Goal: Task Accomplishment & Management: Manage account settings

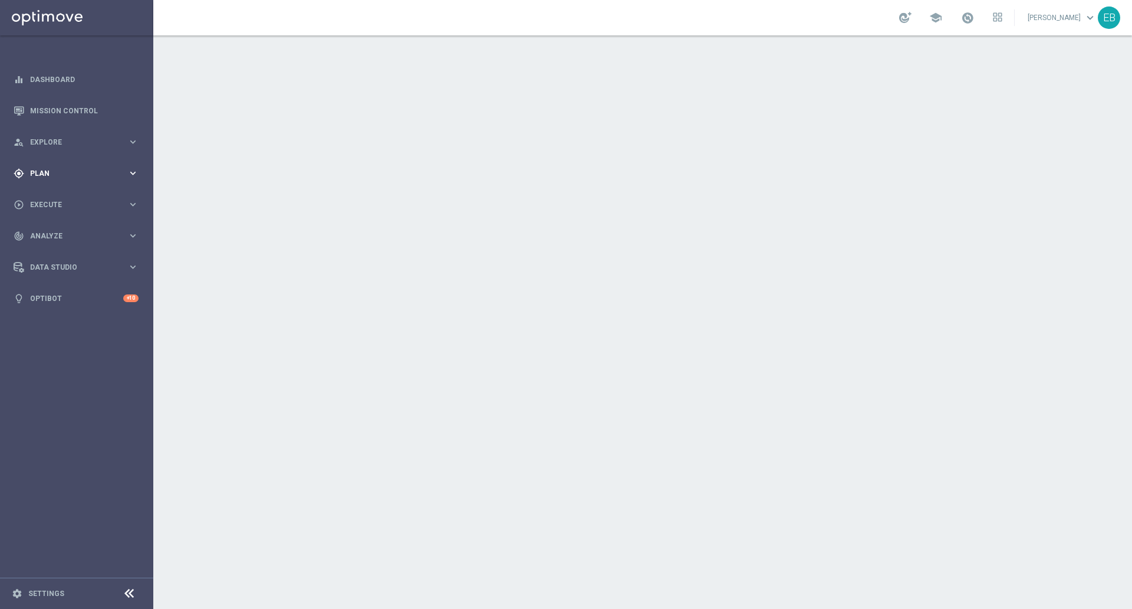
click at [83, 172] on span "Plan" at bounding box center [78, 173] width 97 height 7
drag, startPoint x: 70, startPoint y: 232, endPoint x: 63, endPoint y: 241, distance: 11.4
click at [71, 232] on span "Templates" at bounding box center [73, 232] width 84 height 7
click at [52, 252] on link "Optimail" at bounding box center [80, 250] width 86 height 9
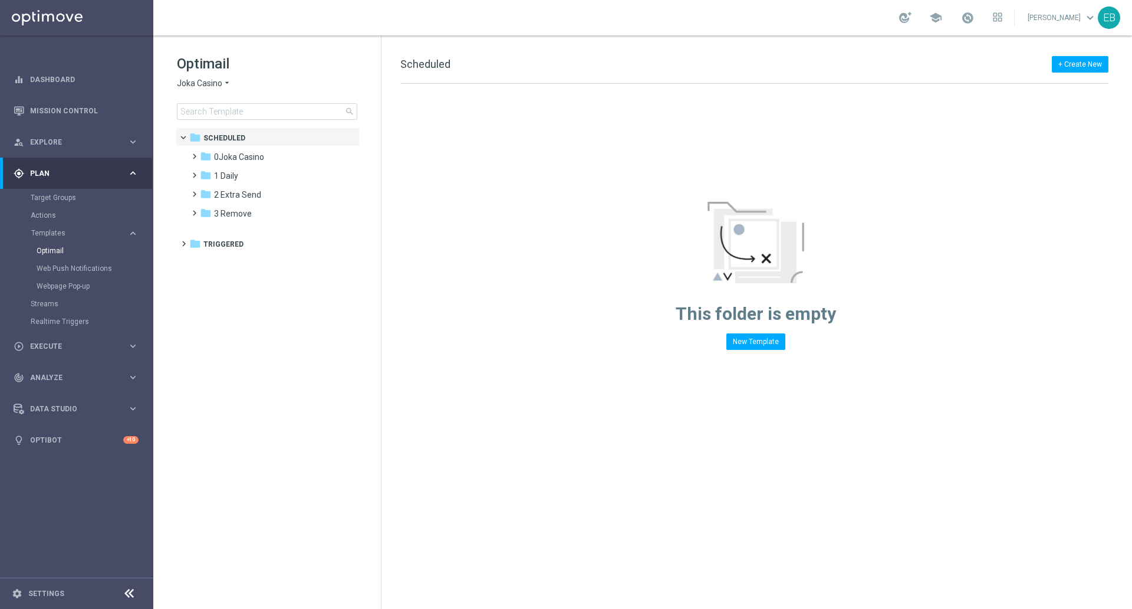
click at [203, 87] on span "Joka Casino" at bounding box center [199, 83] width 45 height 11
click at [202, 229] on div "IOM" at bounding box center [221, 224] width 88 height 14
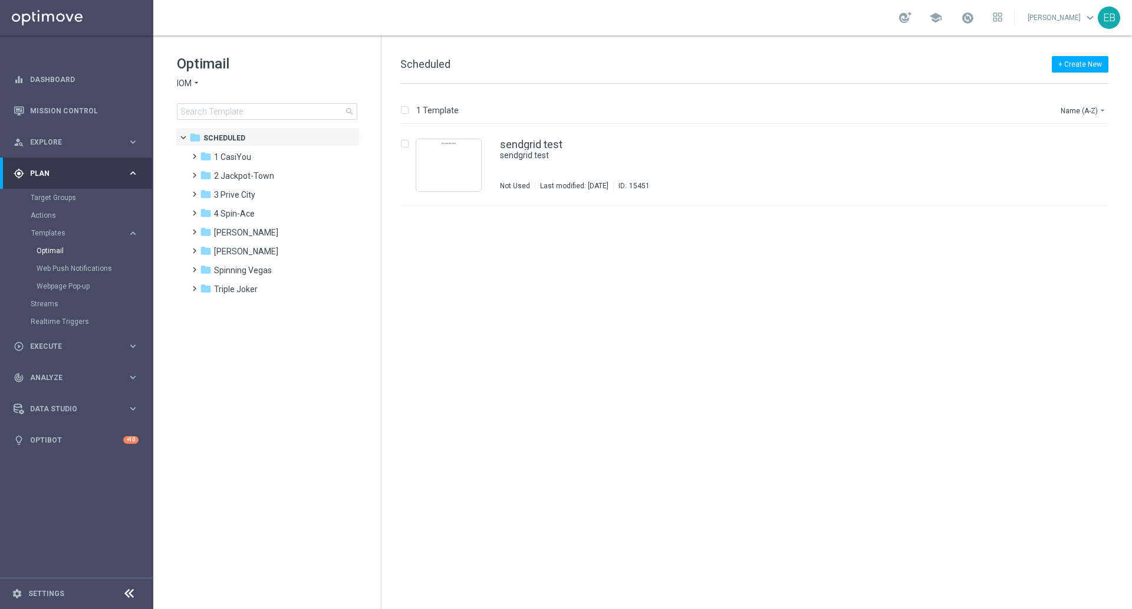
click at [191, 84] on span "IOM" at bounding box center [184, 83] width 15 height 11
click at [0, 0] on span "Casino-Mate" at bounding box center [0, 0] width 0 height 0
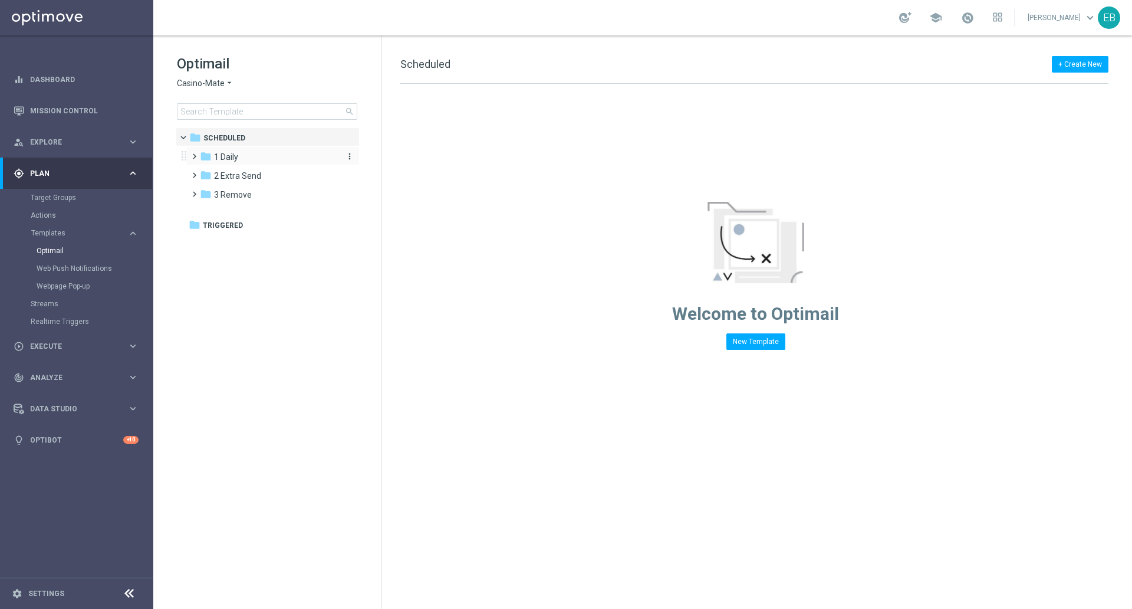
click at [229, 162] on span "1 Daily" at bounding box center [226, 157] width 24 height 11
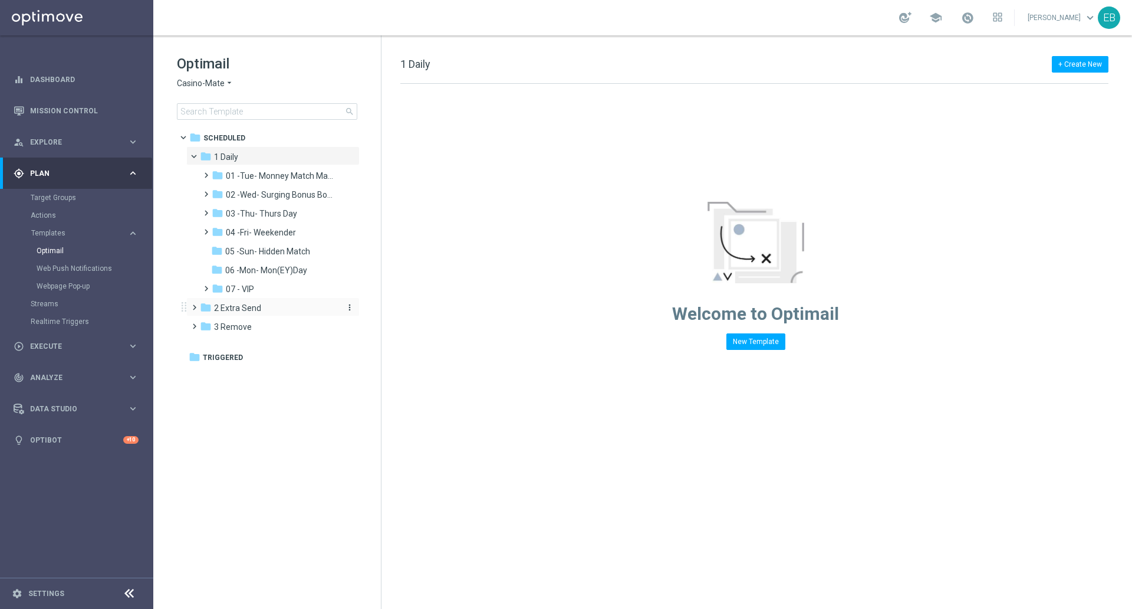
click at [245, 308] on span "2 Extra Send" at bounding box center [237, 308] width 47 height 11
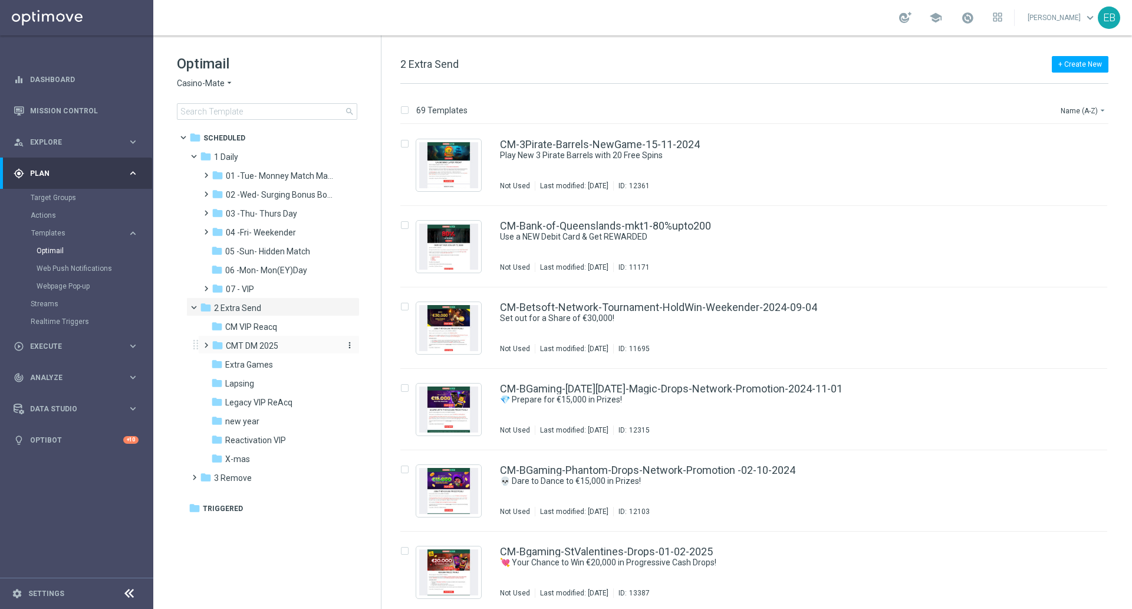
click at [269, 342] on span "CMT DM 2025" at bounding box center [252, 345] width 52 height 11
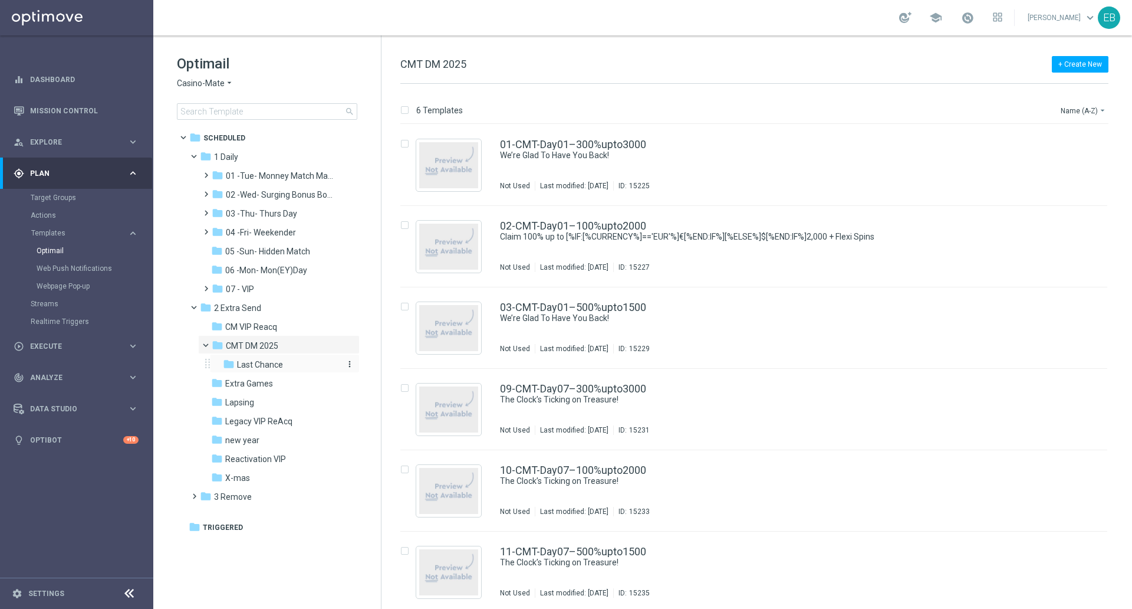
click at [278, 367] on span "Last Chance" at bounding box center [260, 364] width 46 height 11
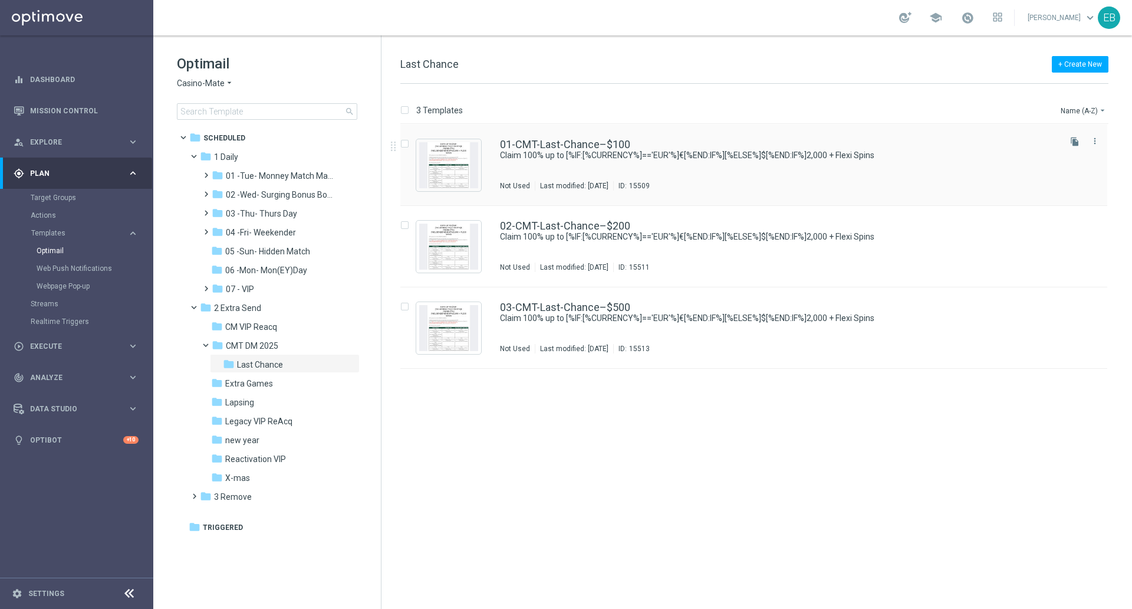
click at [669, 166] on div "01-CMT-Last-Chance–$100 Claim 100% up to [%IF:[%CURRENCY%]=='EUR'%]€[%END:IF%][…" at bounding box center [779, 164] width 558 height 51
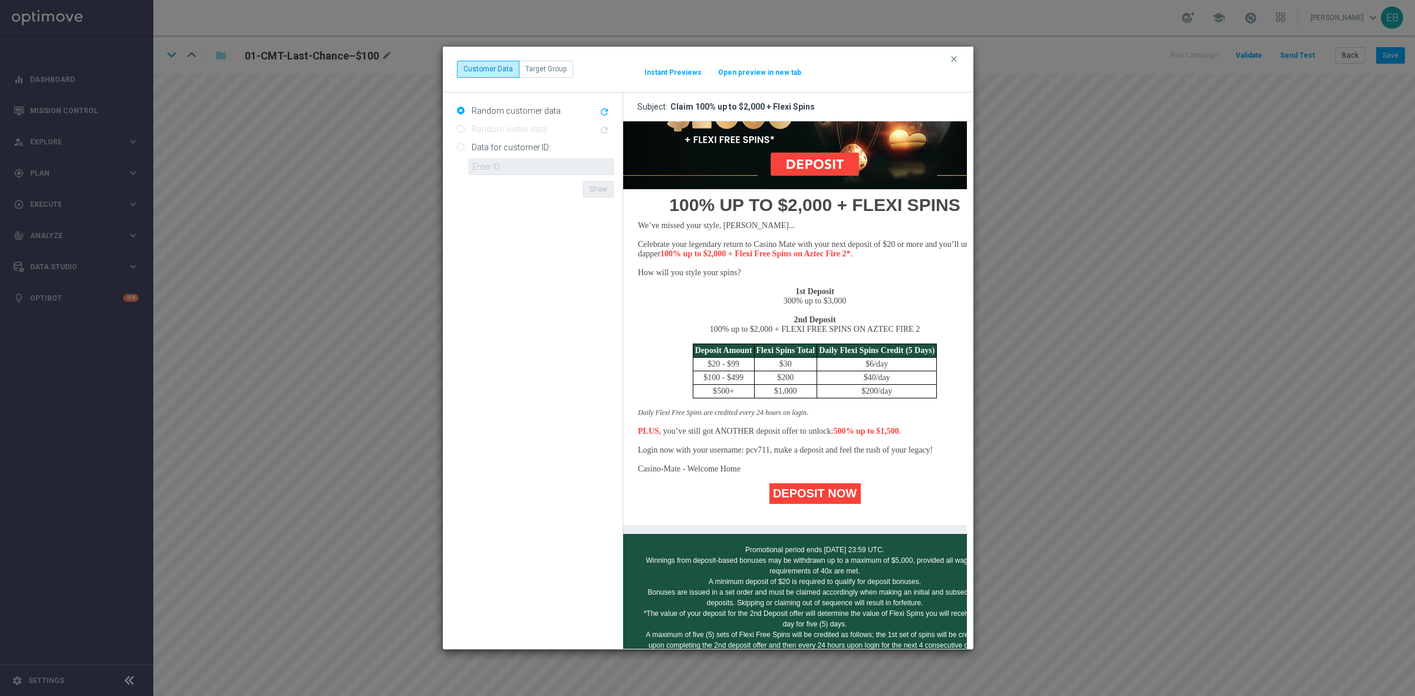
scroll to position [147, 0]
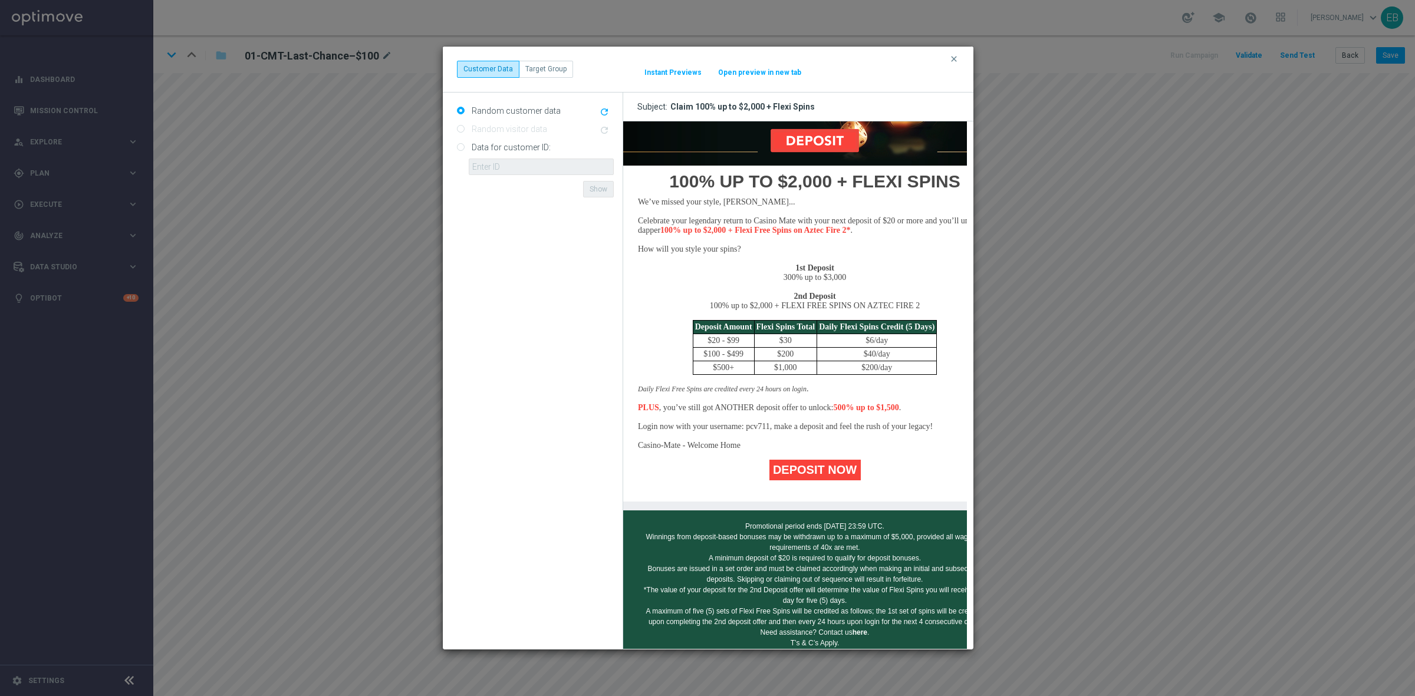
click at [1045, 187] on div "clear Customer Data Target Group It might take a while... Instant Previews Open…" at bounding box center [707, 348] width 1415 height 696
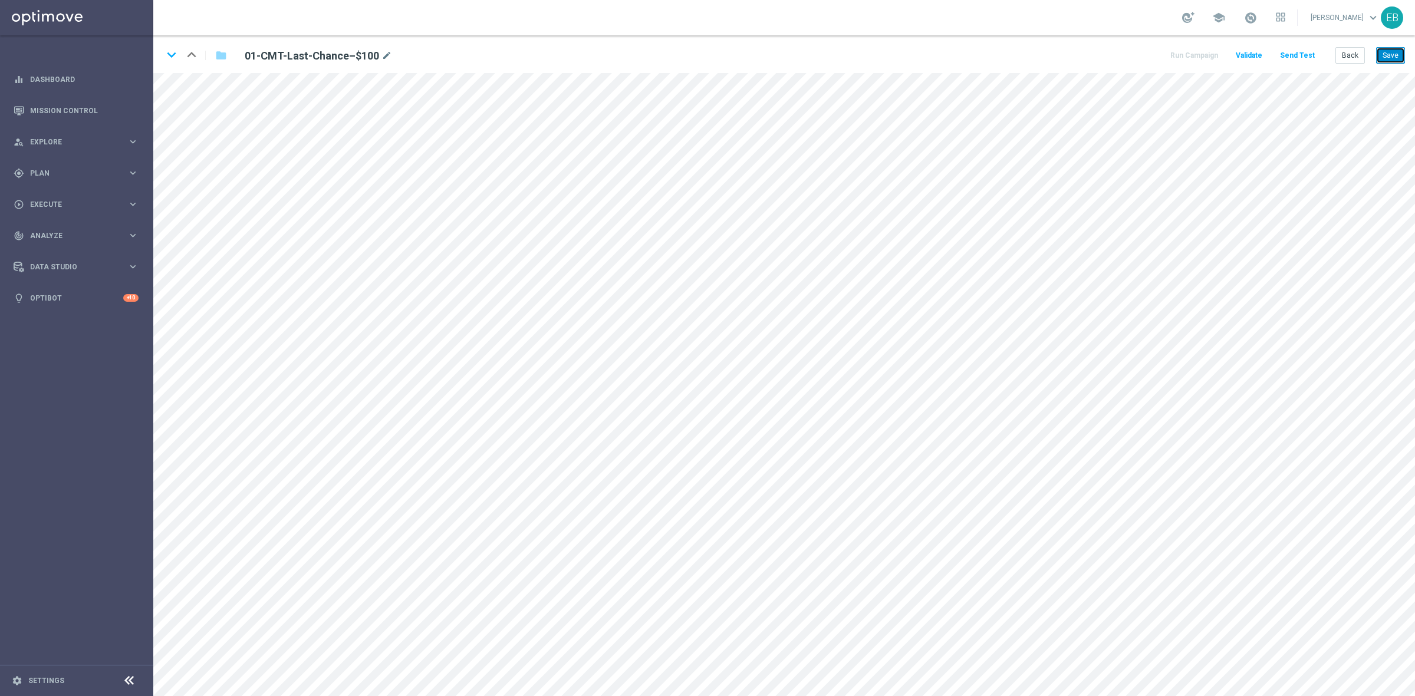
click at [1132, 55] on button "Save" at bounding box center [1390, 55] width 29 height 17
click at [1132, 61] on button "Send Test" at bounding box center [1297, 56] width 38 height 16
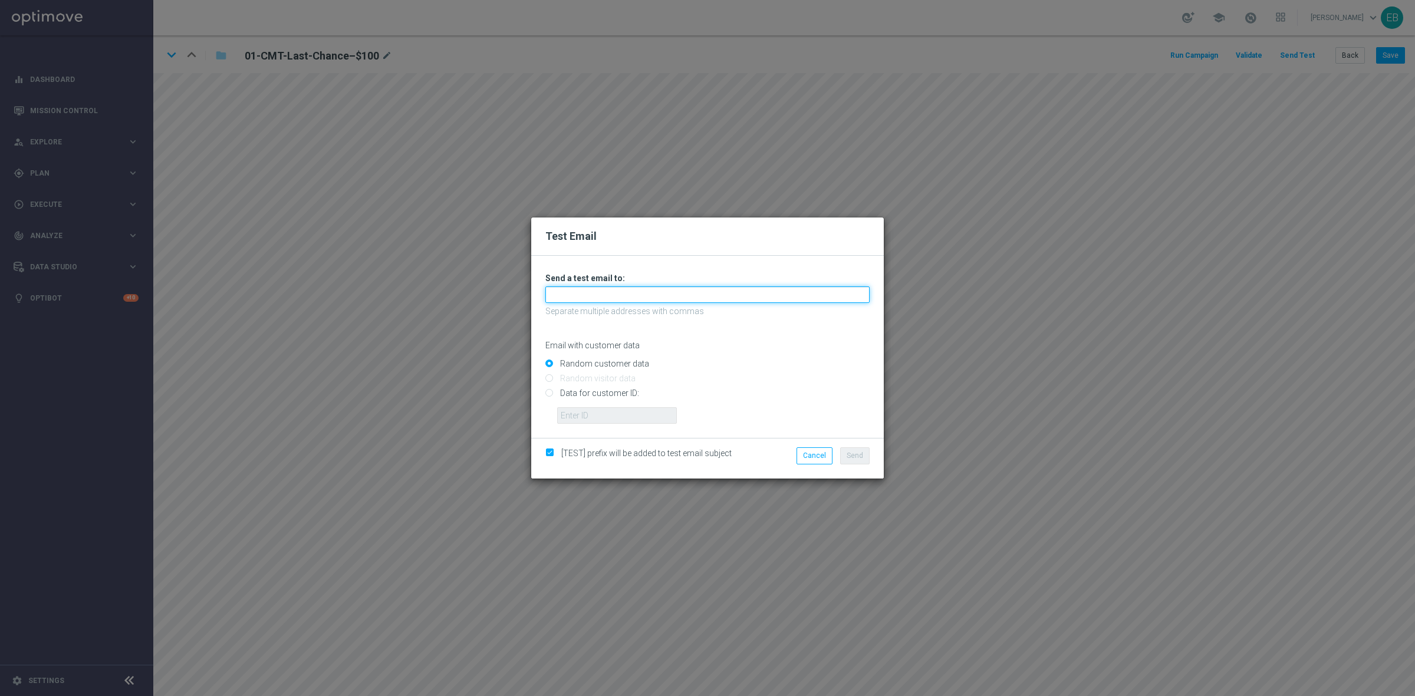
click at [568, 296] on input "text" at bounding box center [707, 295] width 324 height 17
click at [565, 294] on input "text" at bounding box center [707, 295] width 324 height 17
type input "[EMAIL_ADDRESS][DOMAIN_NAME]"
click at [849, 450] on button "Send" at bounding box center [854, 456] width 29 height 17
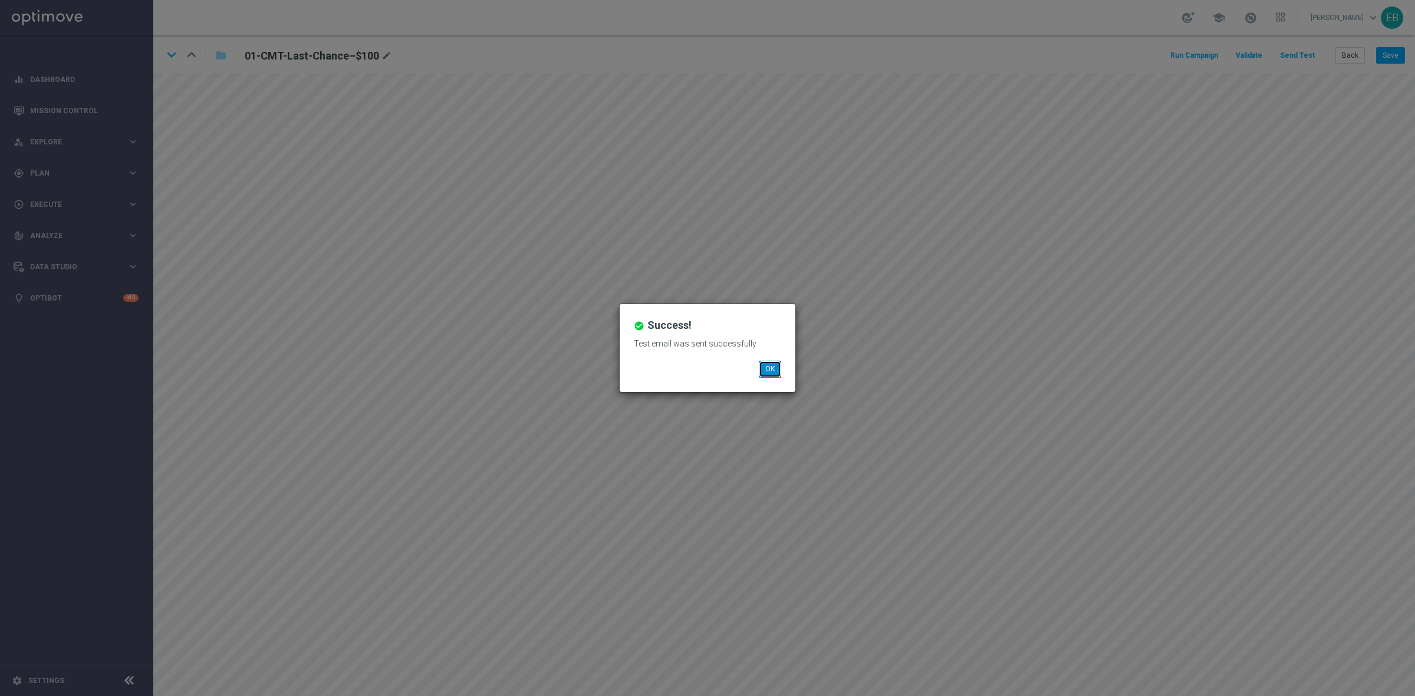
click at [778, 370] on button "OK" at bounding box center [770, 369] width 22 height 17
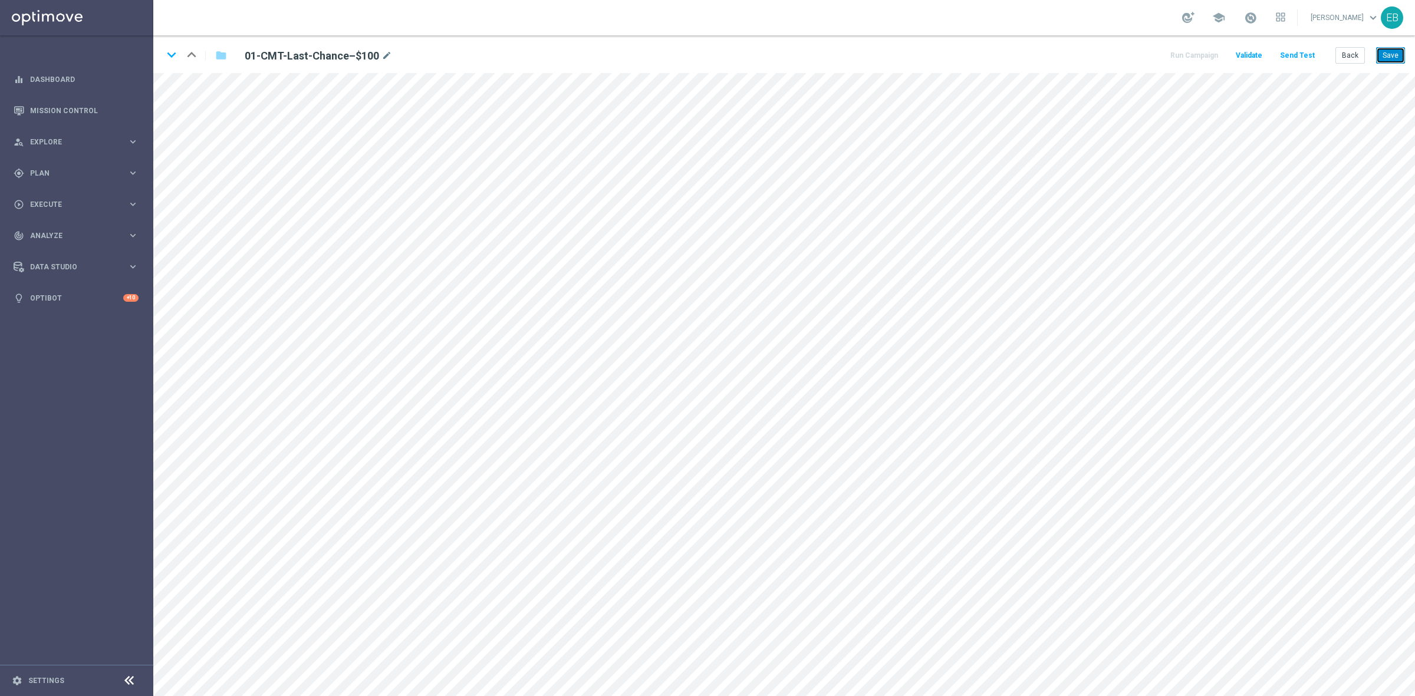
click at [1132, 55] on button "Save" at bounding box center [1390, 55] width 29 height 17
click at [175, 54] on icon "keyboard_arrow_down" at bounding box center [172, 55] width 18 height 18
click at [1132, 57] on button "Save" at bounding box center [1390, 55] width 29 height 17
click at [1132, 51] on button "Save" at bounding box center [1390, 55] width 29 height 17
click at [167, 46] on icon "keyboard_arrow_down" at bounding box center [172, 55] width 18 height 18
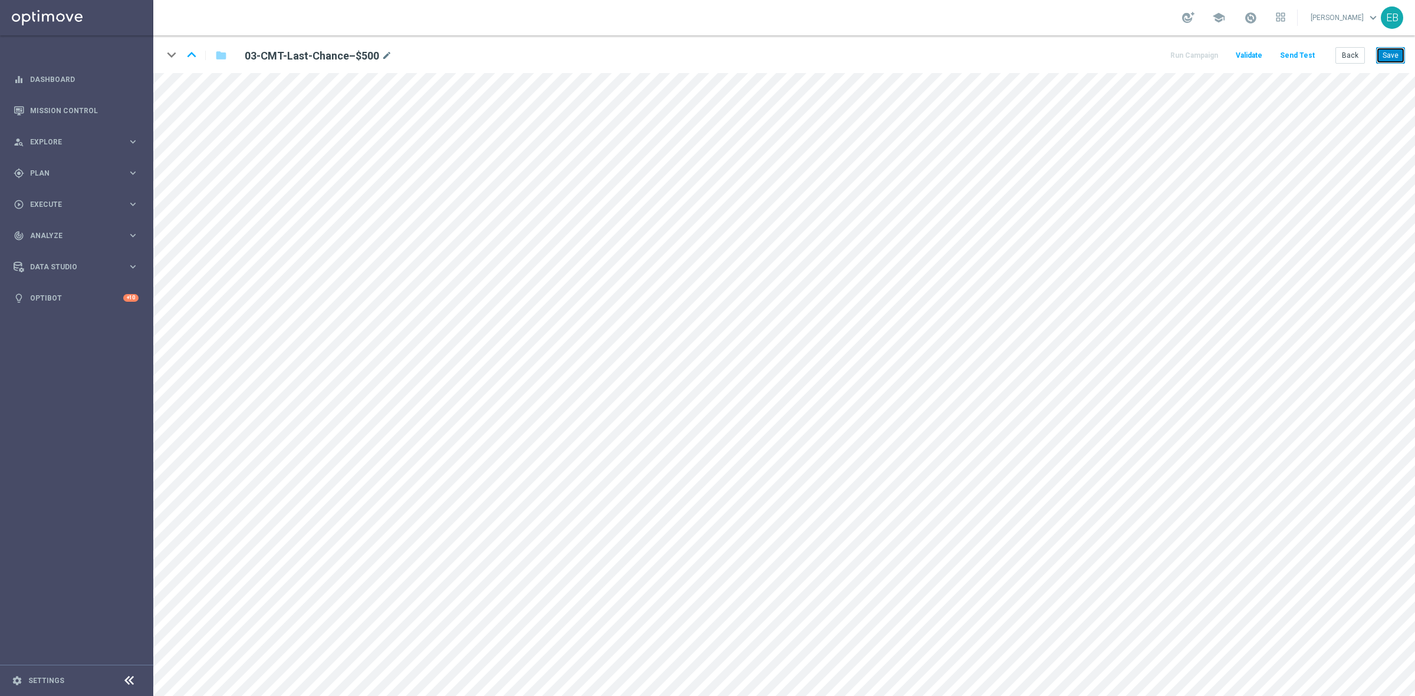
click at [1132, 60] on button "Save" at bounding box center [1390, 55] width 29 height 17
click at [1132, 49] on button "Save" at bounding box center [1390, 55] width 29 height 17
click at [1132, 54] on button "Save" at bounding box center [1390, 55] width 29 height 17
click at [1132, 55] on button "Back" at bounding box center [1350, 55] width 29 height 17
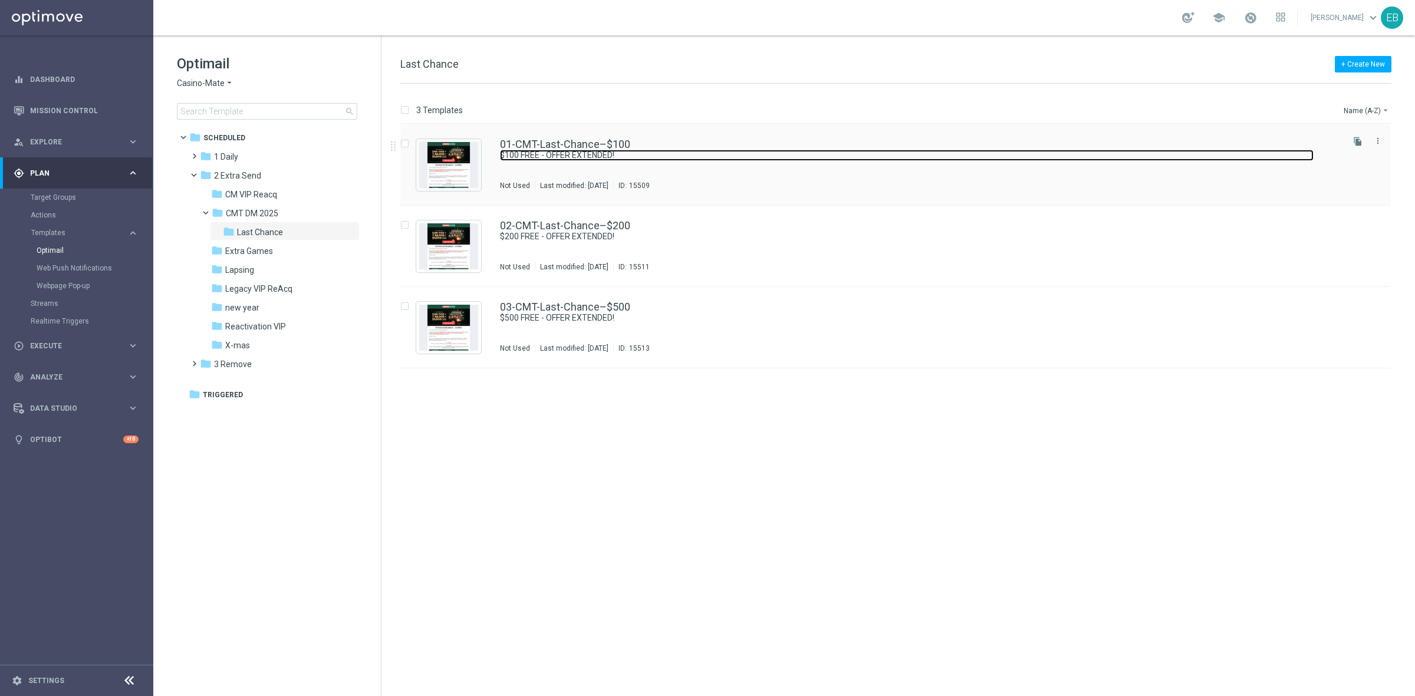
click at [764, 151] on link "$100 FREE - OFFER EXTENDED!" at bounding box center [907, 155] width 814 height 11
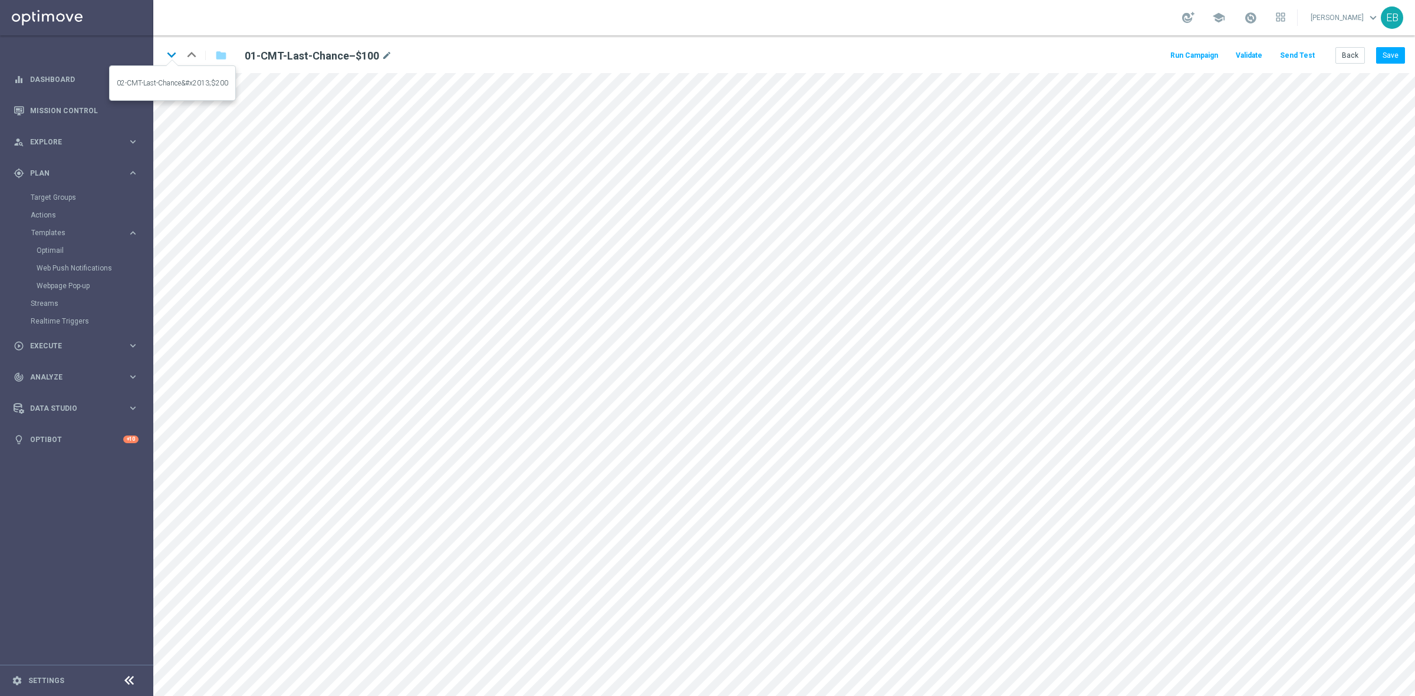
click at [166, 51] on icon "keyboard_arrow_down" at bounding box center [172, 55] width 18 height 18
click at [192, 51] on icon "keyboard_arrow_up" at bounding box center [192, 55] width 18 height 18
click at [1132, 58] on button "Save" at bounding box center [1390, 55] width 29 height 17
click at [1132, 56] on button "Send Test" at bounding box center [1297, 56] width 38 height 16
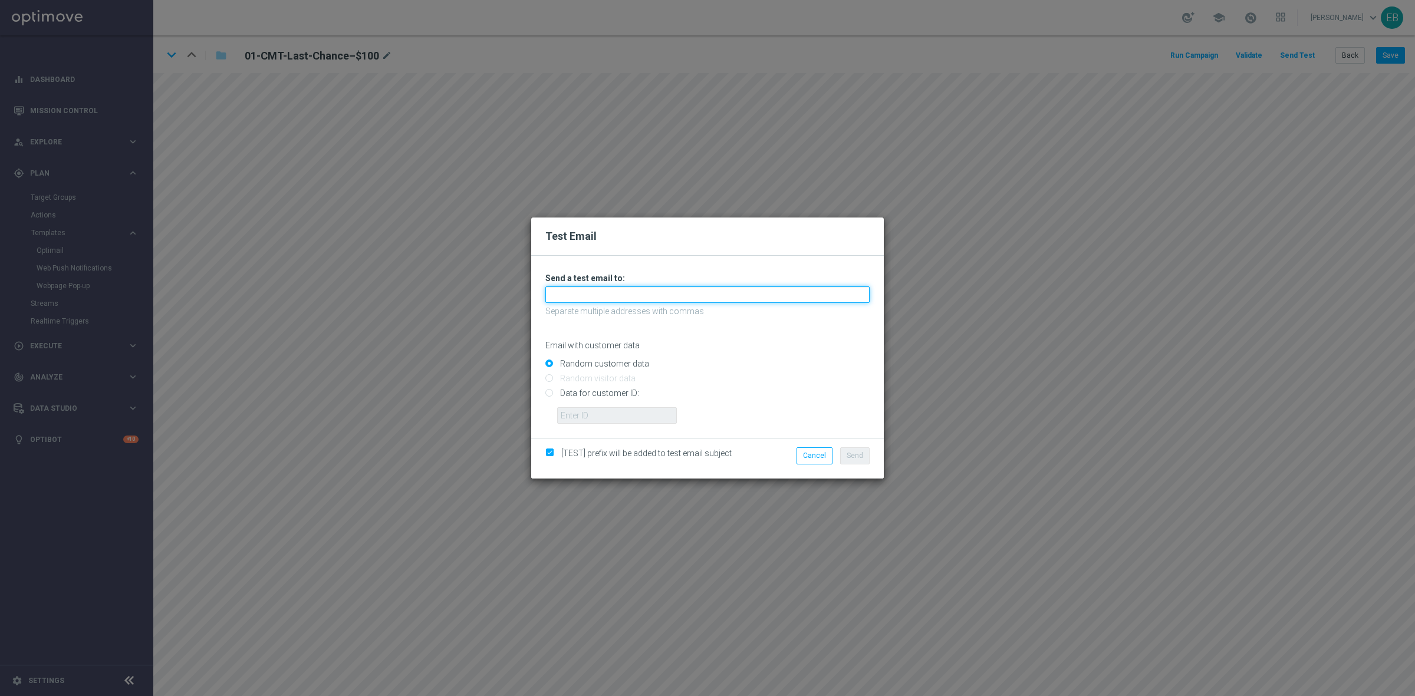
drag, startPoint x: 582, startPoint y: 289, endPoint x: 574, endPoint y: 298, distance: 12.1
click at [582, 289] on input "text" at bounding box center [707, 295] width 324 height 17
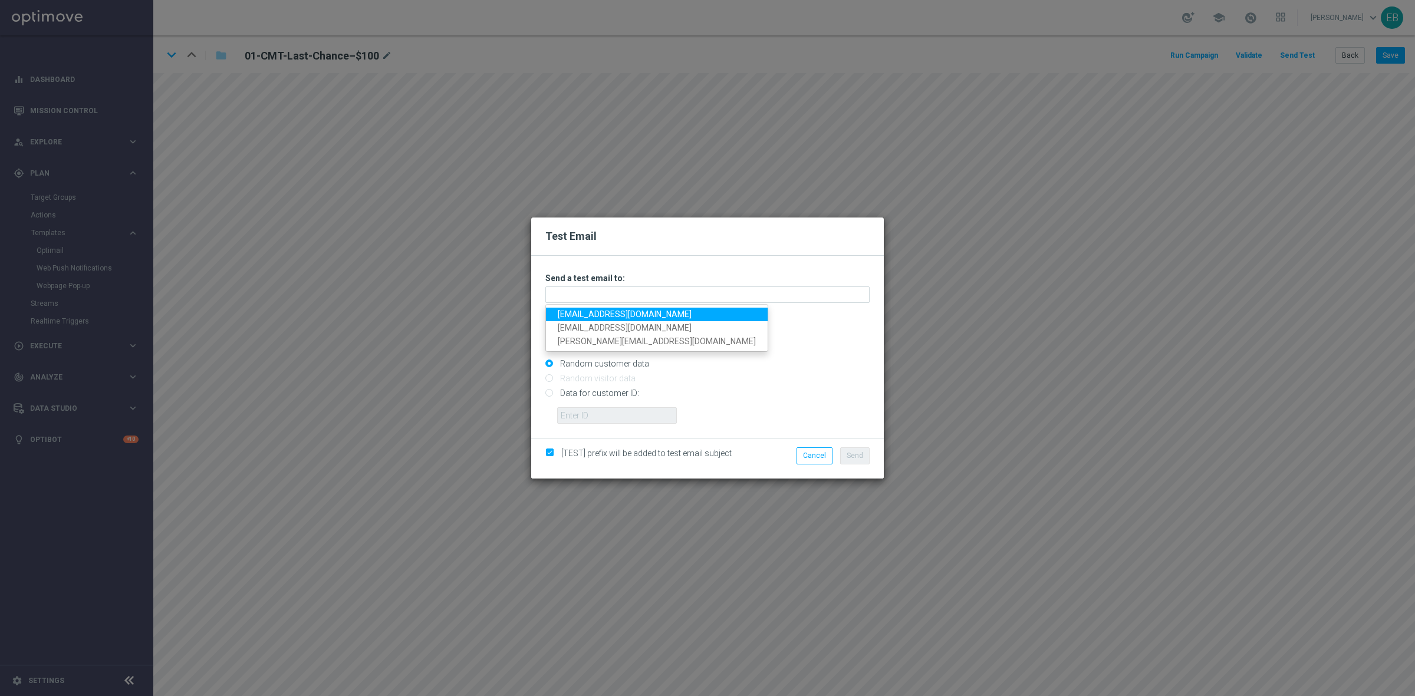
click at [564, 317] on link "[EMAIL_ADDRESS][DOMAIN_NAME]" at bounding box center [657, 315] width 222 height 14
type input "[EMAIL_ADDRESS][DOMAIN_NAME]"
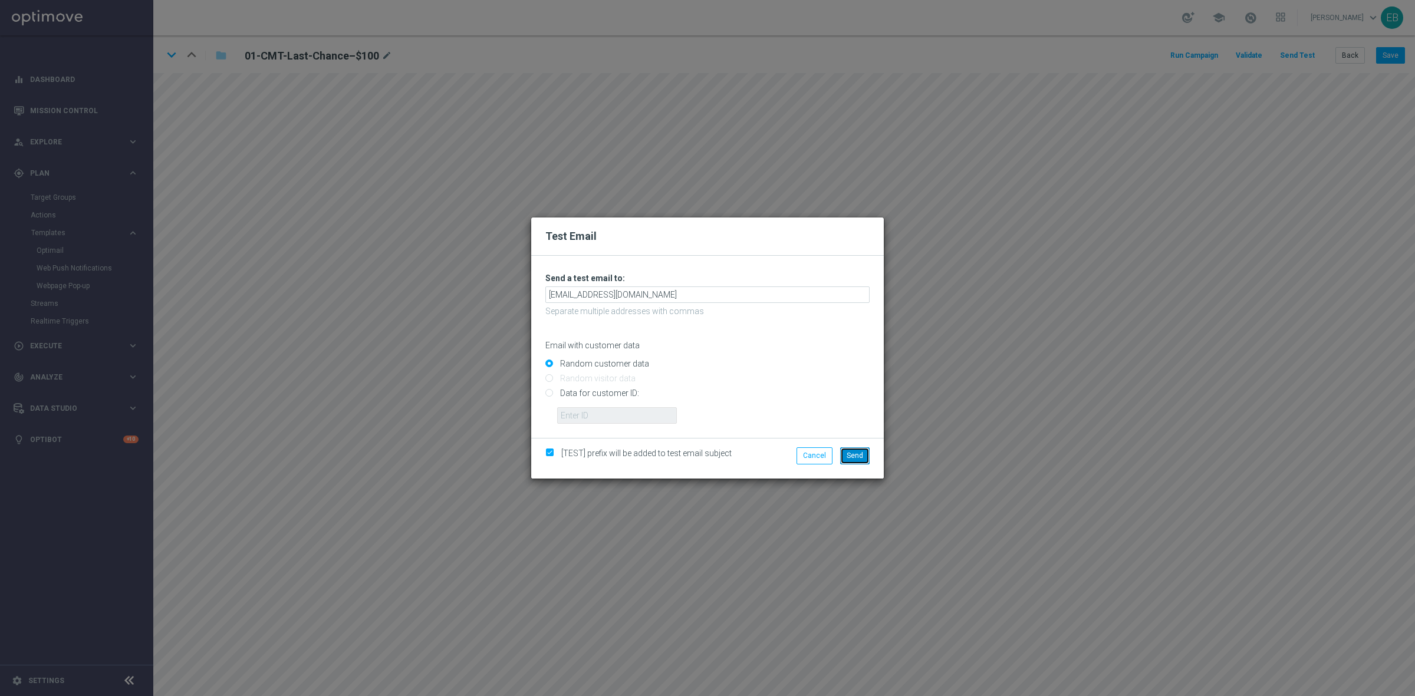
click at [863, 456] on button "Send" at bounding box center [854, 456] width 29 height 17
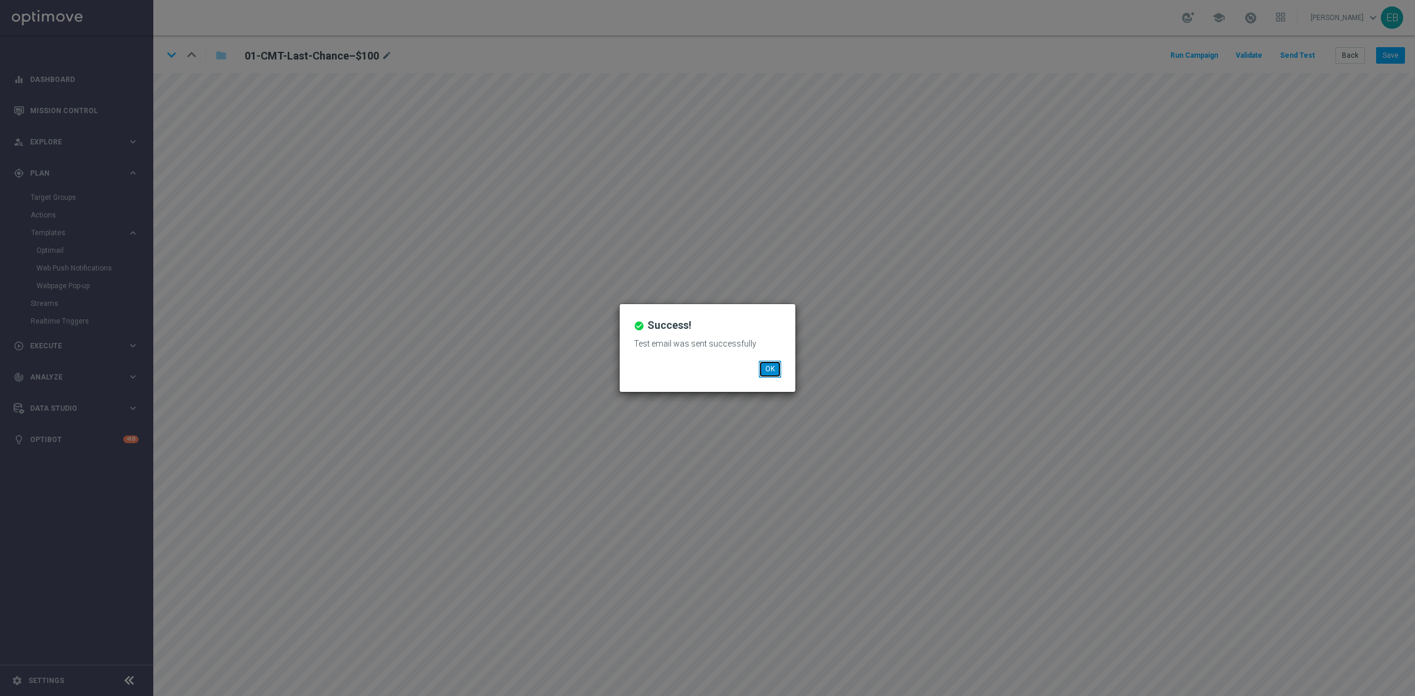
click at [765, 367] on button "OK" at bounding box center [770, 369] width 22 height 17
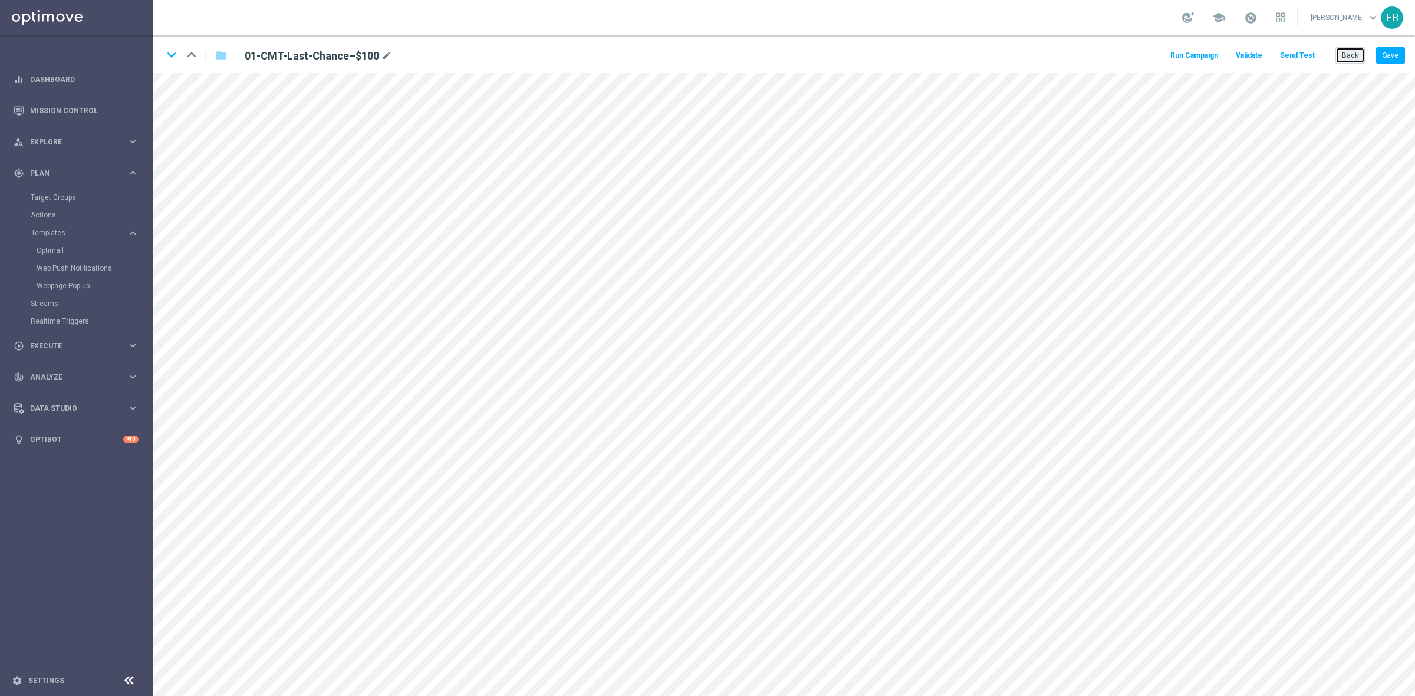
click at [1132, 56] on button "Back" at bounding box center [1350, 55] width 29 height 17
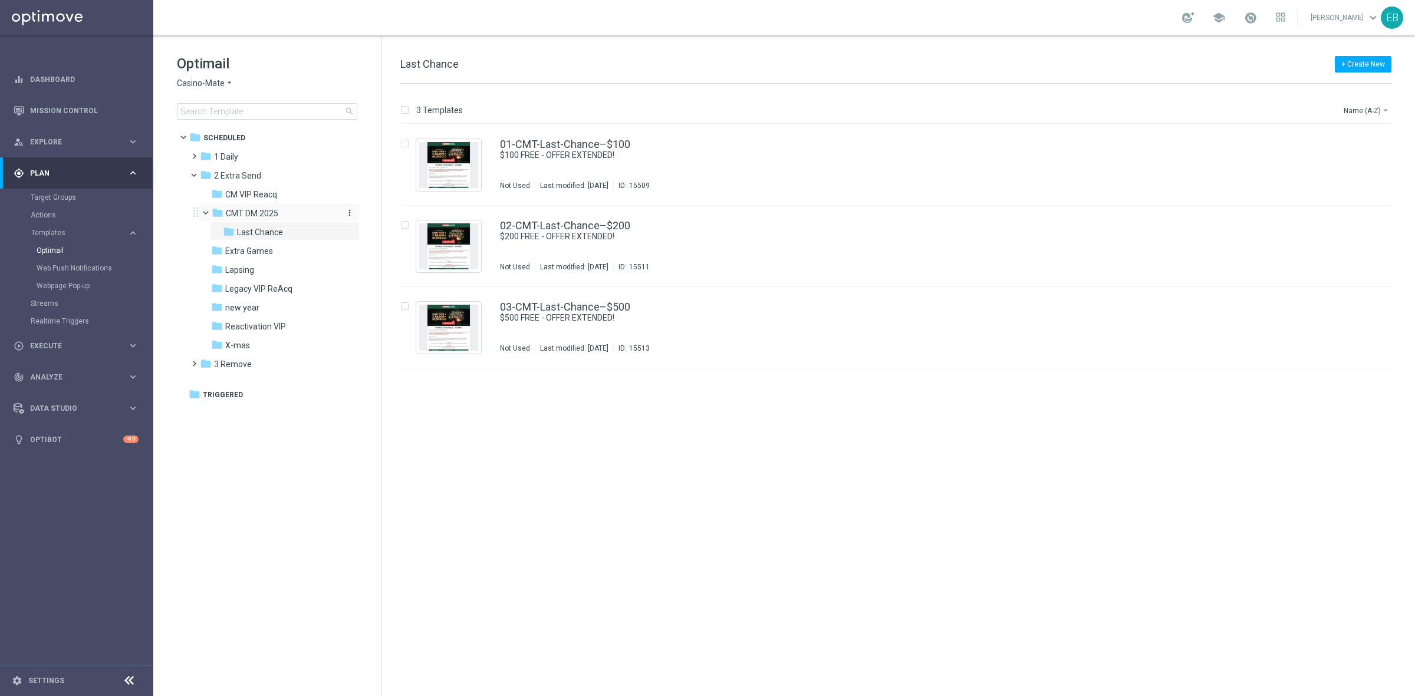
click at [257, 216] on span "CMT DM 2025" at bounding box center [252, 213] width 52 height 11
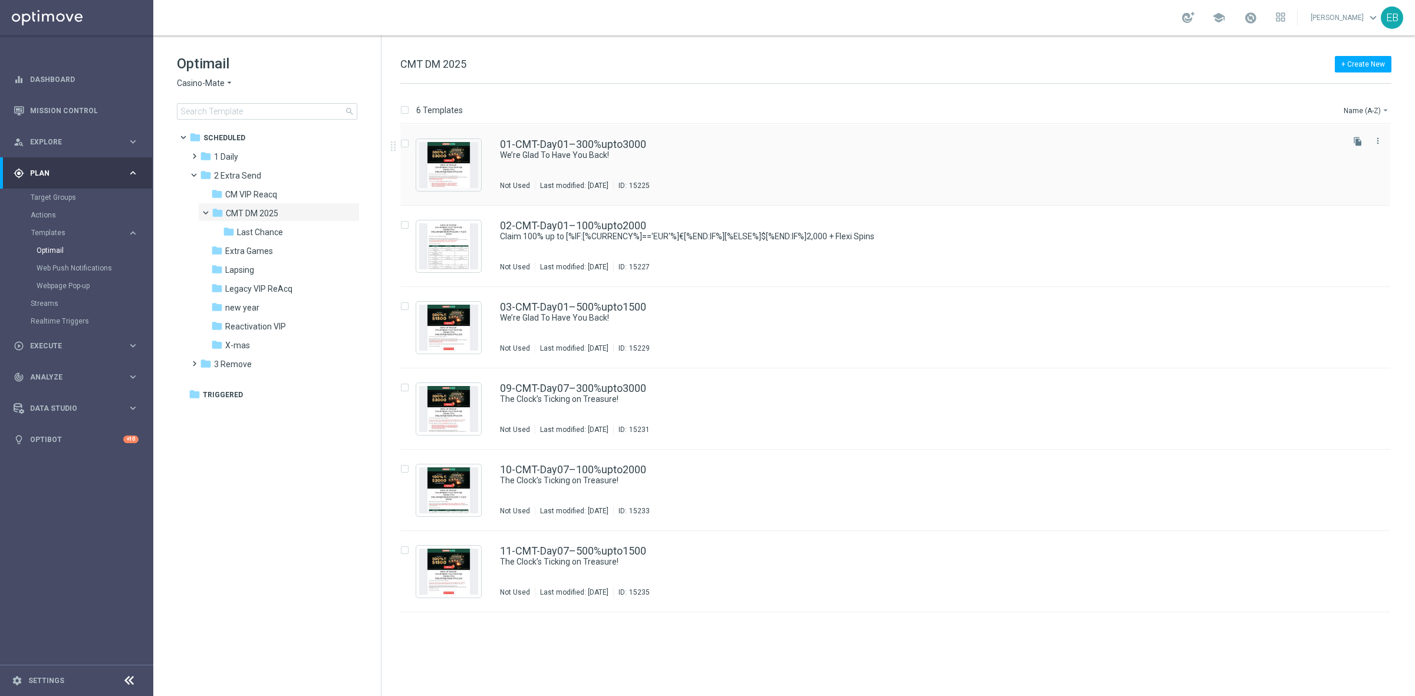
click at [830, 140] on div "01-CMT-Day01–300%upto3000" at bounding box center [920, 144] width 841 height 11
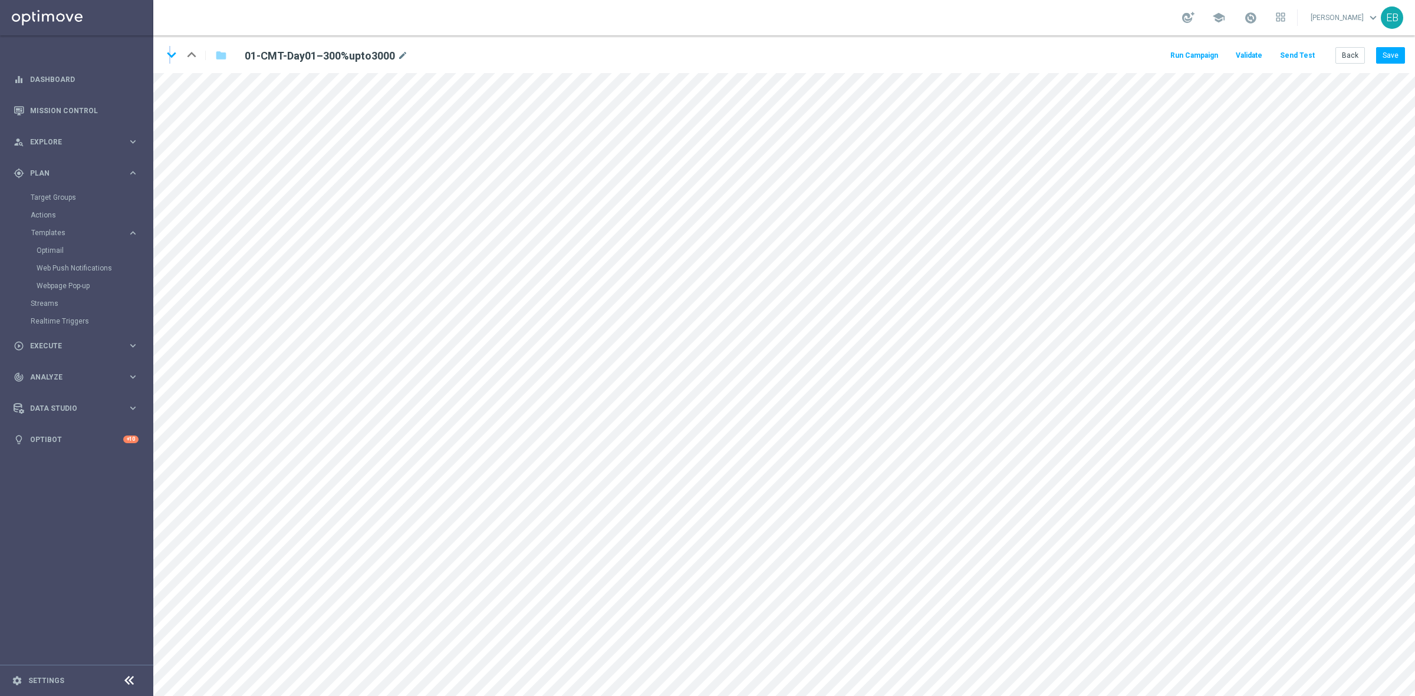
click at [170, 51] on icon "keyboard_arrow_down" at bounding box center [172, 55] width 18 height 18
click at [171, 51] on icon "keyboard_arrow_down" at bounding box center [172, 55] width 18 height 18
click at [1132, 51] on button "Back" at bounding box center [1350, 55] width 29 height 17
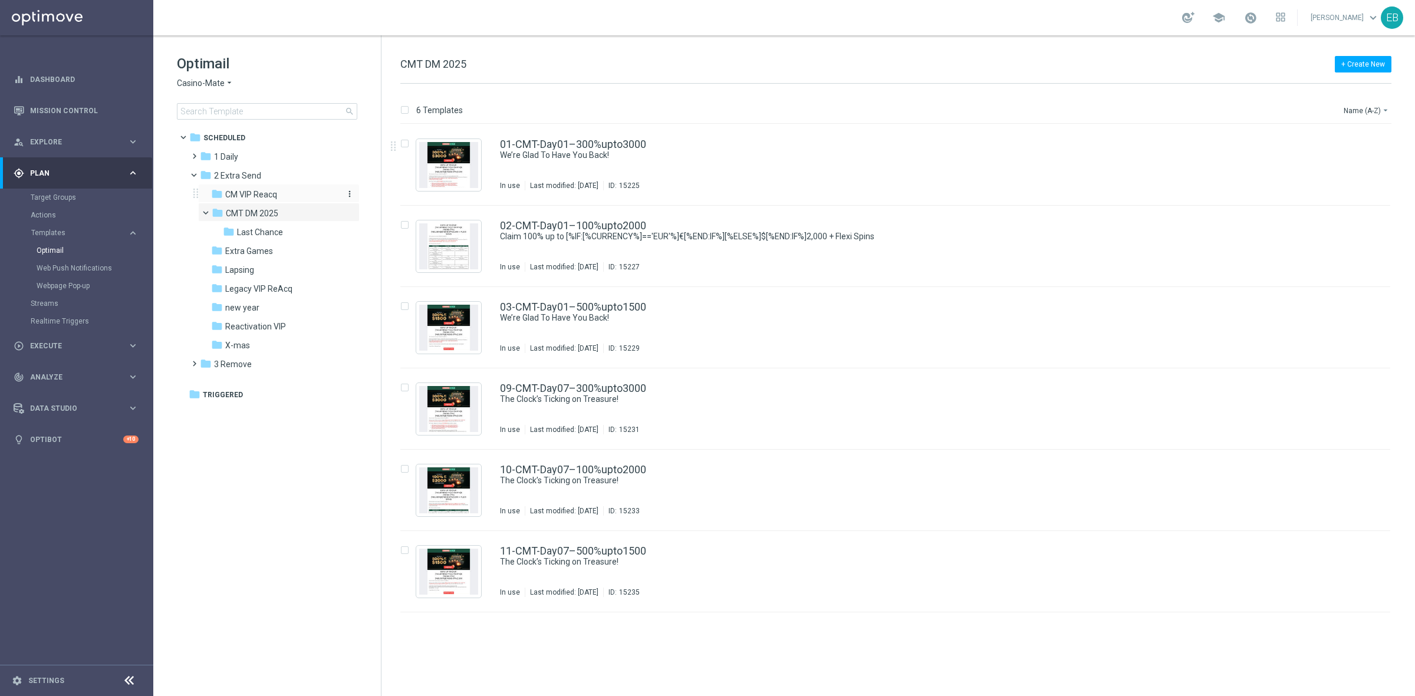
click at [264, 190] on span "CM VIP Reacq" at bounding box center [251, 194] width 52 height 11
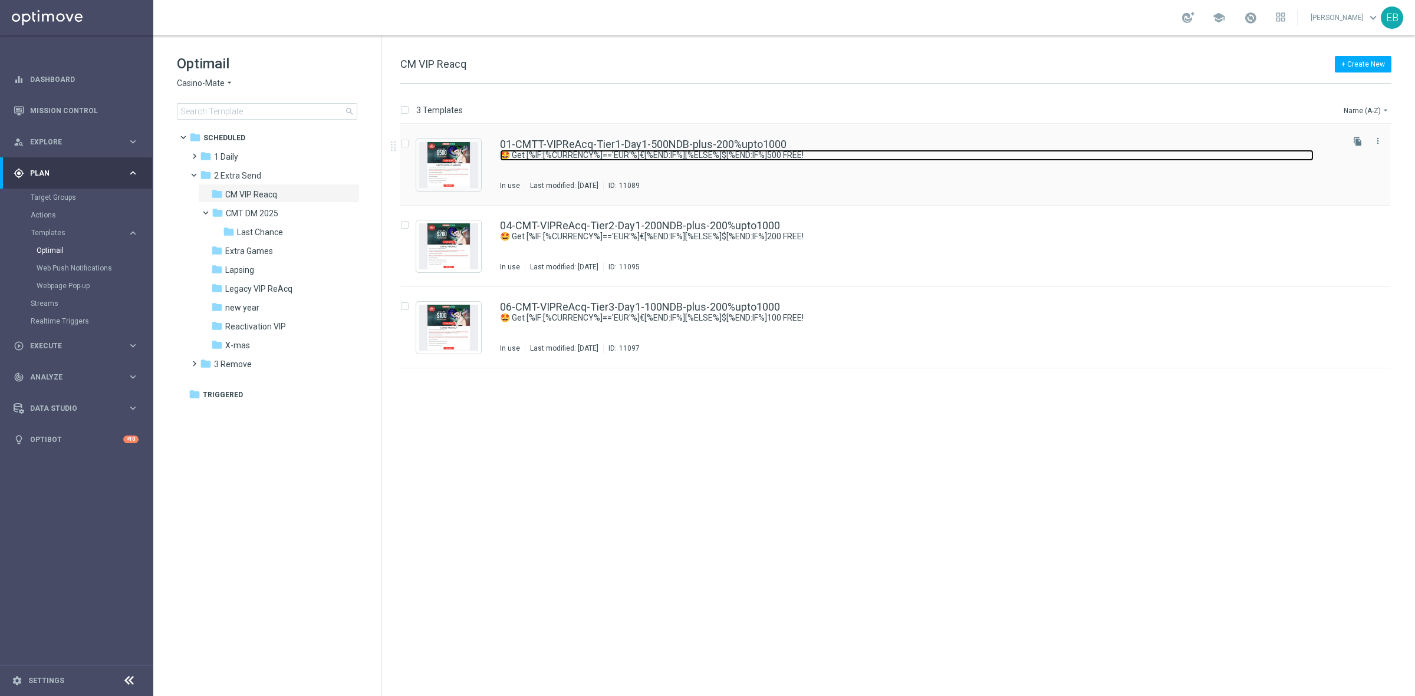
click at [735, 157] on link "🤩 Get [%IF:[%CURRENCY%]=='EUR'%]€[%END:IF%][%ELSE%]$[%END:IF%]500 FREE!" at bounding box center [907, 155] width 814 height 11
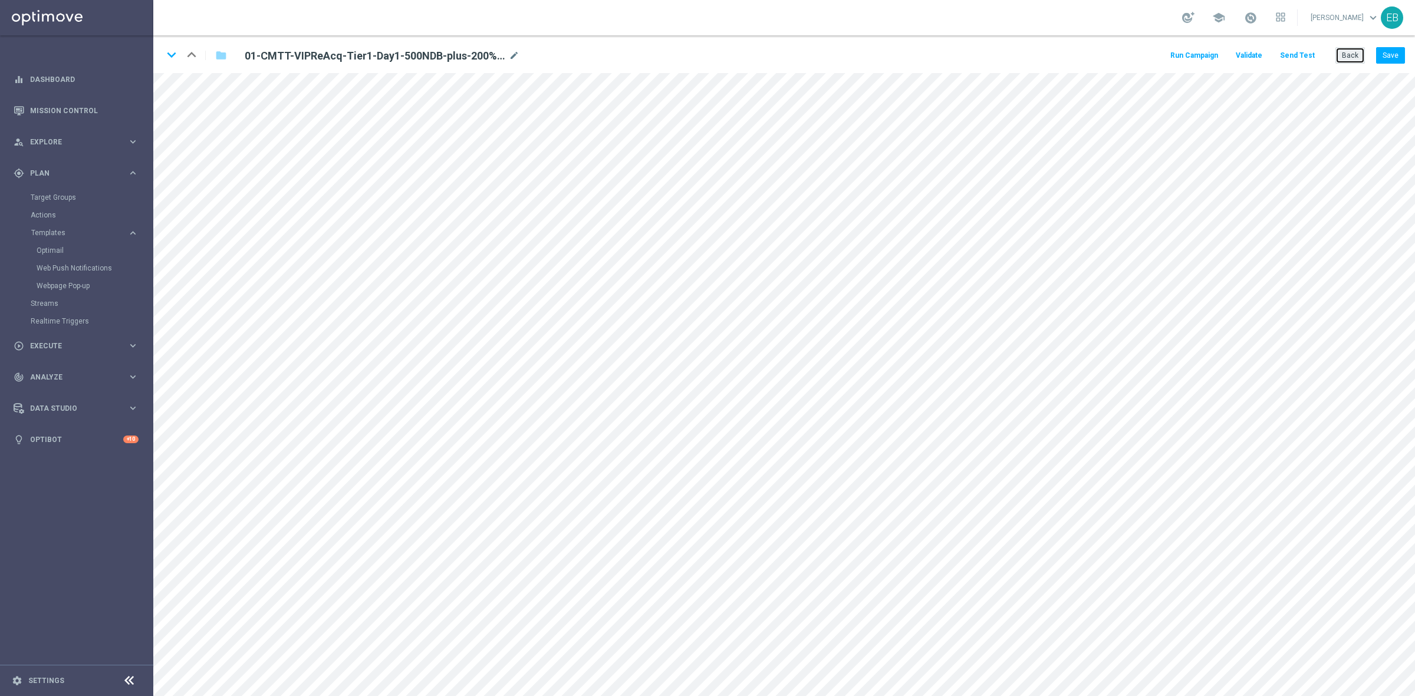
click at [1132, 57] on button "Back" at bounding box center [1350, 55] width 29 height 17
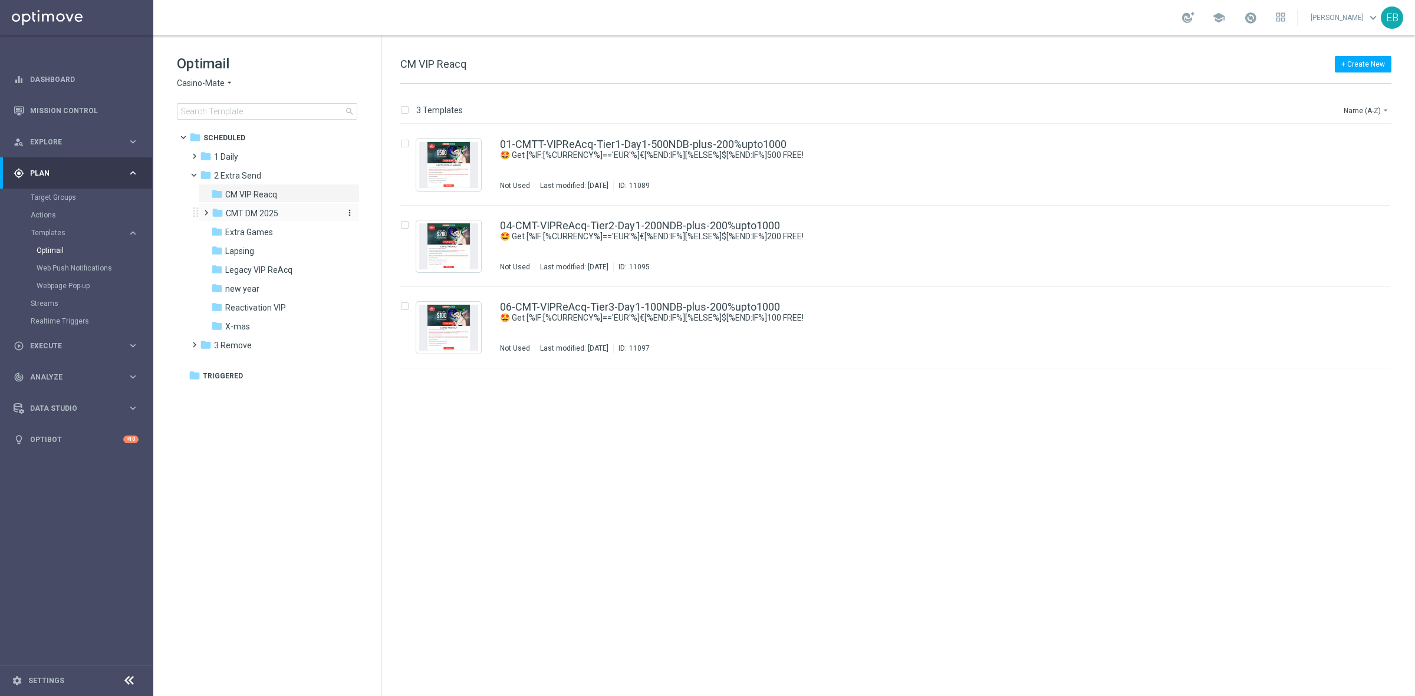
click at [252, 210] on span "CMT DM 2025" at bounding box center [252, 213] width 52 height 11
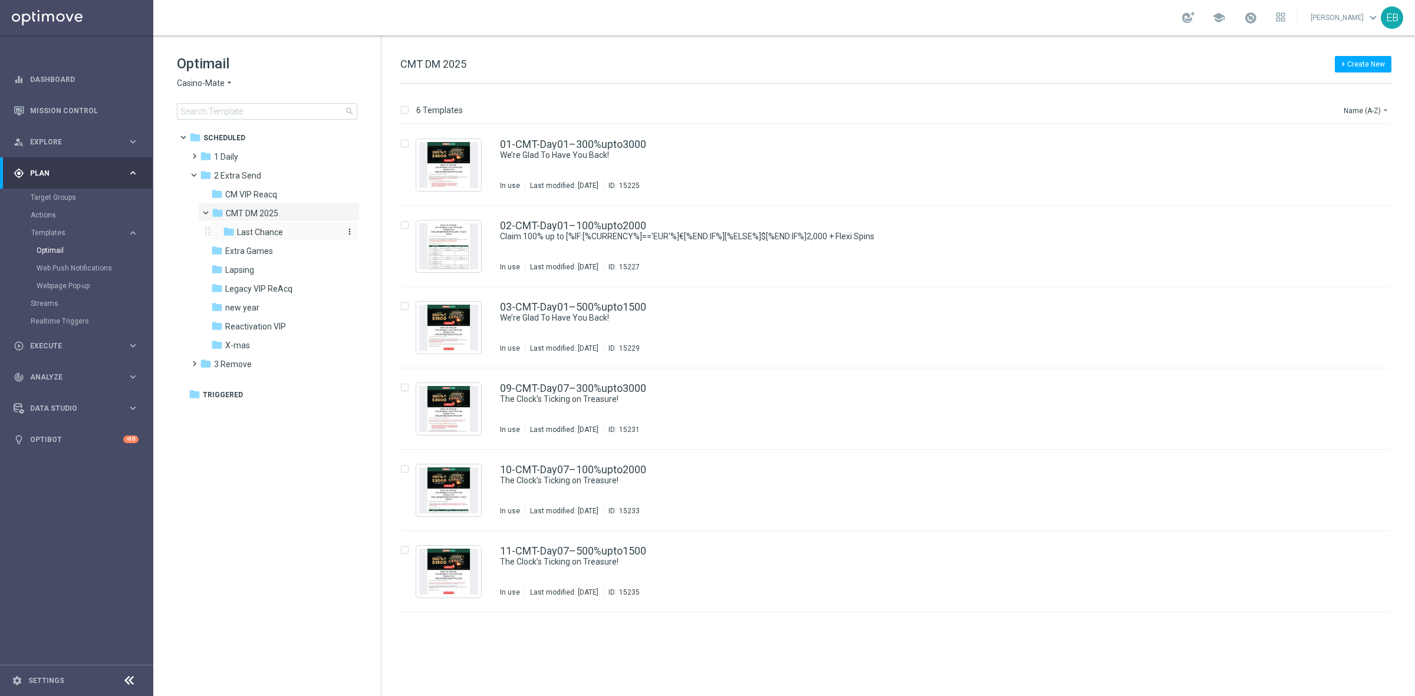
click at [278, 232] on span "Last Chance" at bounding box center [260, 232] width 46 height 11
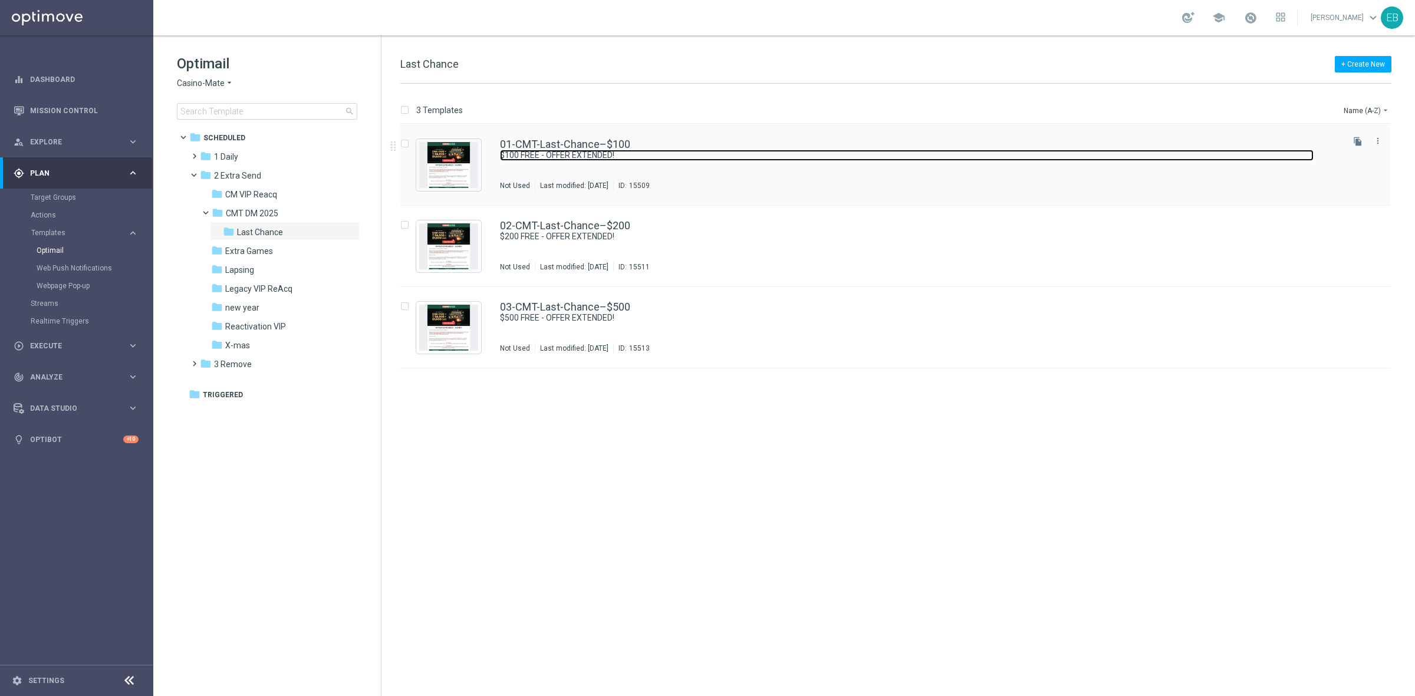
click at [758, 150] on link "$100 FREE - OFFER EXTENDED!" at bounding box center [907, 155] width 814 height 11
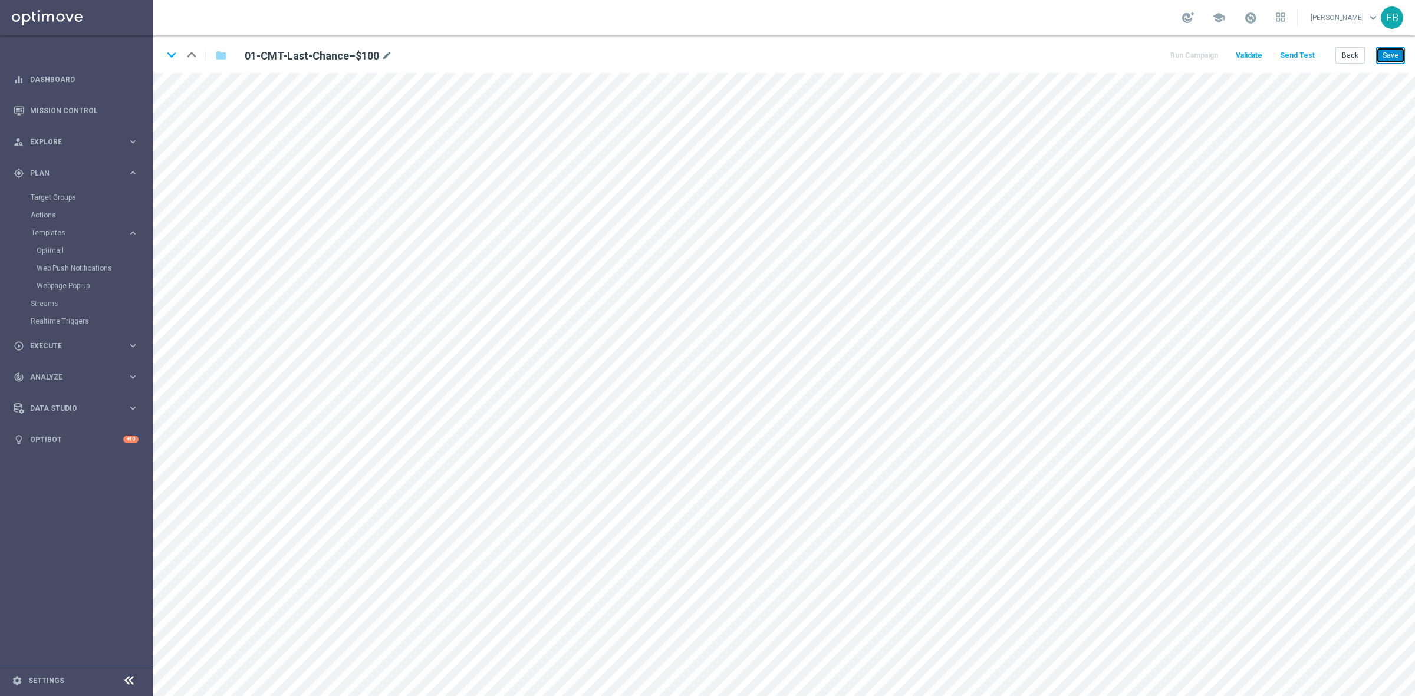
click at [1132, 57] on button "Save" at bounding box center [1390, 55] width 29 height 17
click at [168, 52] on icon "keyboard_arrow_down" at bounding box center [172, 55] width 18 height 18
click at [1132, 50] on button "Save" at bounding box center [1390, 55] width 29 height 17
click at [172, 57] on icon "keyboard_arrow_down" at bounding box center [172, 55] width 18 height 18
click at [1132, 55] on button "Save" at bounding box center [1390, 55] width 29 height 17
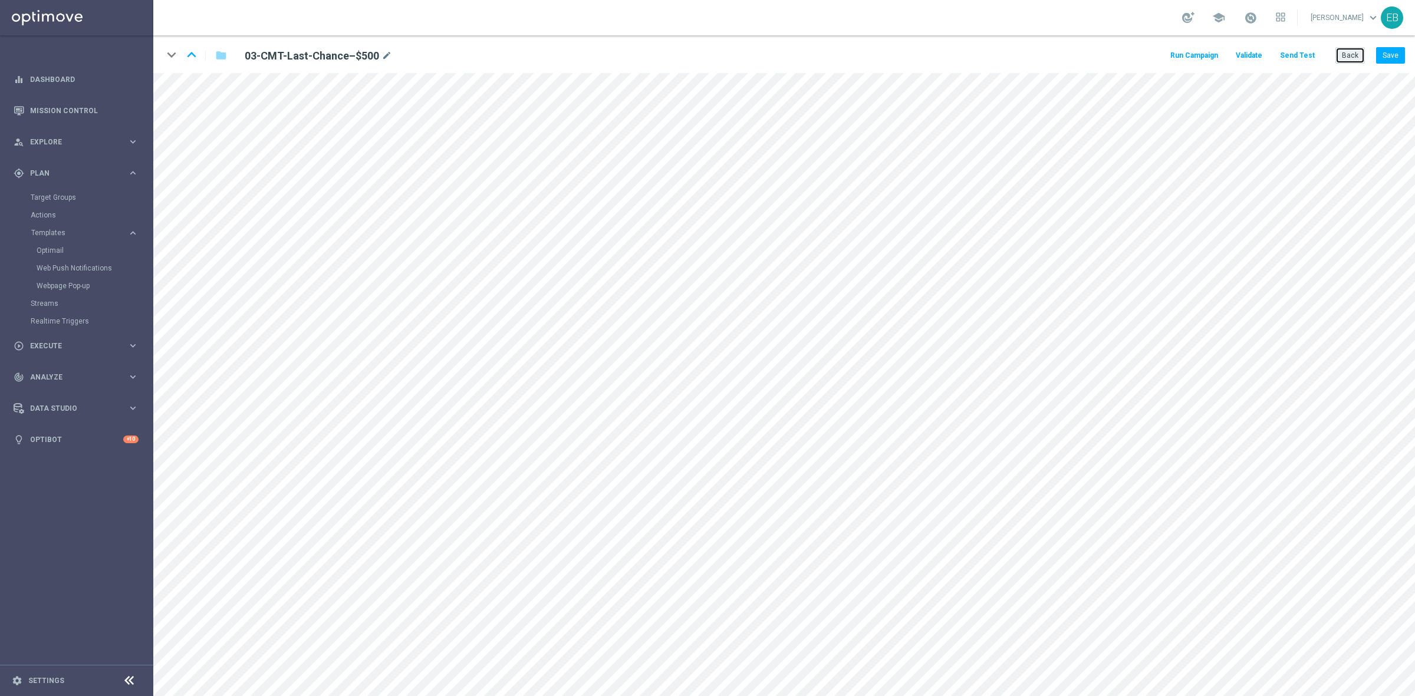
click at [1132, 57] on button "Back" at bounding box center [1350, 55] width 29 height 17
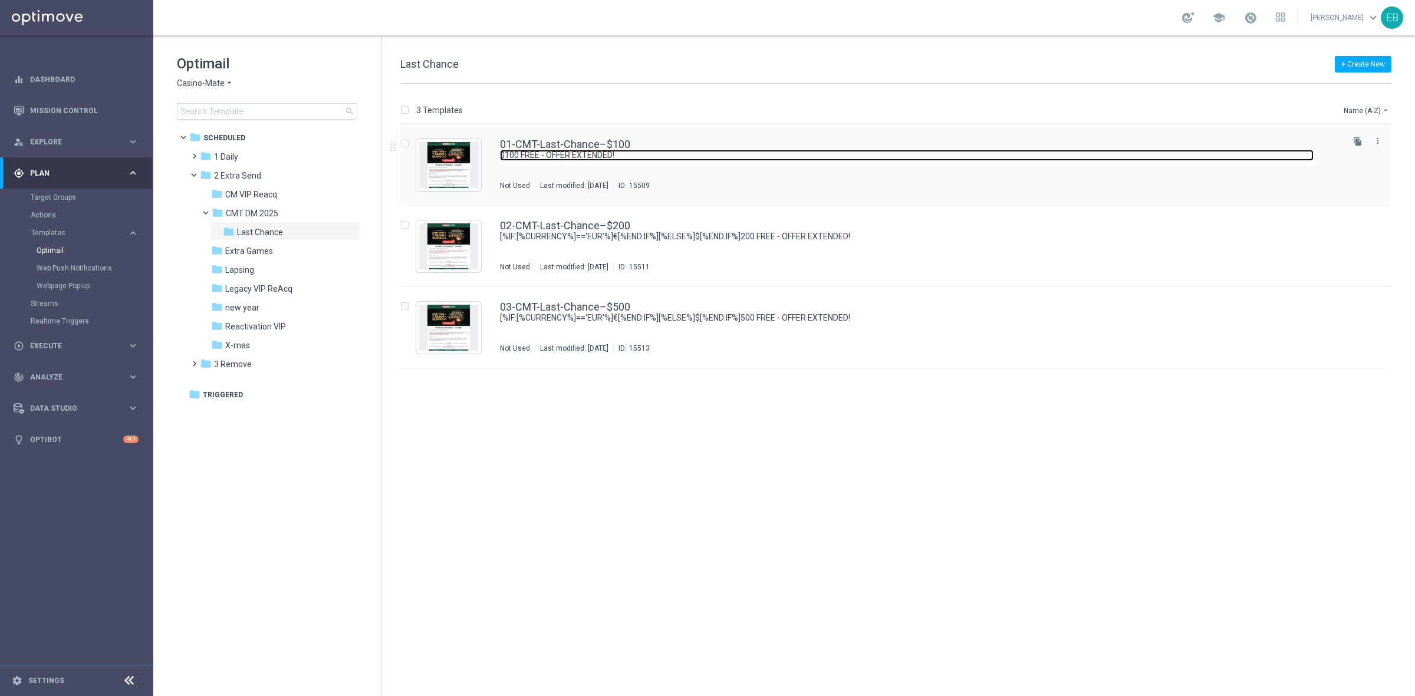
click at [762, 157] on link "$100 FREE - OFFER EXTENDED!" at bounding box center [907, 155] width 814 height 11
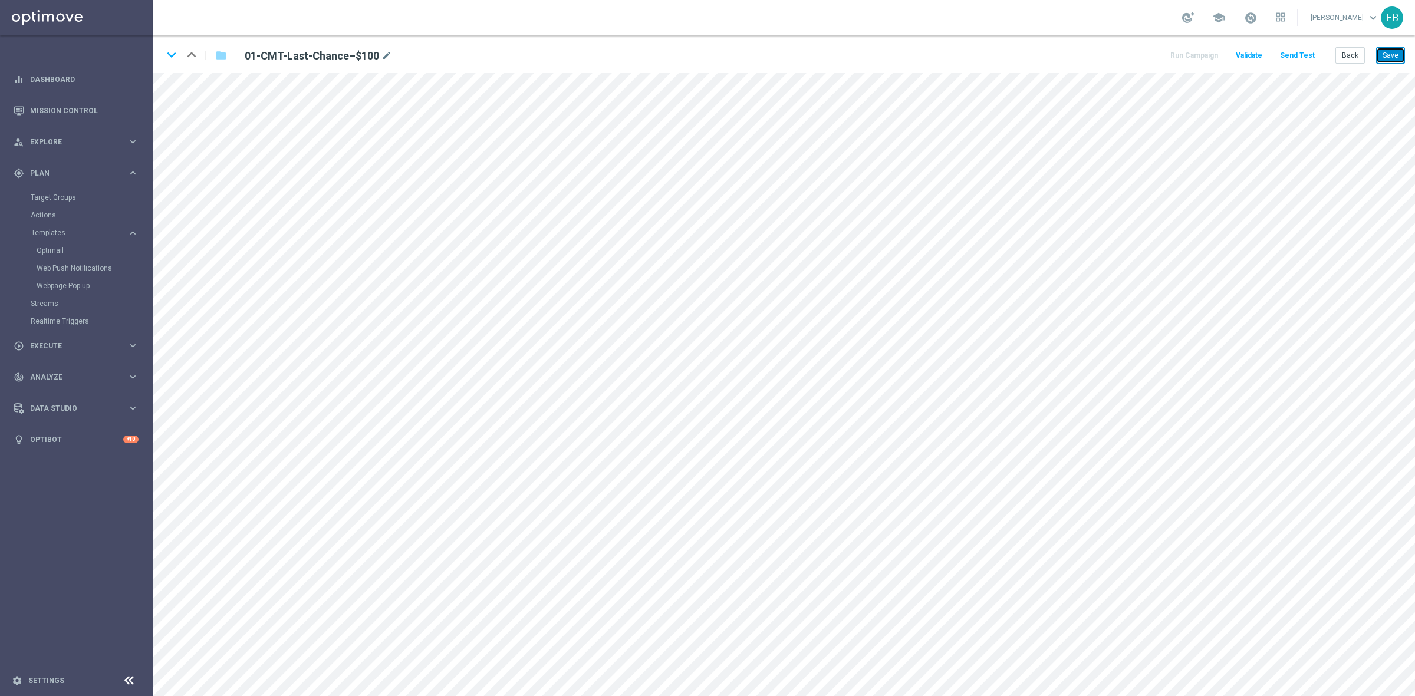
click at [1132, 56] on button "Save" at bounding box center [1390, 55] width 29 height 17
click at [1132, 50] on button "Save" at bounding box center [1390, 55] width 29 height 17
click at [1132, 54] on button "Send Test" at bounding box center [1297, 56] width 38 height 16
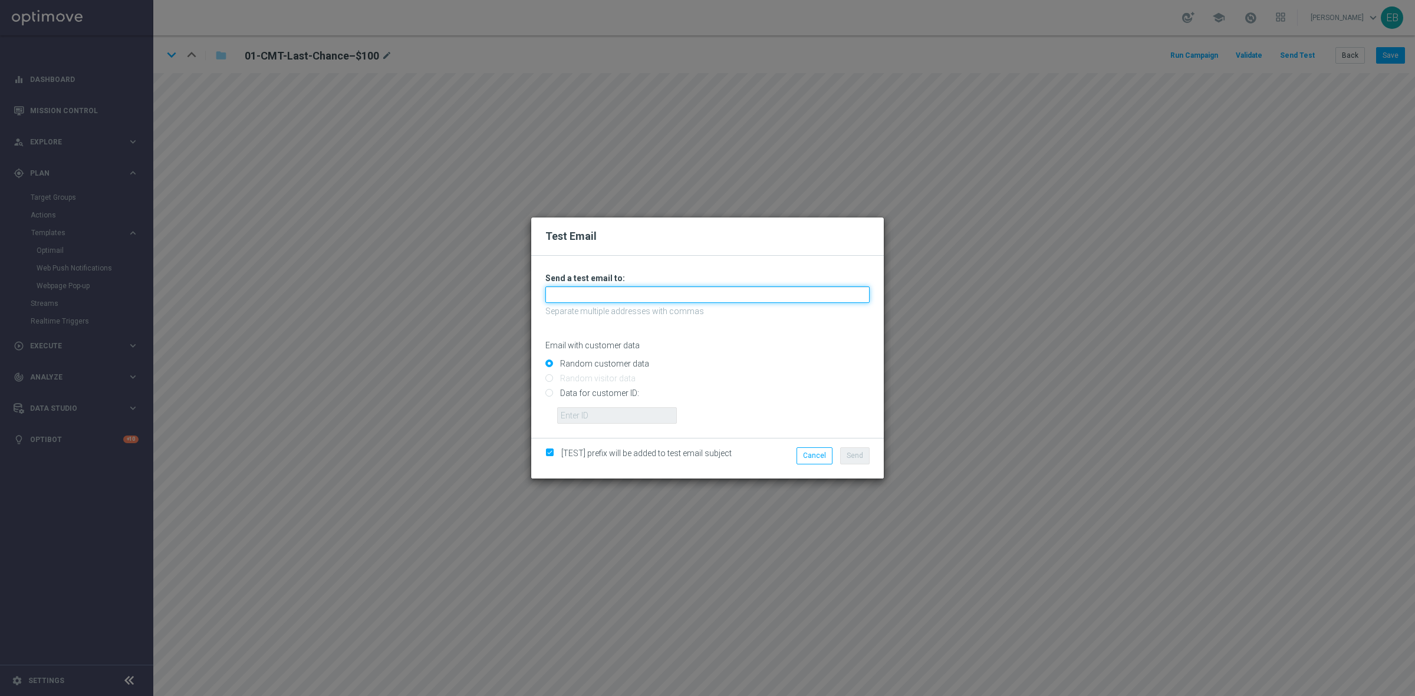
click at [578, 293] on input "text" at bounding box center [707, 295] width 324 height 17
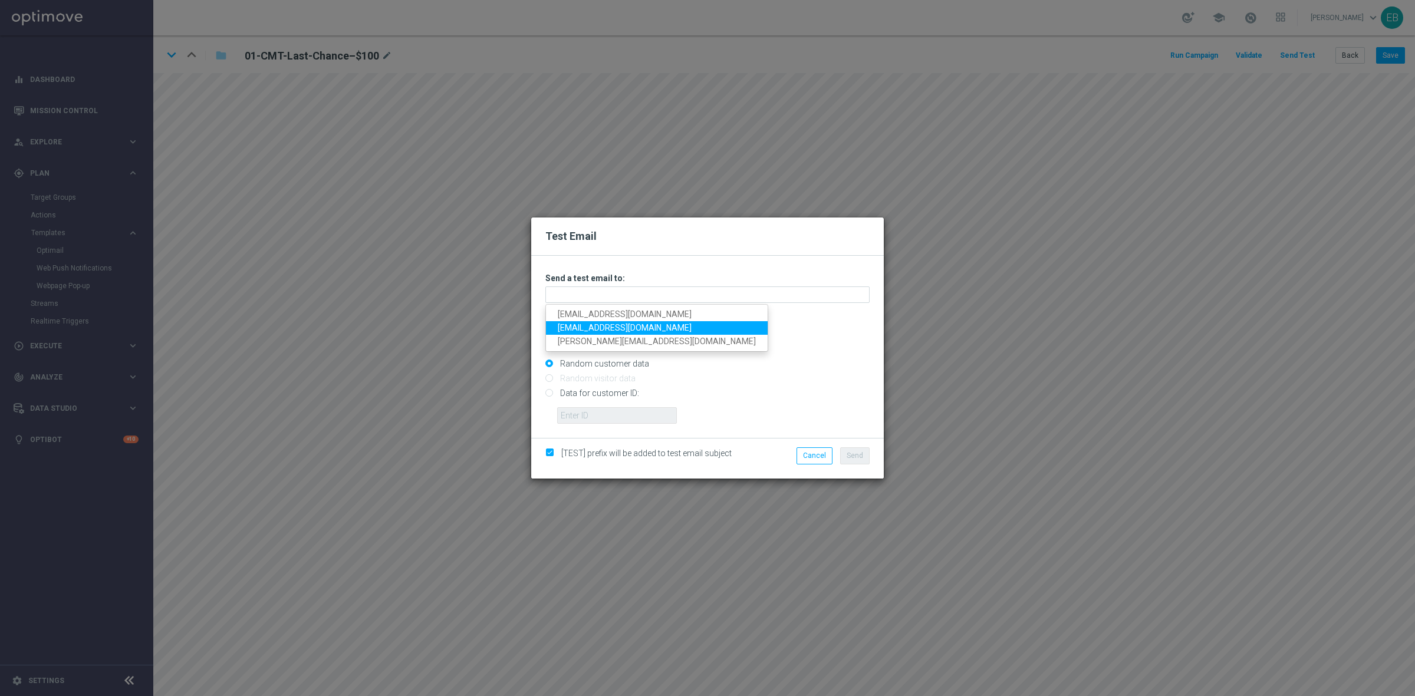
click at [568, 331] on link "[EMAIL_ADDRESS][DOMAIN_NAME]" at bounding box center [657, 328] width 222 height 14
type input "[EMAIL_ADDRESS][DOMAIN_NAME]"
click at [856, 452] on span "Send" at bounding box center [855, 456] width 17 height 8
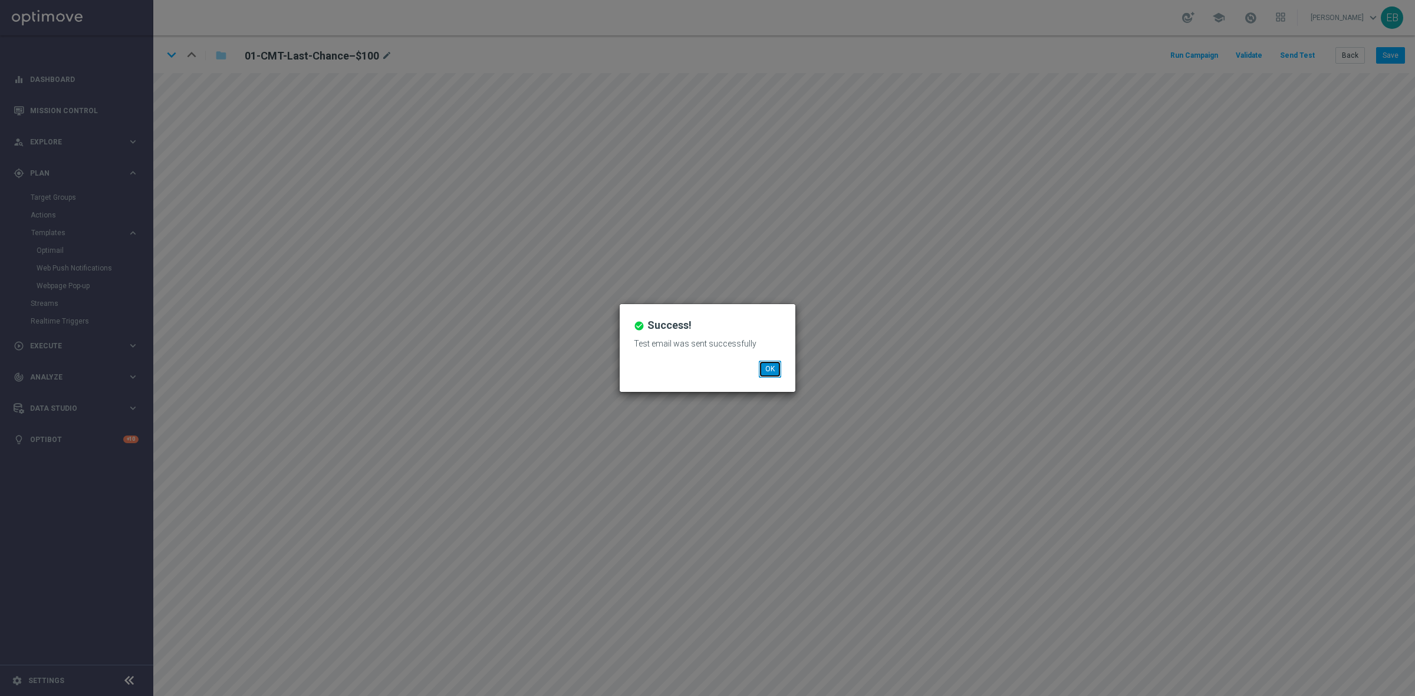
click at [774, 366] on button "OK" at bounding box center [770, 369] width 22 height 17
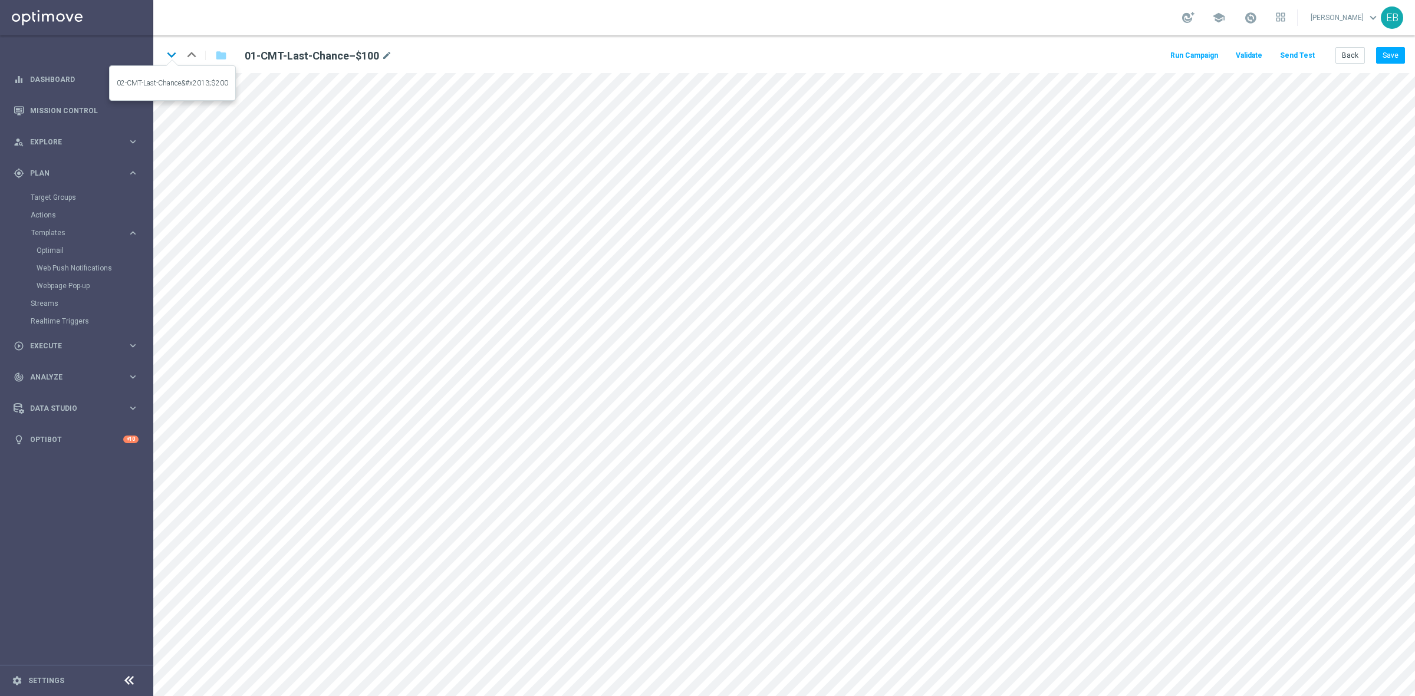
click at [167, 51] on icon "keyboard_arrow_down" at bounding box center [172, 55] width 18 height 18
click at [1132, 54] on button "Send Test" at bounding box center [1297, 56] width 38 height 16
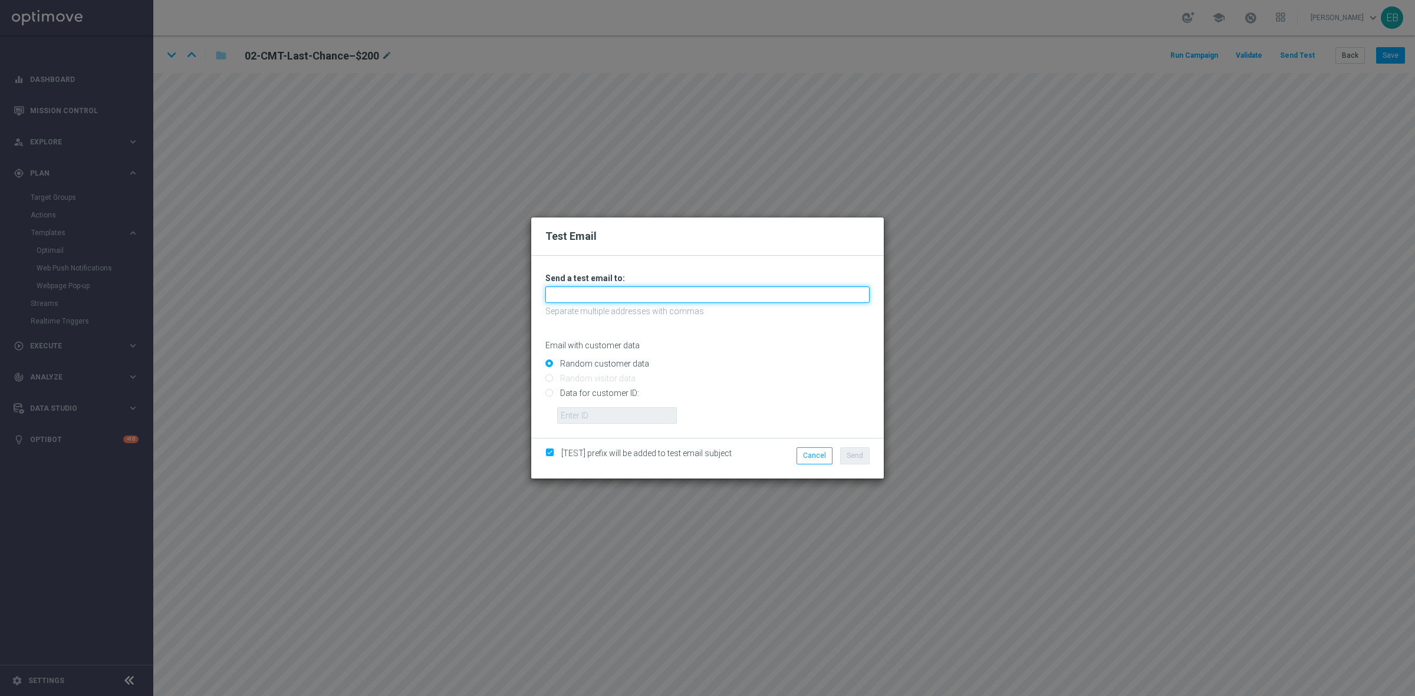
click at [561, 295] on input "text" at bounding box center [707, 295] width 324 height 17
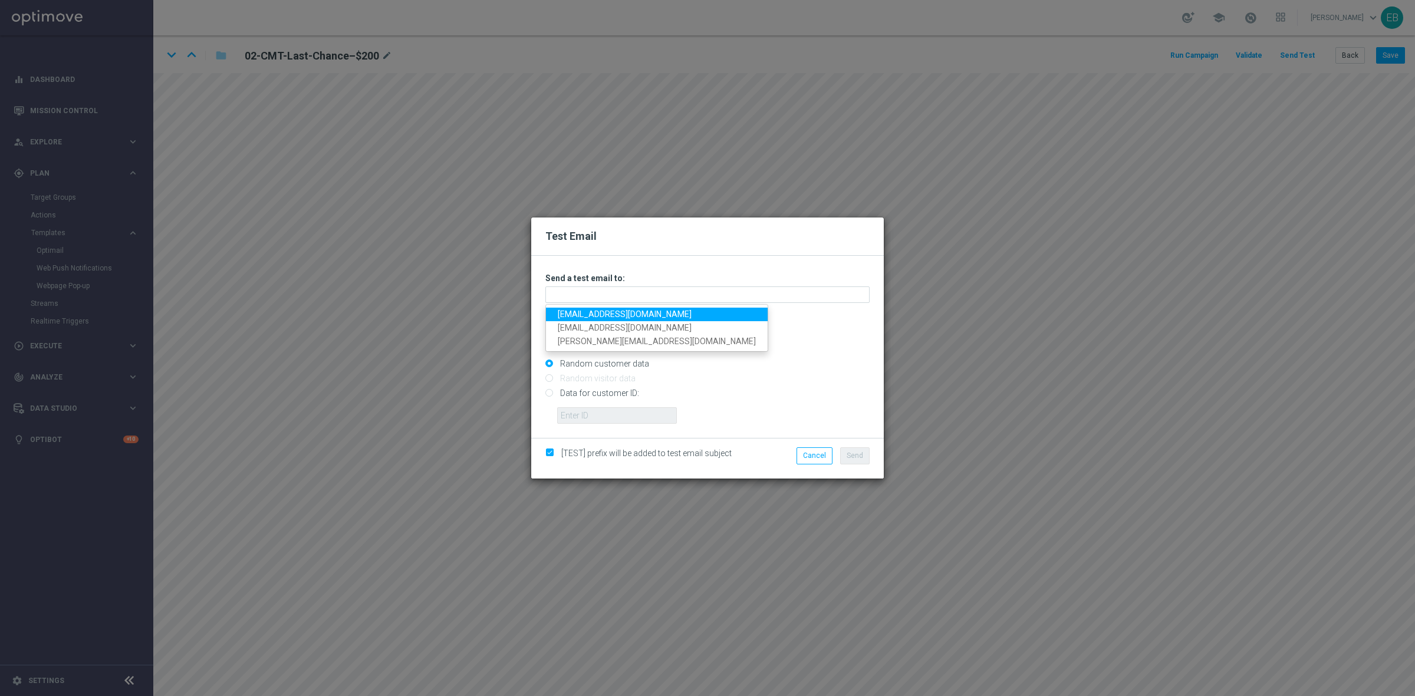
click at [568, 319] on link "[EMAIL_ADDRESS][DOMAIN_NAME]" at bounding box center [657, 315] width 222 height 14
type input "[EMAIL_ADDRESS][DOMAIN_NAME]"
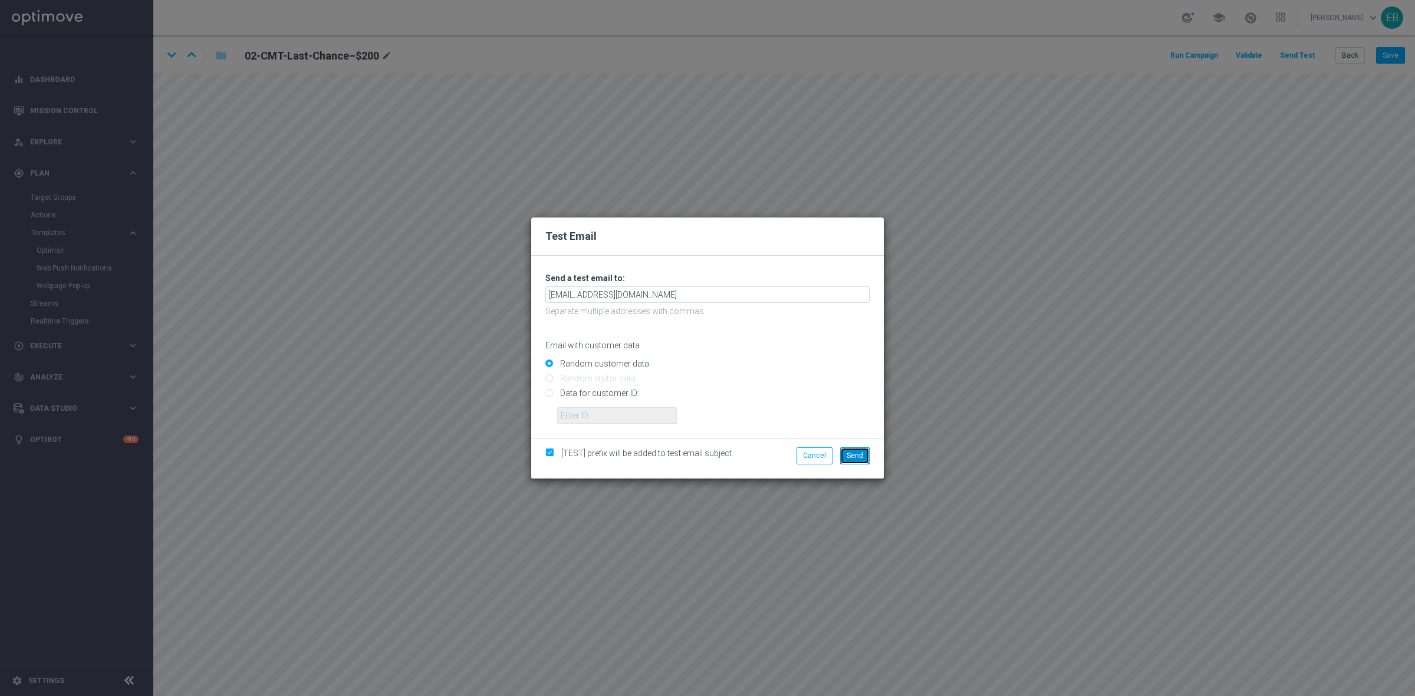
click at [862, 456] on span "Send" at bounding box center [855, 456] width 17 height 8
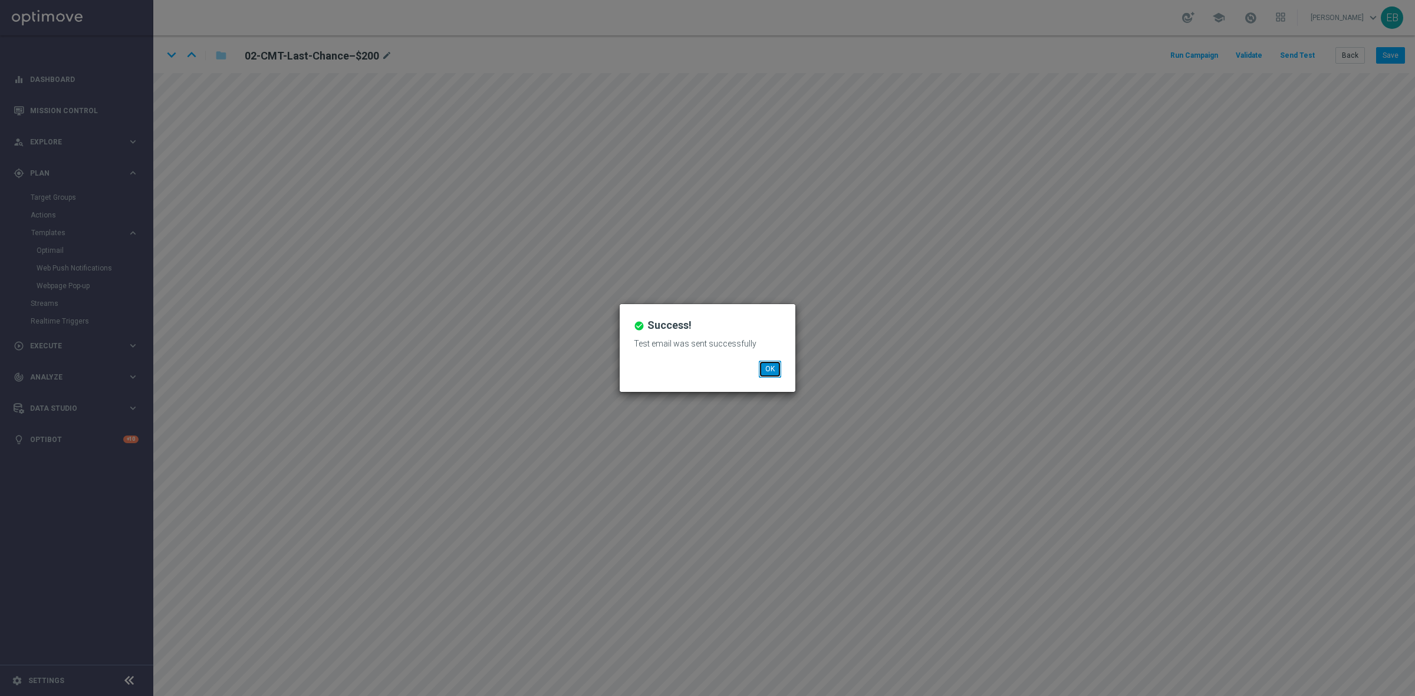
click at [764, 374] on button "OK" at bounding box center [770, 369] width 22 height 17
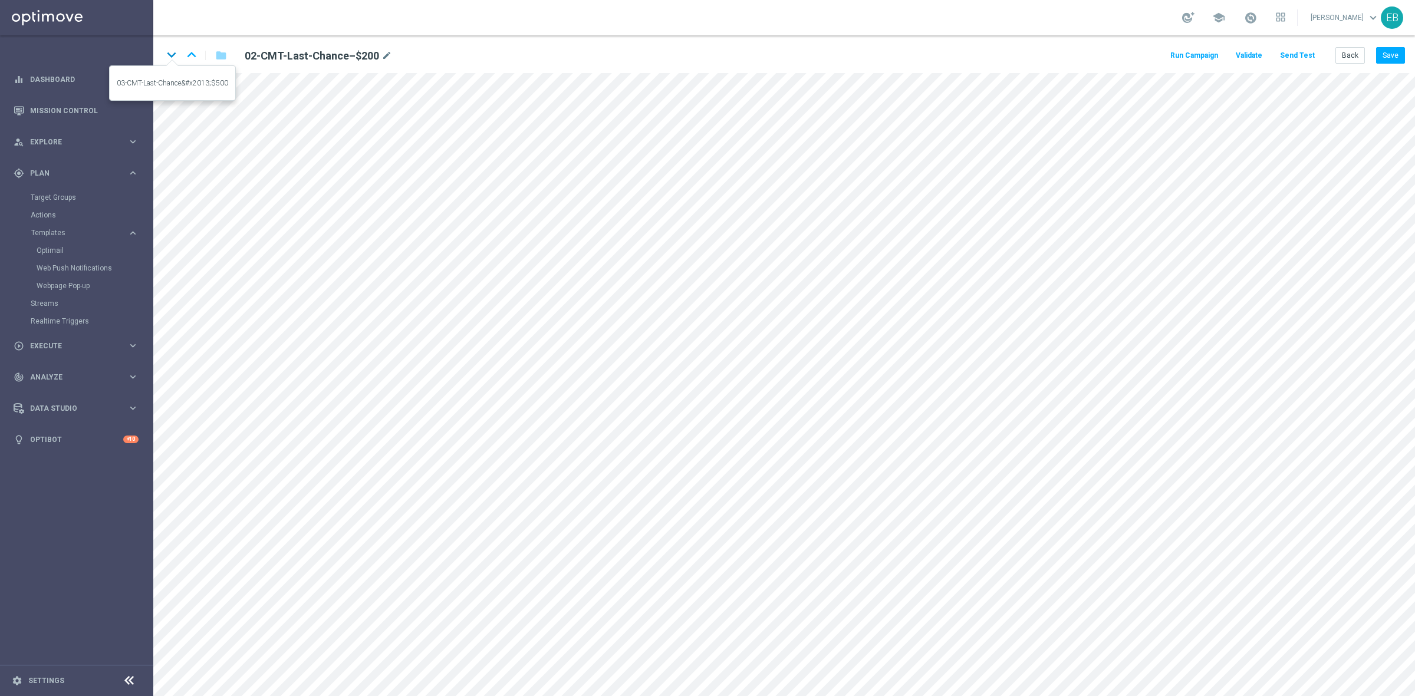
click at [172, 56] on icon "keyboard_arrow_down" at bounding box center [172, 55] width 18 height 18
click at [1132, 56] on button "Send Test" at bounding box center [1297, 56] width 38 height 16
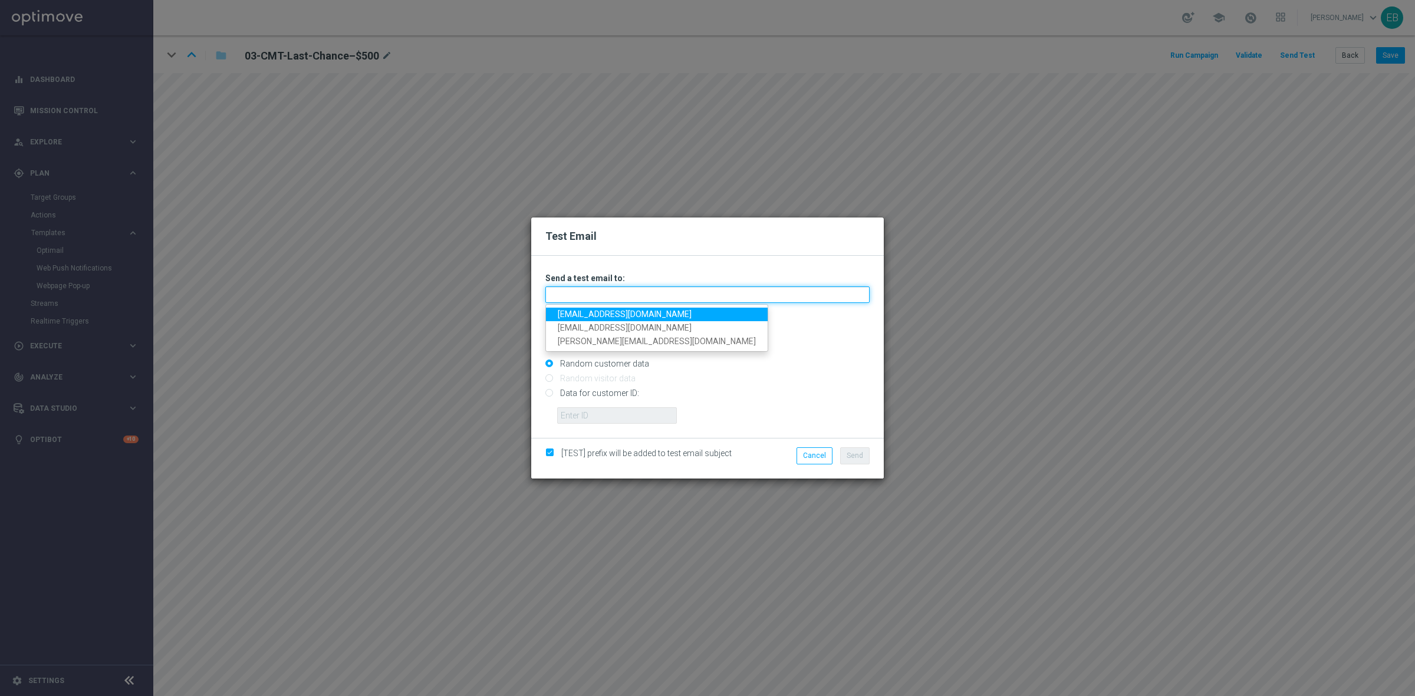
click at [560, 294] on input "text" at bounding box center [707, 295] width 324 height 17
click at [562, 314] on link "[EMAIL_ADDRESS][DOMAIN_NAME]" at bounding box center [657, 315] width 222 height 14
type input "[EMAIL_ADDRESS][DOMAIN_NAME]"
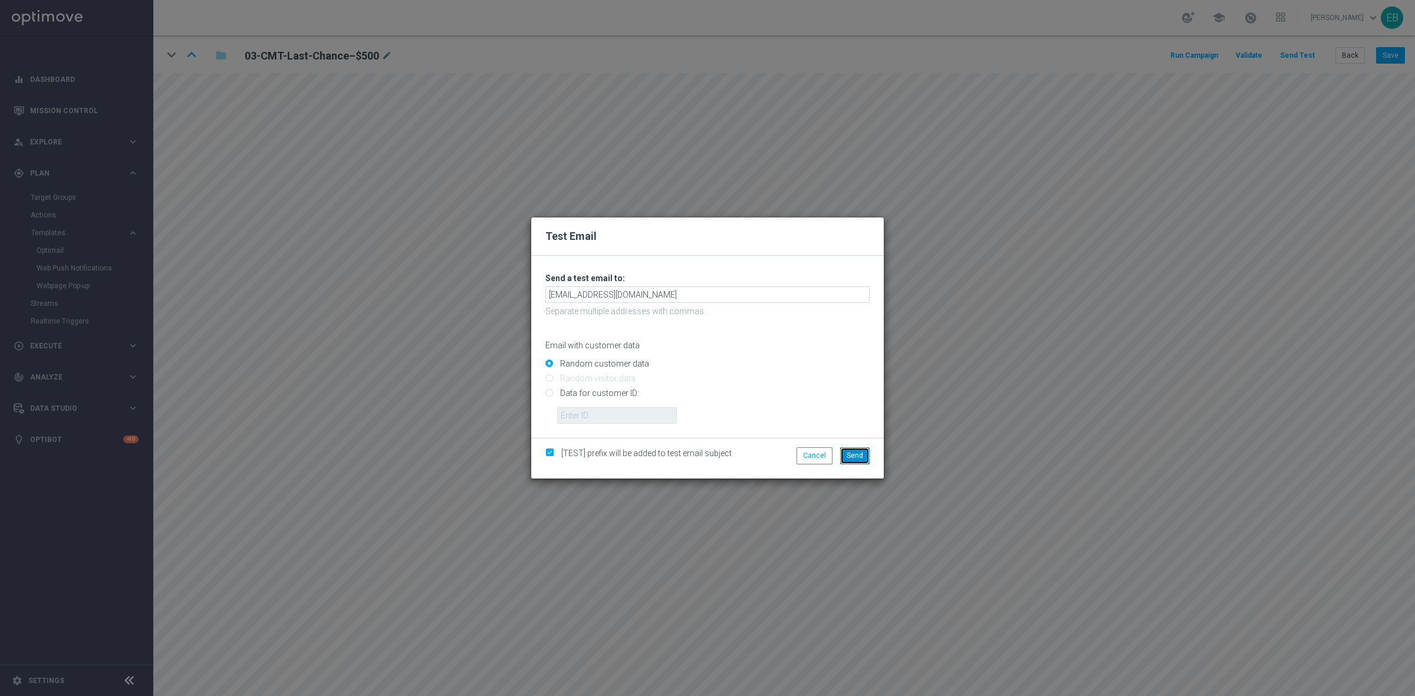
click at [859, 457] on span "Send" at bounding box center [855, 456] width 17 height 8
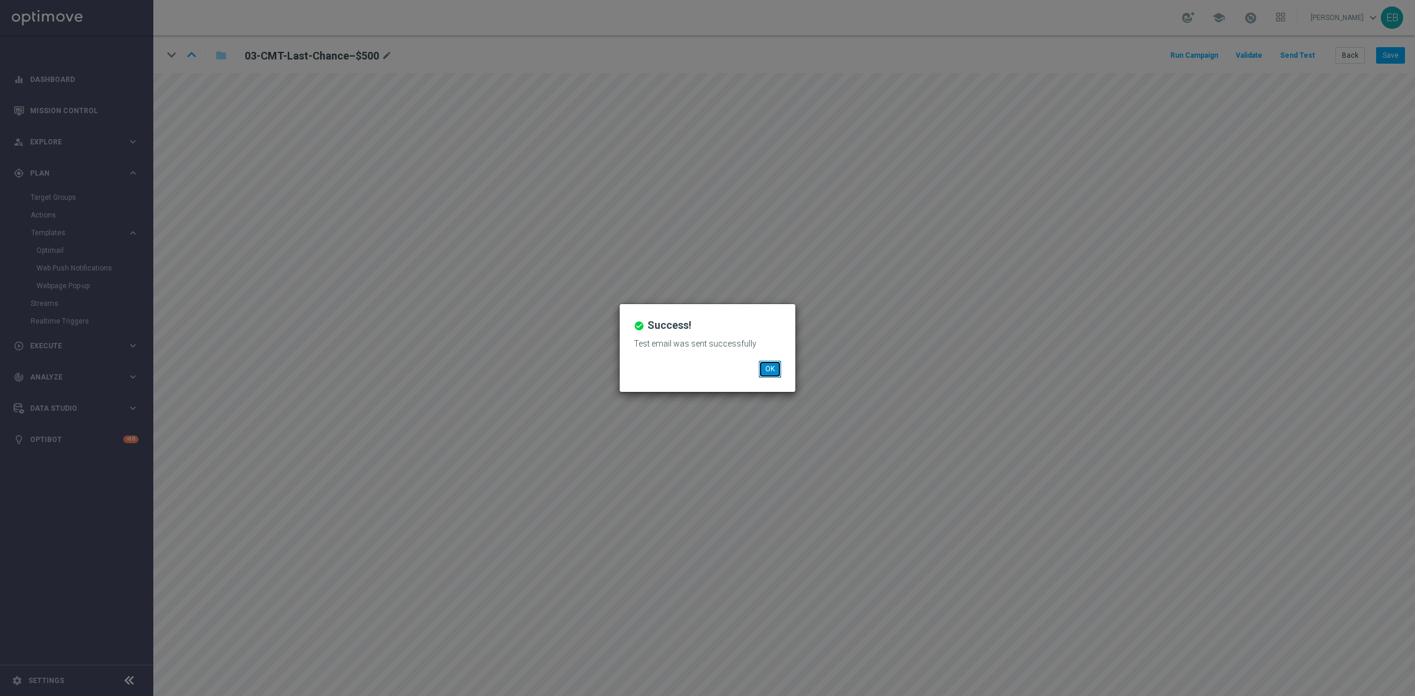
click at [768, 371] on button "OK" at bounding box center [770, 369] width 22 height 17
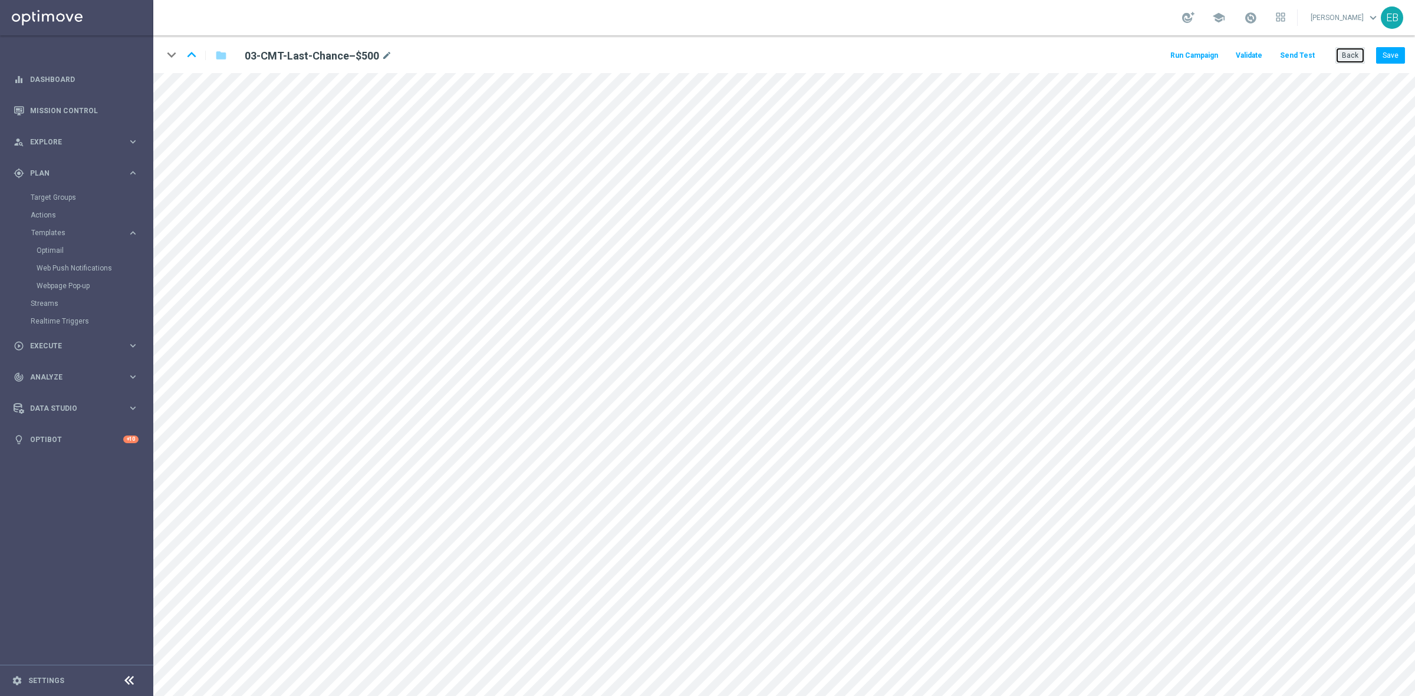
click at [1132, 55] on button "Back" at bounding box center [1350, 55] width 29 height 17
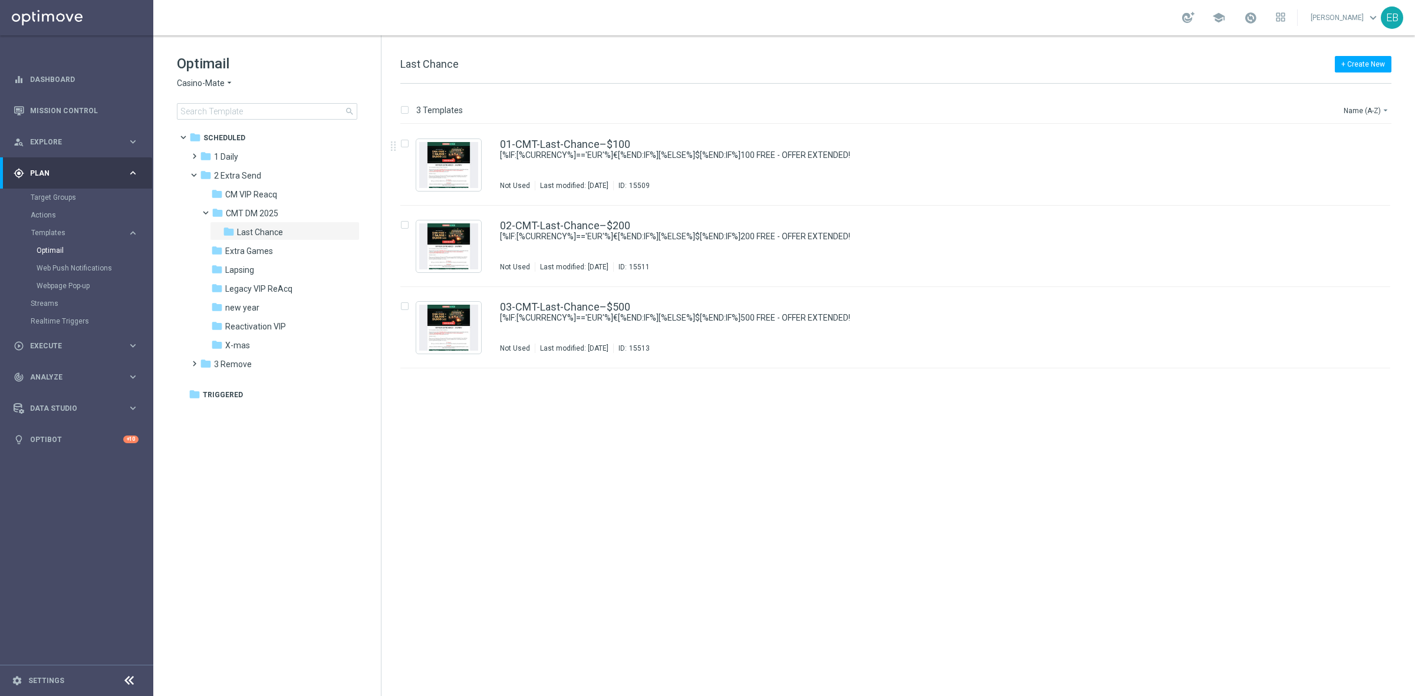
click at [207, 81] on span "Casino-Mate" at bounding box center [201, 83] width 48 height 11
click at [234, 155] on div "House of Jack" at bounding box center [221, 153] width 88 height 14
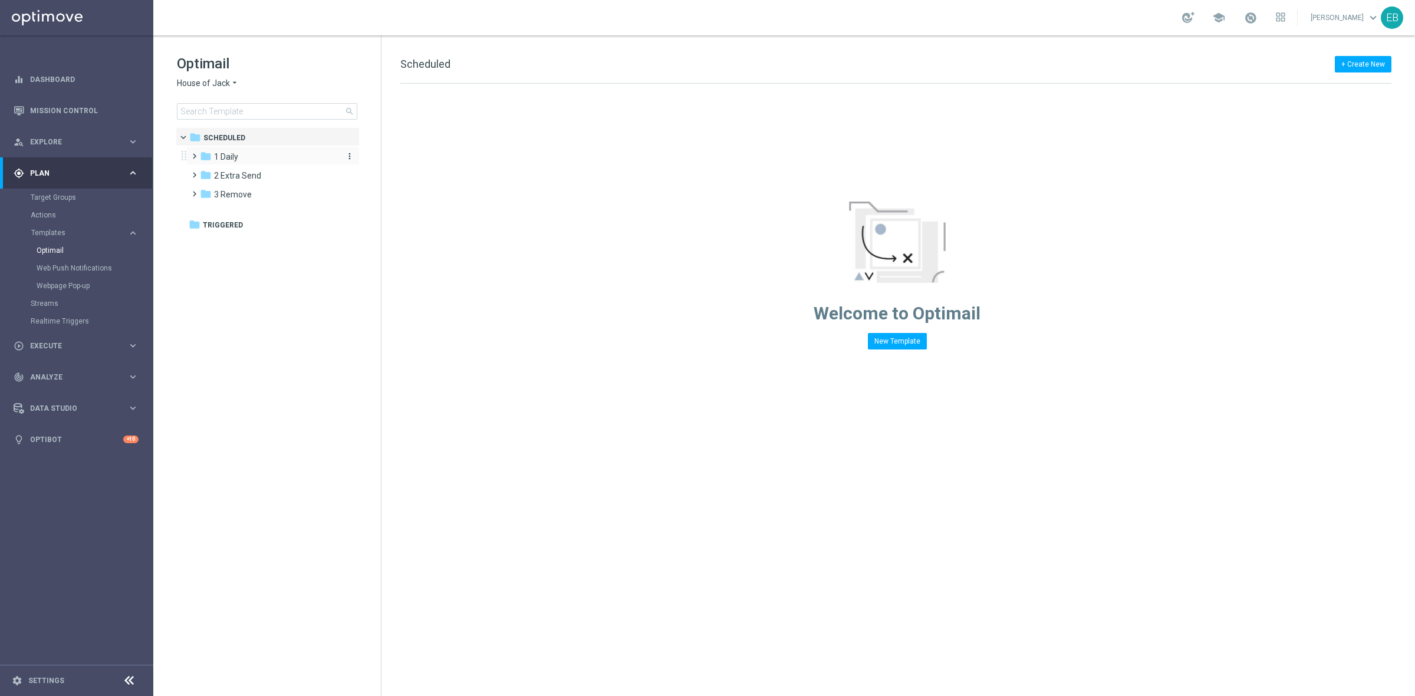
click at [270, 154] on div "folder 1 Daily" at bounding box center [268, 157] width 136 height 14
click at [234, 157] on span "1 Daily" at bounding box center [226, 157] width 24 height 11
click at [242, 173] on span "2 Extra Send" at bounding box center [237, 175] width 47 height 11
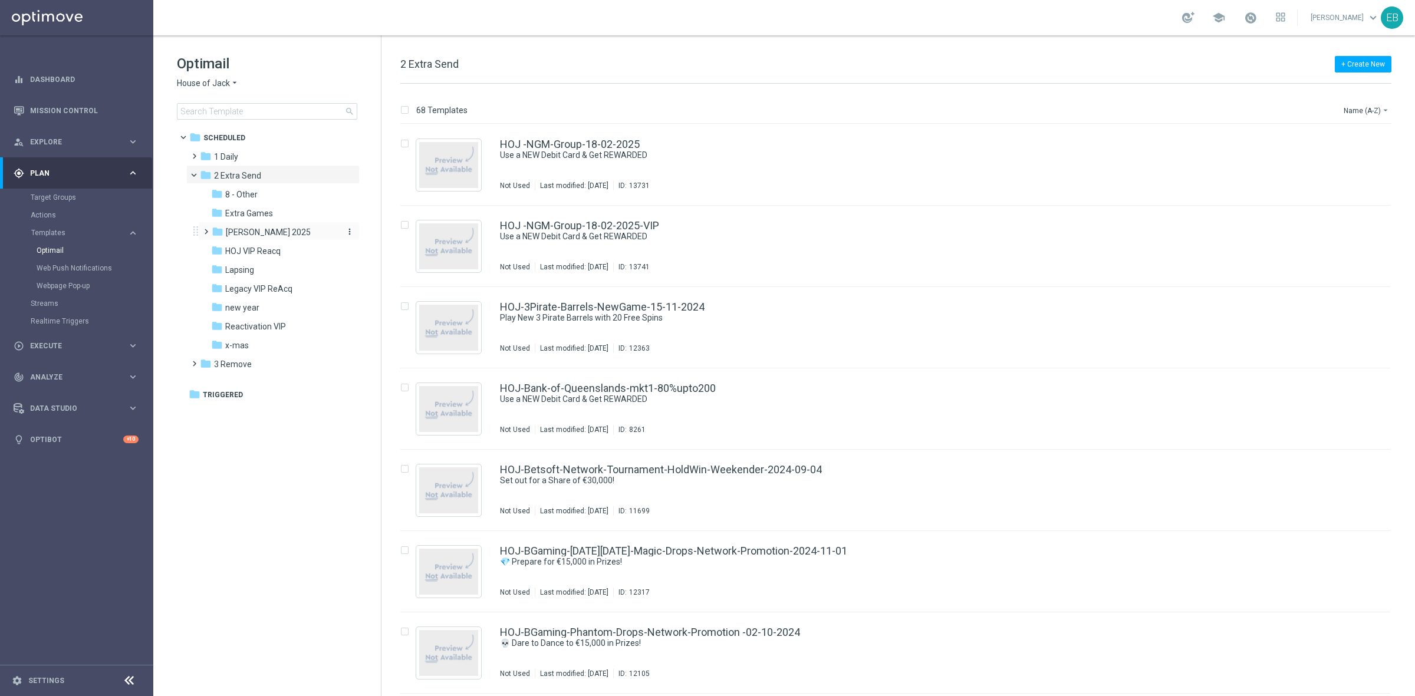
click at [271, 231] on span "[PERSON_NAME] 2025" at bounding box center [268, 232] width 85 height 11
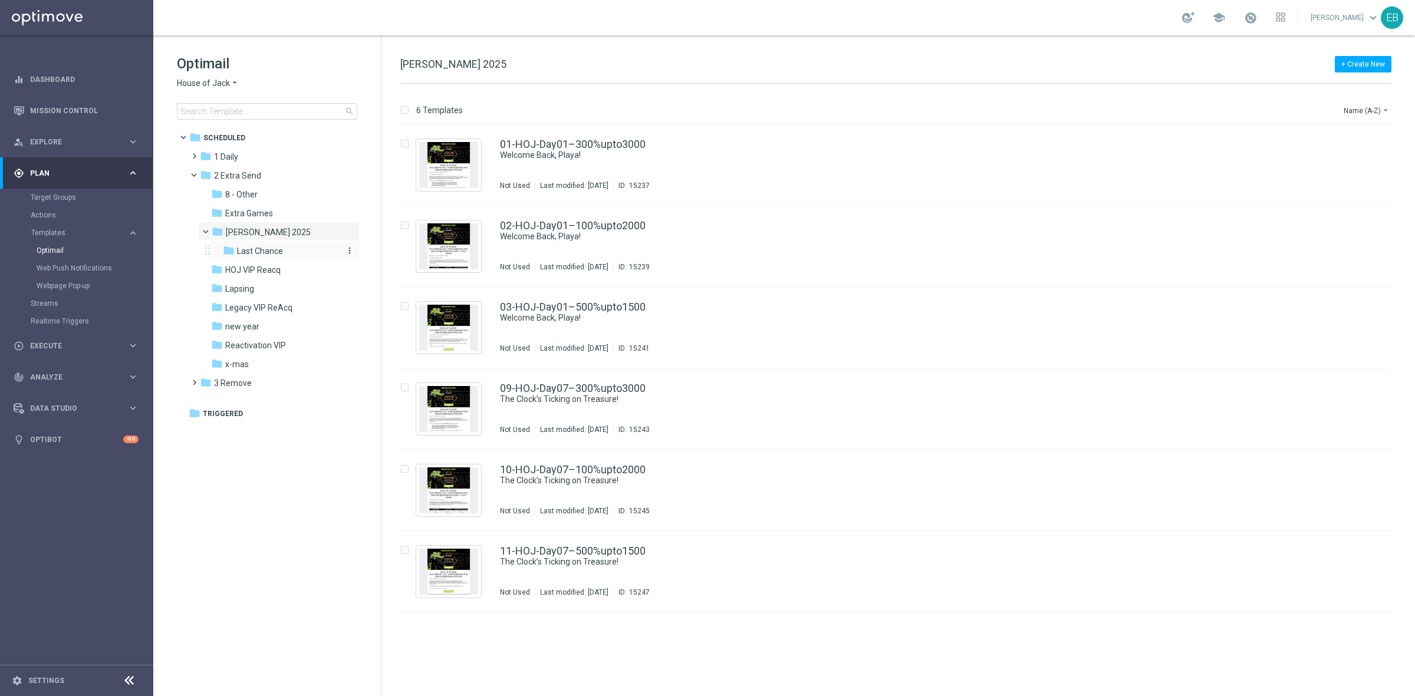
click at [293, 252] on div "folder Last Chance" at bounding box center [281, 252] width 116 height 14
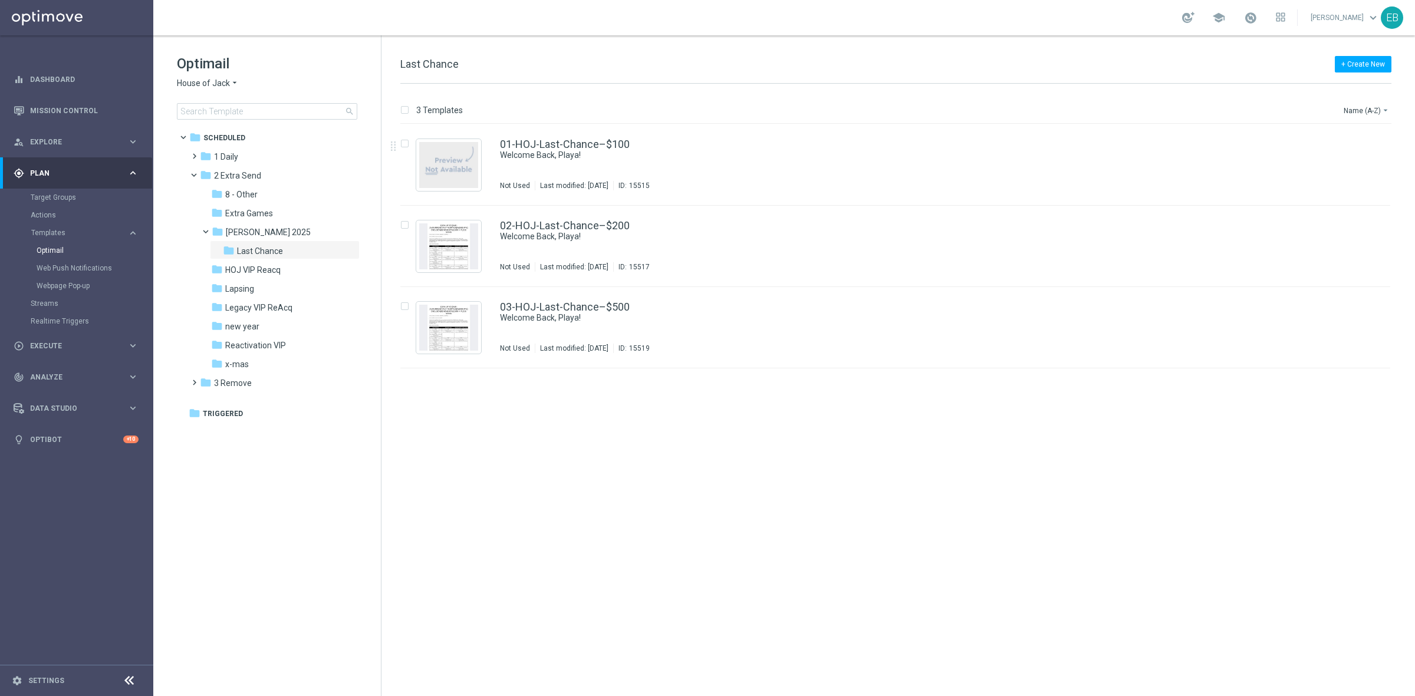
click at [213, 88] on span "House of Jack" at bounding box center [203, 83] width 53 height 11
click at [0, 0] on span "Casino-Mate" at bounding box center [0, 0] width 0 height 0
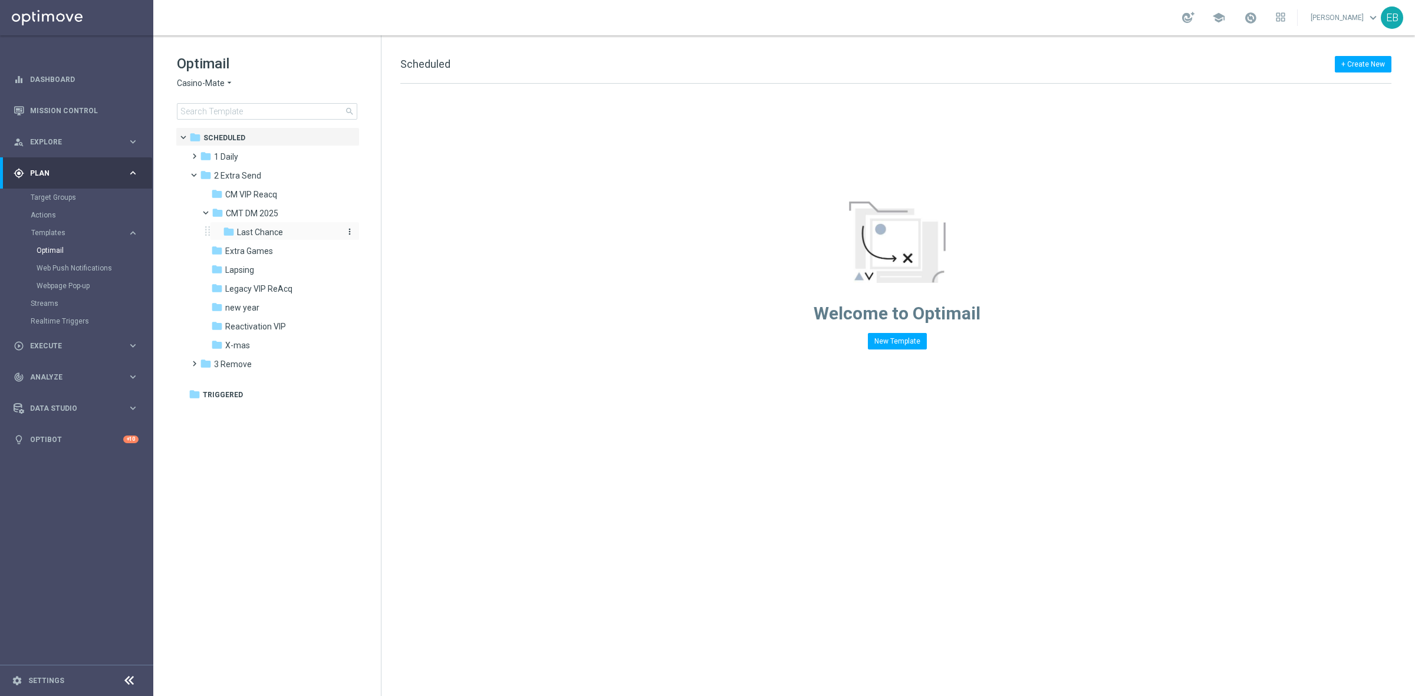
click at [262, 231] on span "Last Chance" at bounding box center [260, 232] width 46 height 11
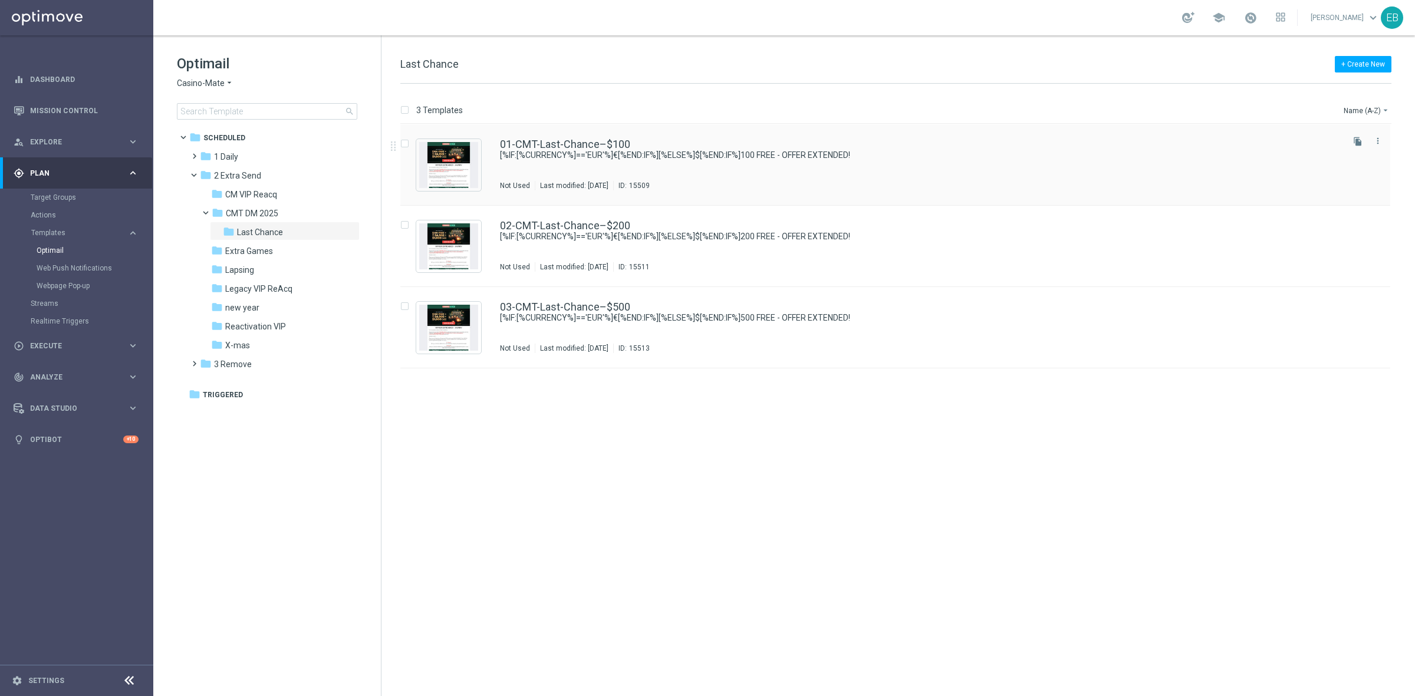
click at [785, 168] on div "01-CMT-Last-Chance–$100 [%IF:[%CURRENCY%]=='EUR'%]€[%END:IF%][%ELSE%]$[%END:IF%…" at bounding box center [920, 164] width 841 height 51
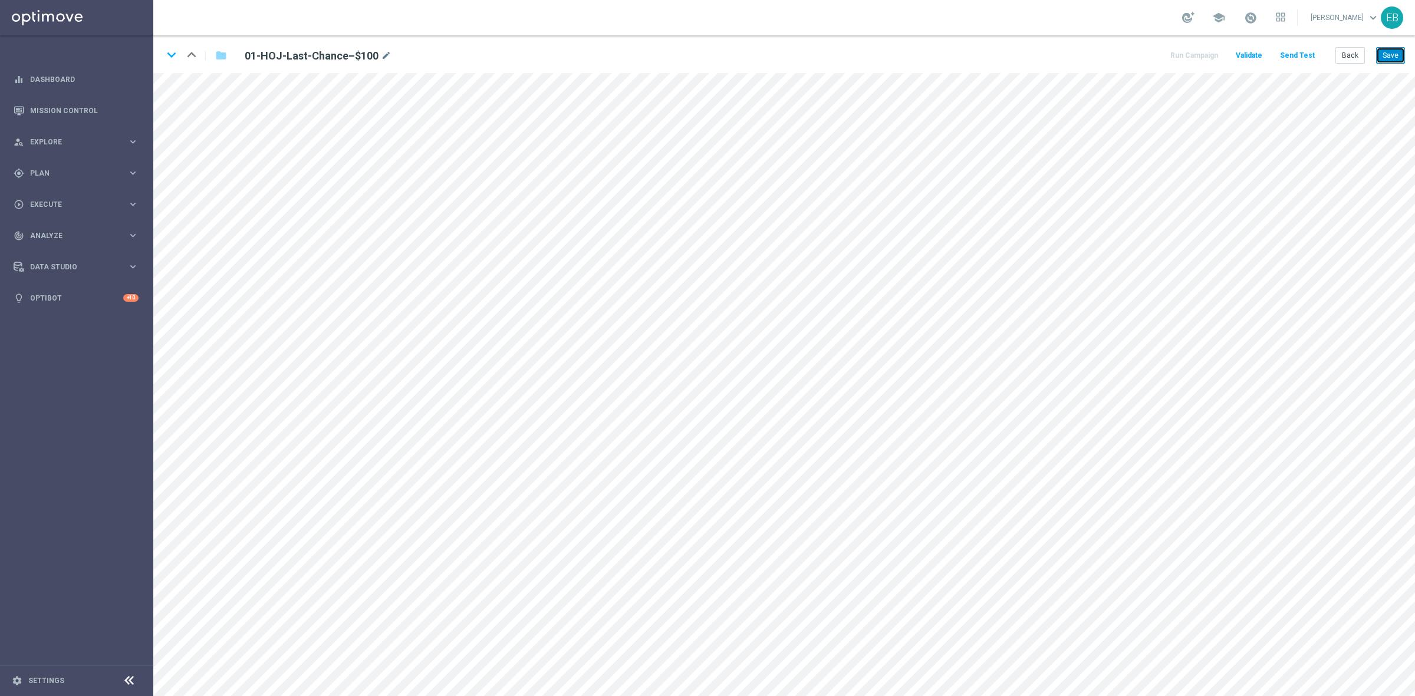
click at [1395, 55] on button "Save" at bounding box center [1390, 55] width 29 height 17
click at [1350, 61] on button "Back" at bounding box center [1350, 55] width 29 height 17
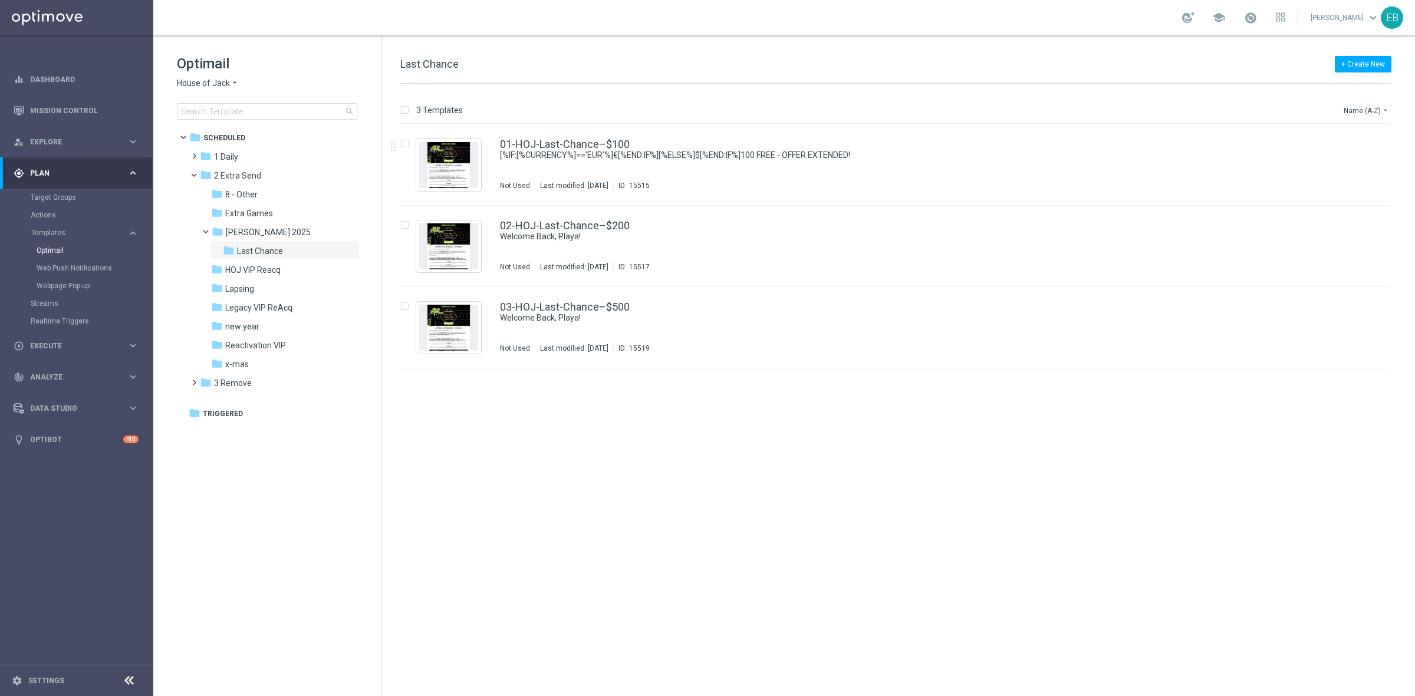
click at [225, 84] on span "House of Jack" at bounding box center [203, 83] width 53 height 11
click at [234, 136] on div "Casino-Mate" at bounding box center [221, 139] width 88 height 14
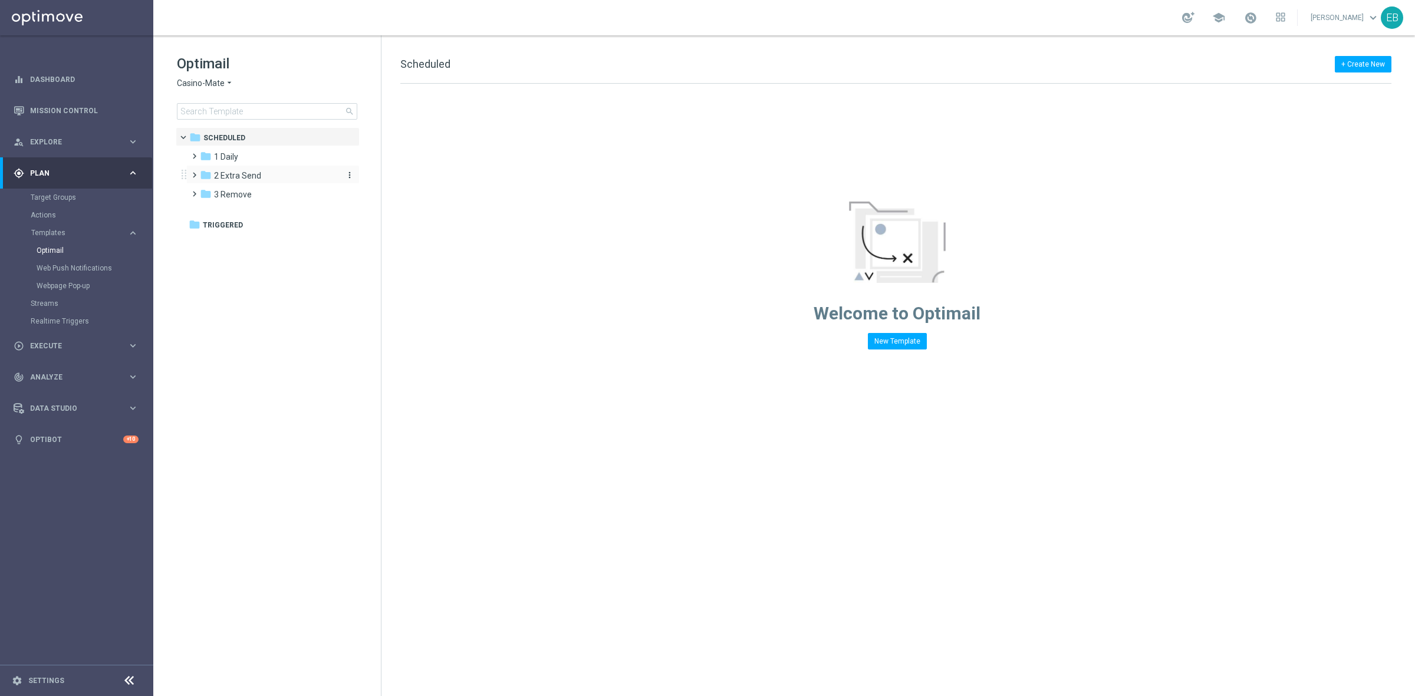
click at [243, 170] on span "2 Extra Send" at bounding box center [237, 175] width 47 height 11
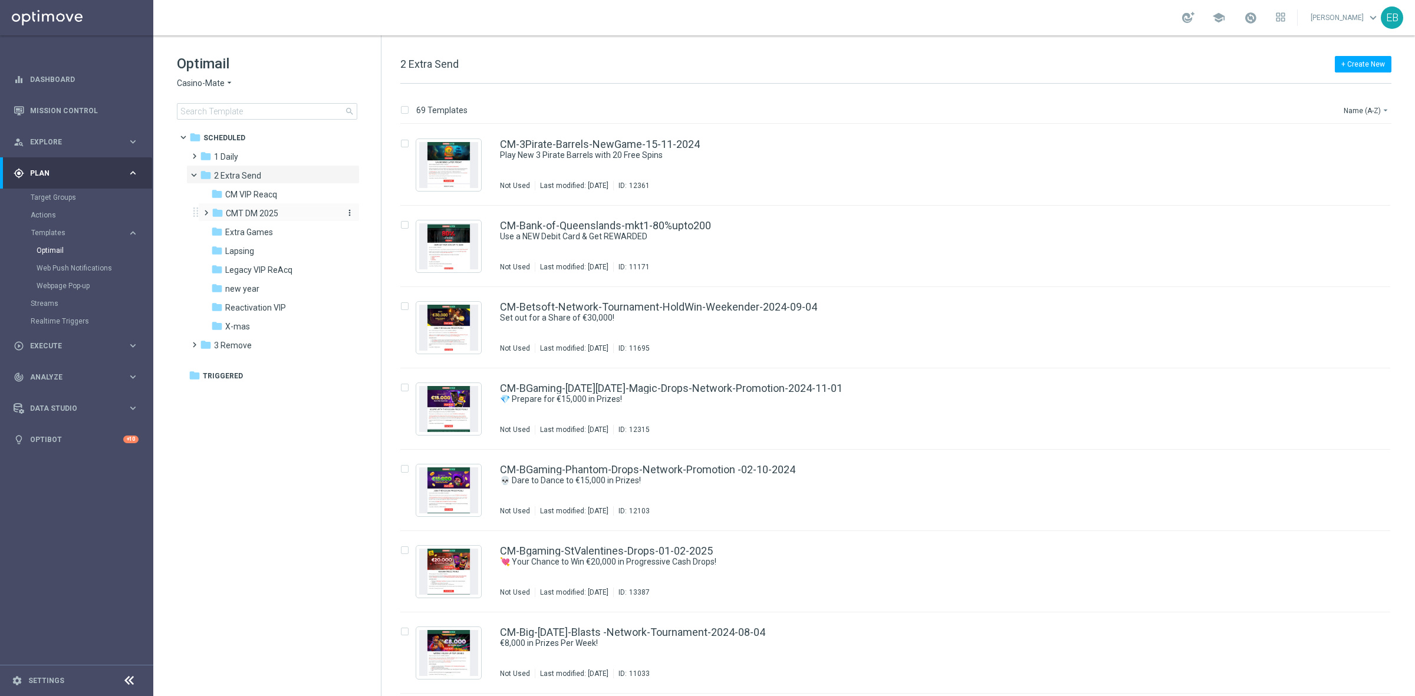
click at [281, 216] on div "folder CMT DM 2025" at bounding box center [275, 214] width 126 height 14
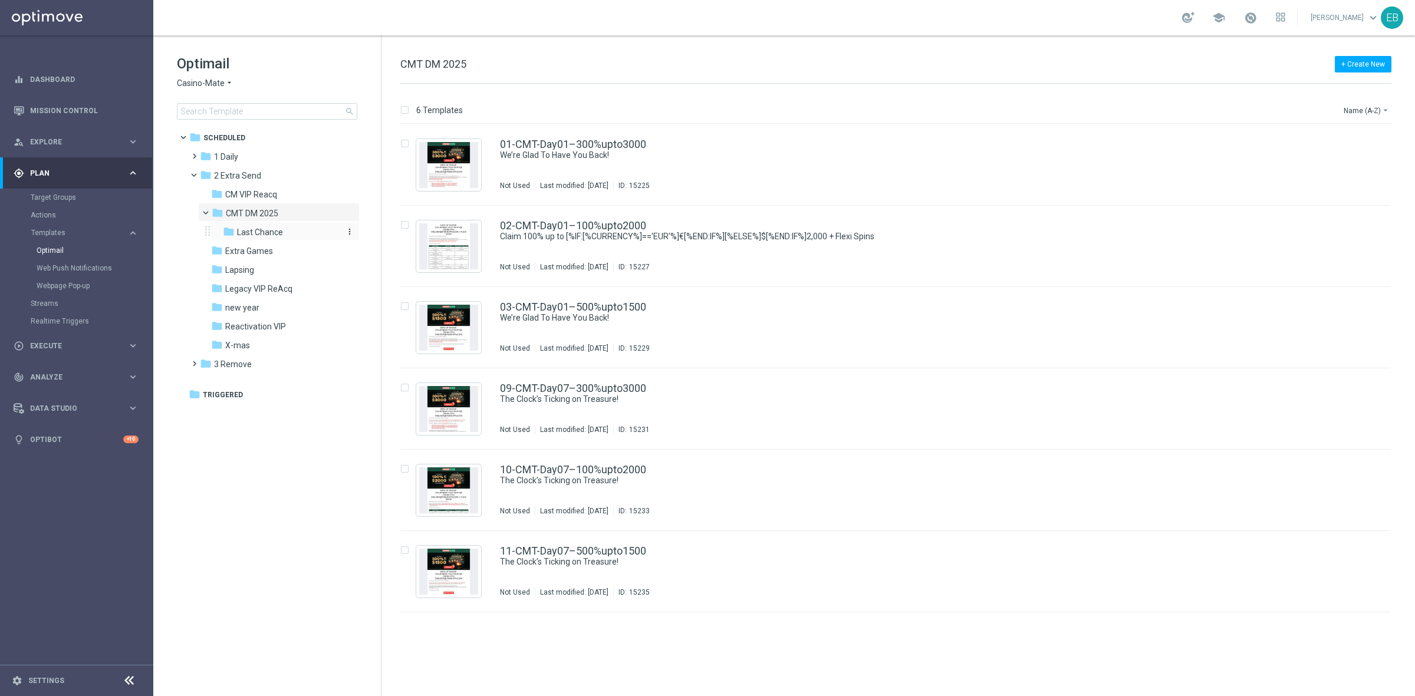
click at [290, 235] on div "folder Last Chance" at bounding box center [281, 233] width 116 height 14
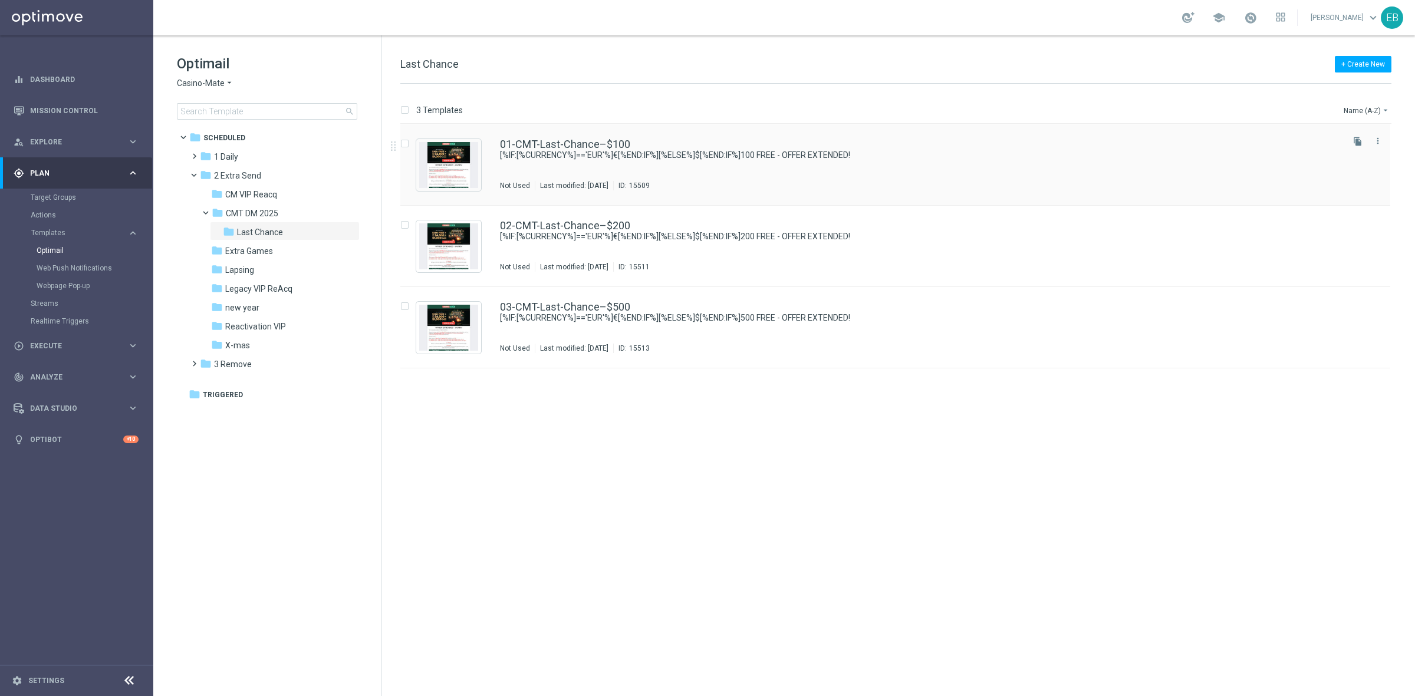
click at [802, 166] on div "01-CMT-Last-Chance–$100 [%IF:[%CURRENCY%]=='EUR'%]€[%END:IF%][%ELSE%]$[%END:IF%…" at bounding box center [920, 164] width 841 height 51
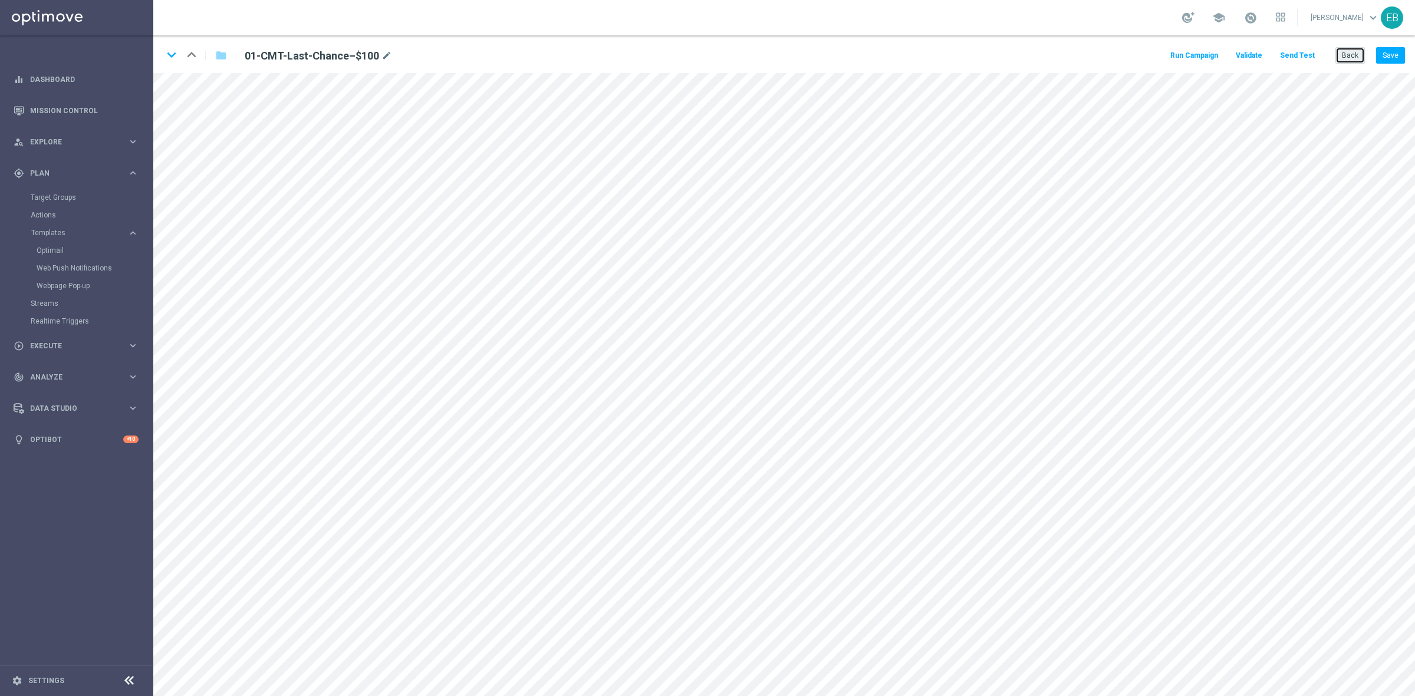
click at [1347, 53] on button "Back" at bounding box center [1350, 55] width 29 height 17
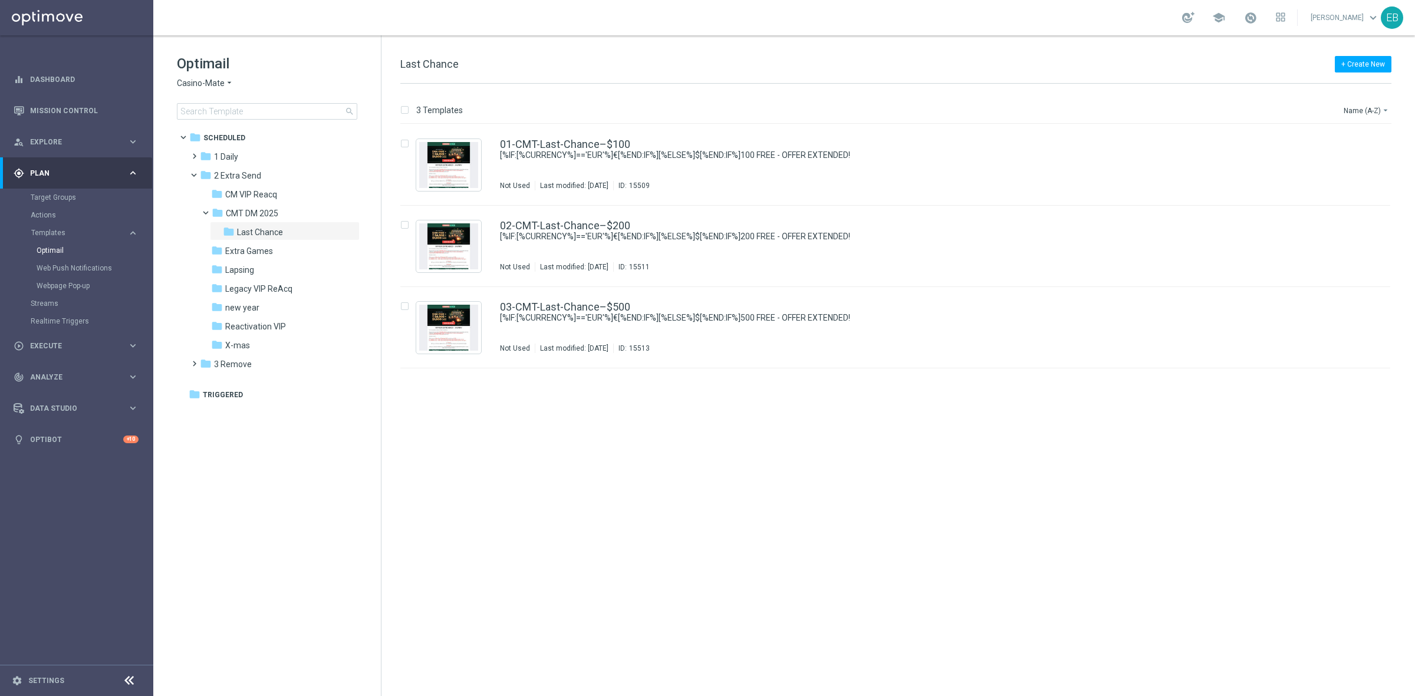
click at [206, 84] on span "Casino-Mate" at bounding box center [201, 83] width 48 height 11
click at [222, 166] on div "Pokie Pop" at bounding box center [221, 167] width 88 height 14
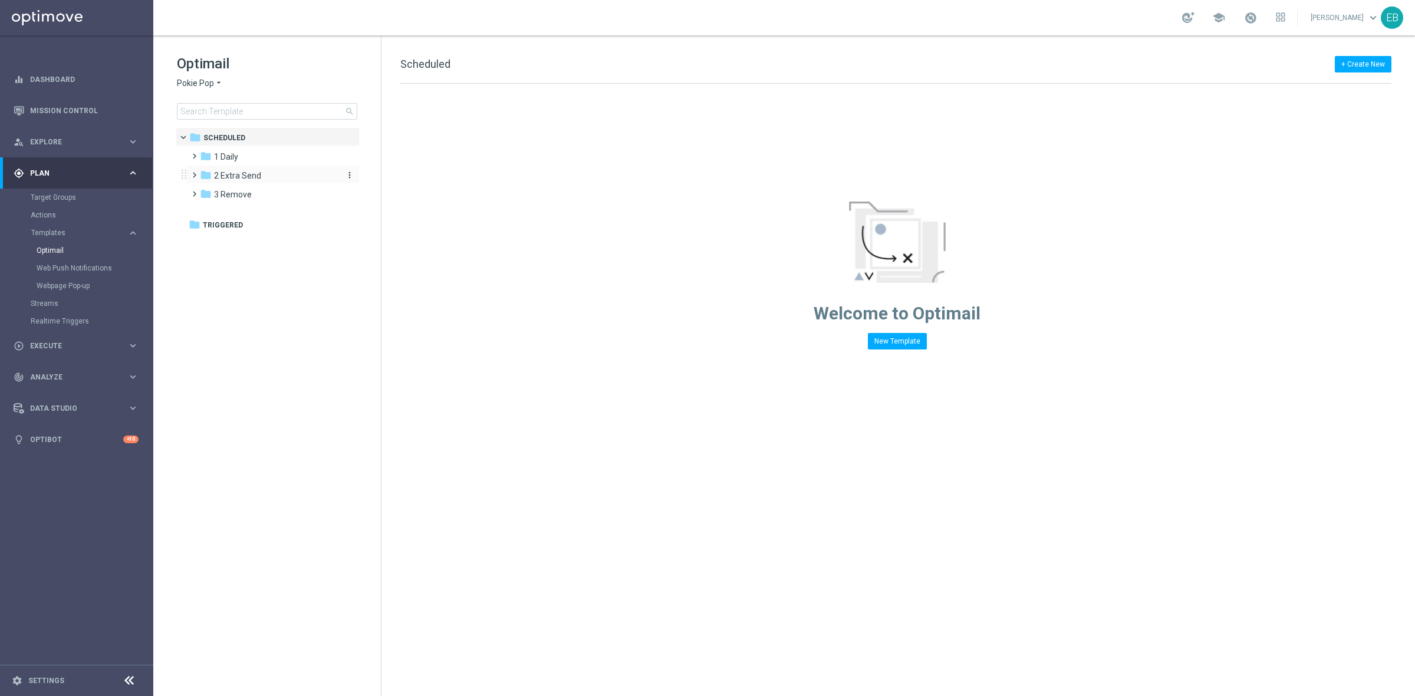
click at [278, 174] on div "folder 2 Extra Send" at bounding box center [268, 176] width 136 height 14
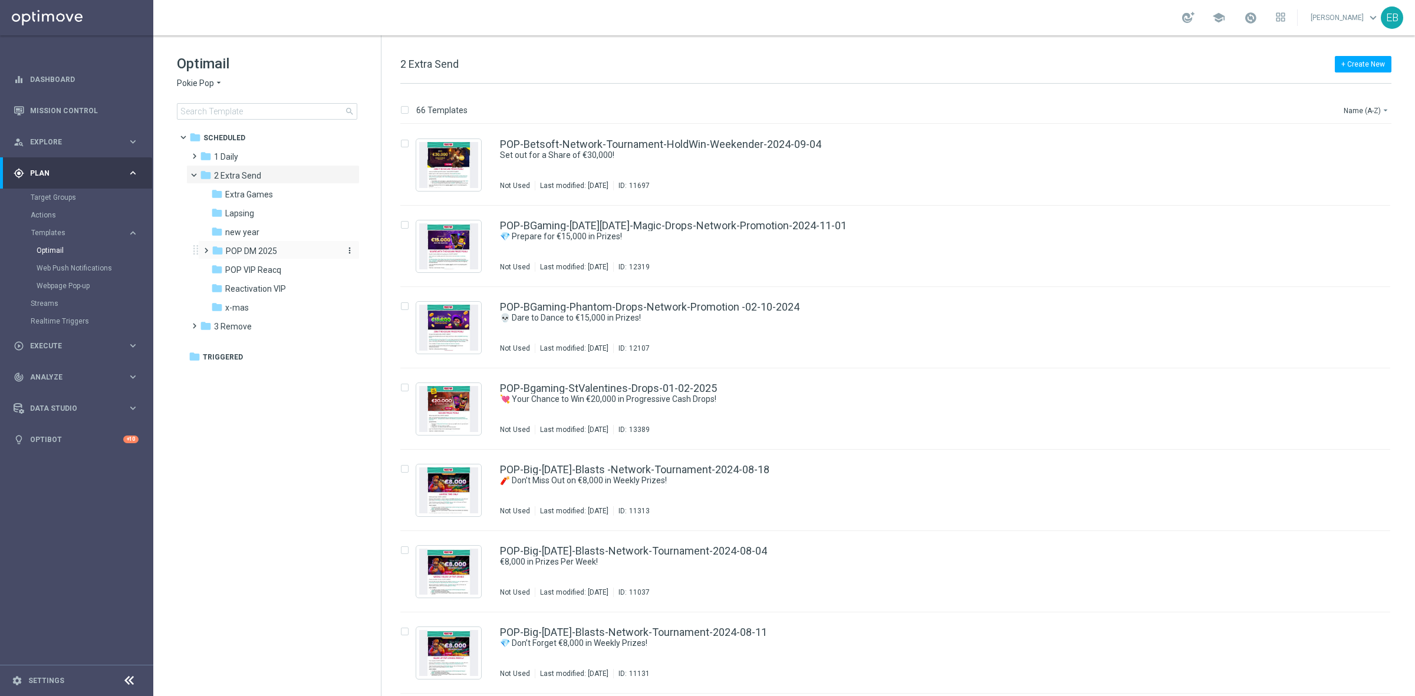
click at [281, 248] on div "folder POP DM 2025" at bounding box center [275, 252] width 126 height 14
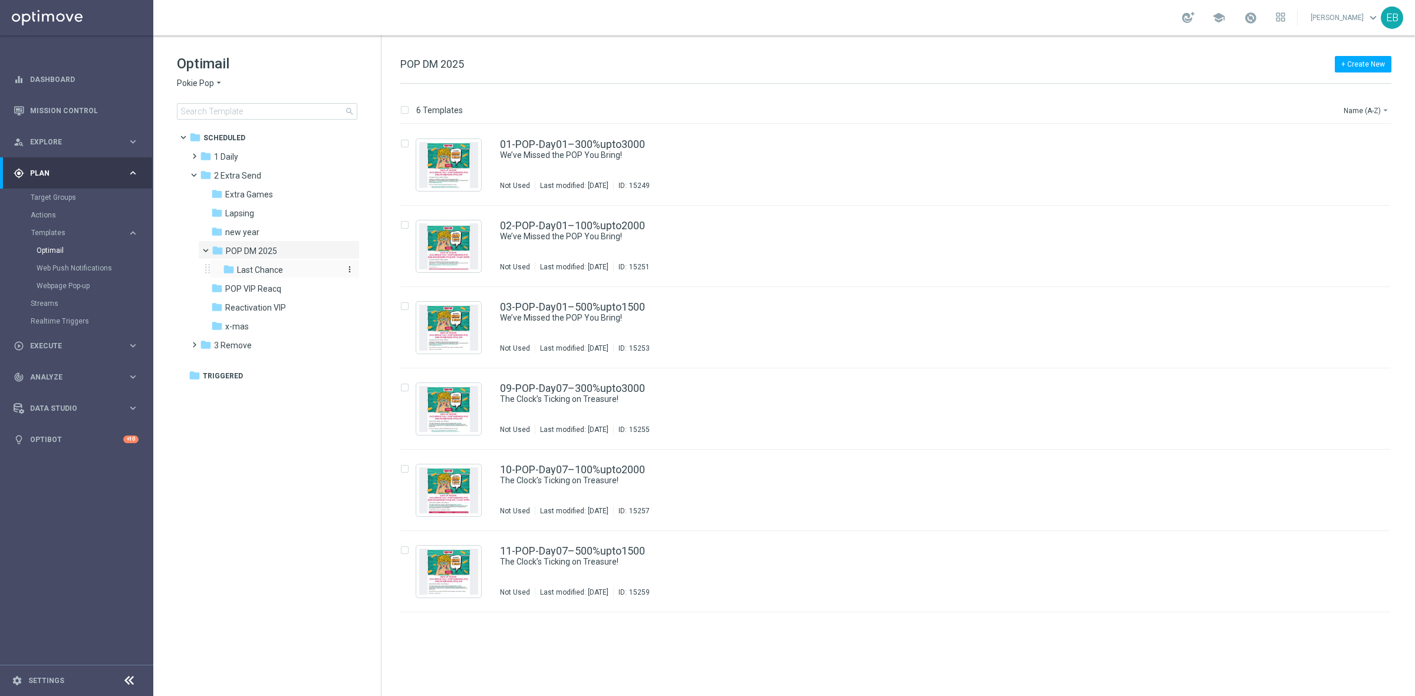
click at [288, 268] on div "folder Last Chance" at bounding box center [281, 271] width 116 height 14
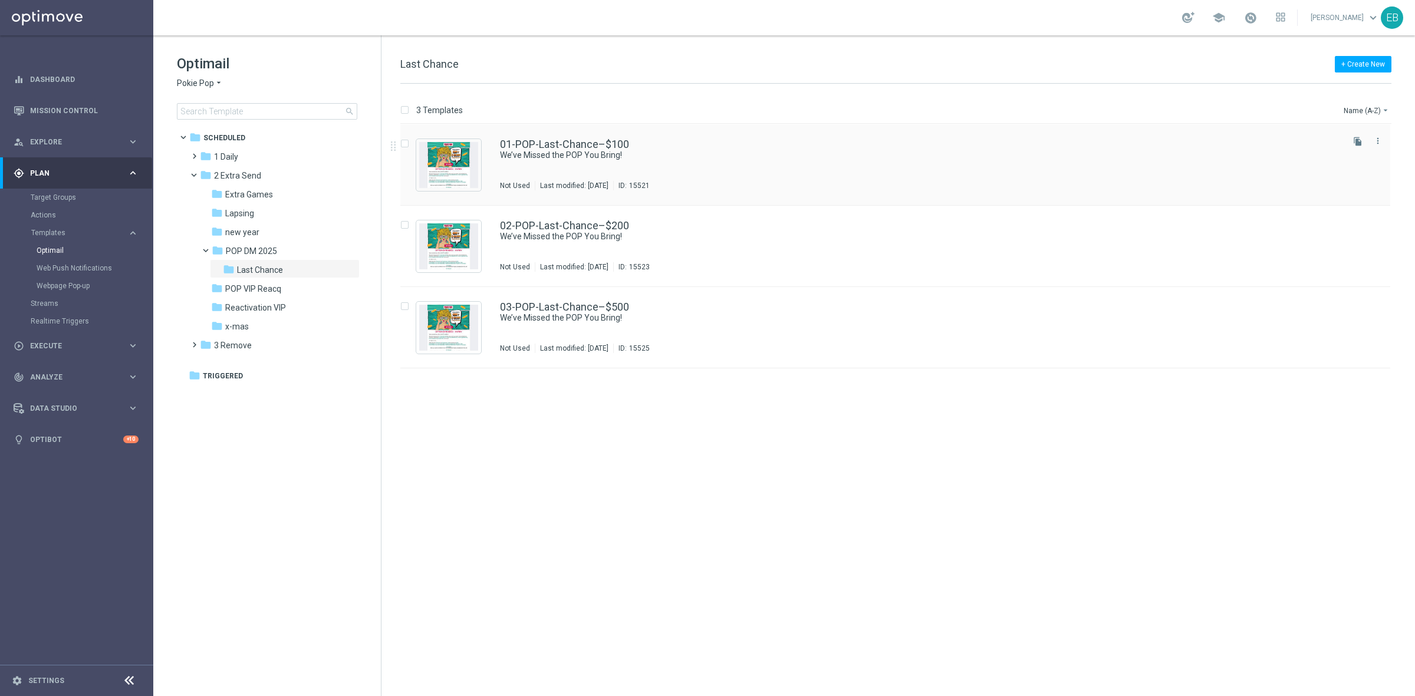
click at [758, 169] on div "01-POP-Last-Chance–$100 We’ve Missed the POP You Bring! Not Used Last modified:…" at bounding box center [920, 164] width 841 height 51
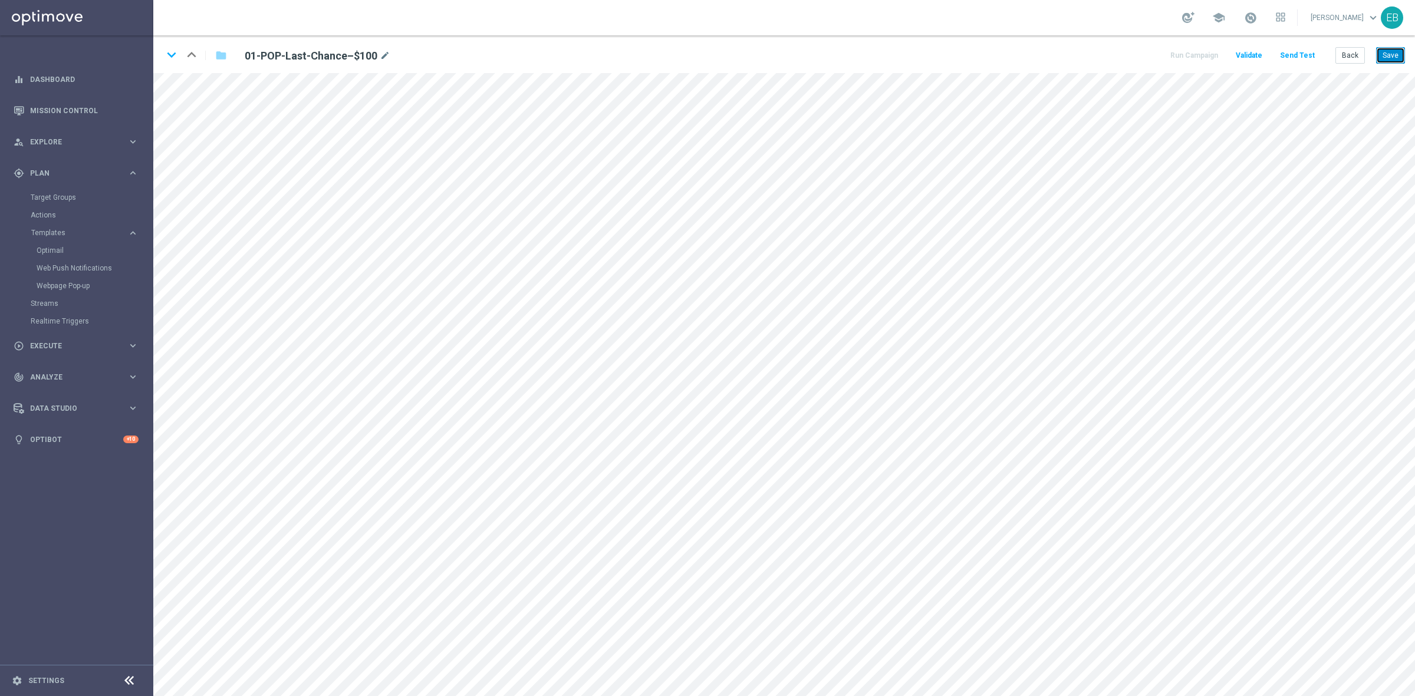
click at [1382, 54] on button "Save" at bounding box center [1390, 55] width 29 height 17
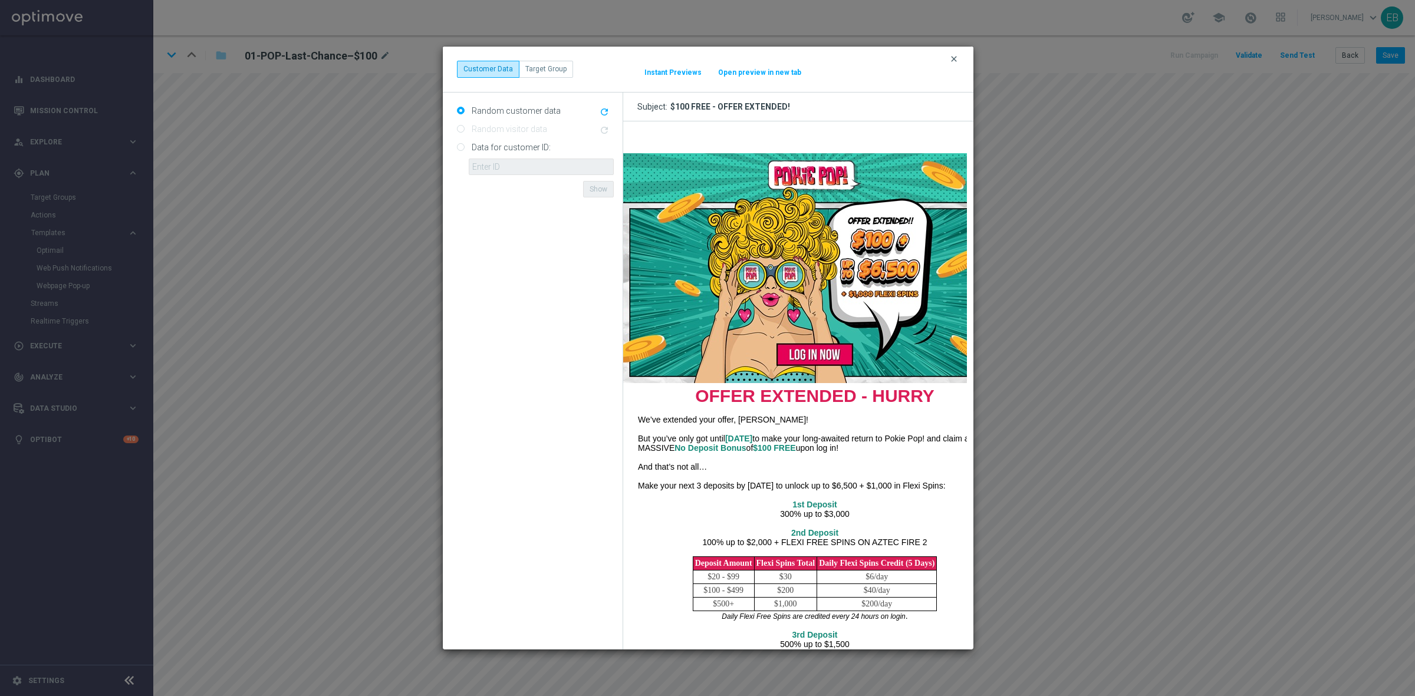
click at [950, 57] on icon "clear" at bounding box center [953, 58] width 9 height 9
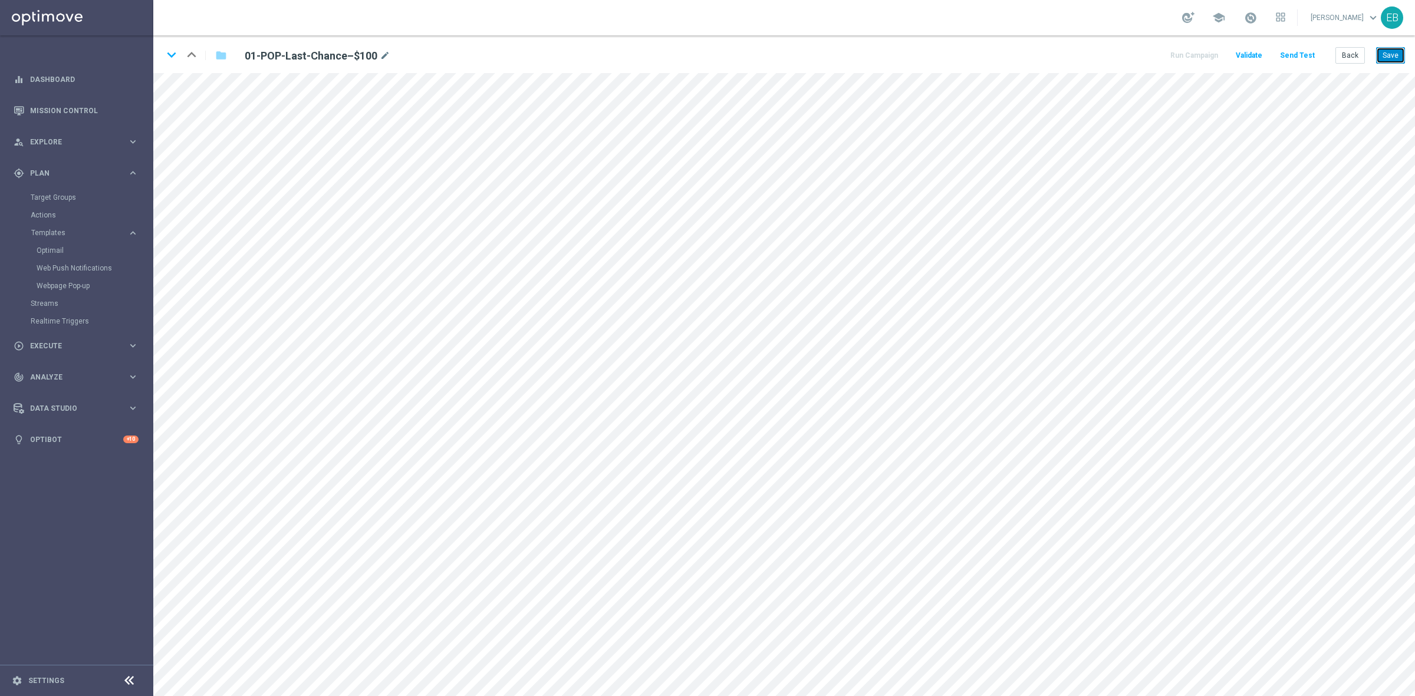
click at [1392, 54] on button "Save" at bounding box center [1390, 55] width 29 height 17
click at [1360, 54] on button "Back" at bounding box center [1350, 55] width 29 height 17
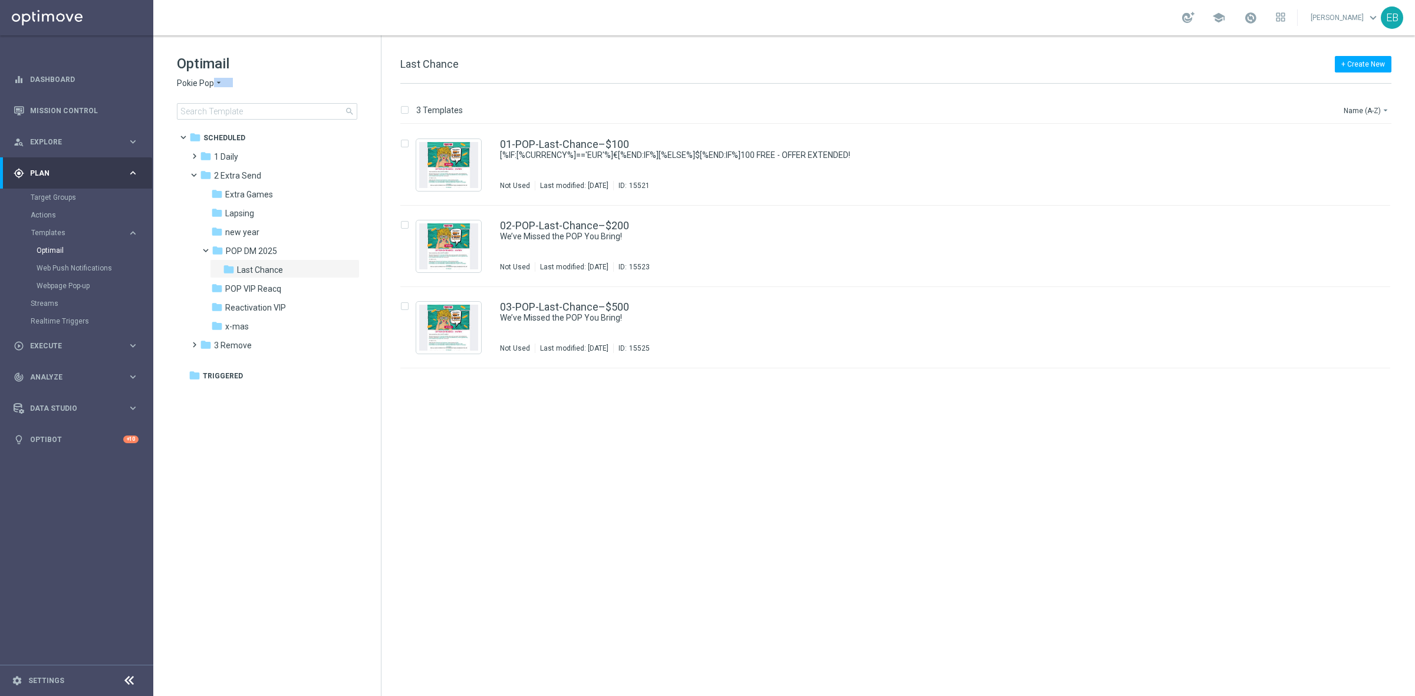
click at [213, 86] on div "Optimail Pokie Pop arrow_drop_down × Pokie Pop search" at bounding box center [279, 86] width 204 height 65
click at [207, 84] on span "Pokie Pop" at bounding box center [195, 83] width 37 height 11
click at [228, 140] on div "Casino-Mate" at bounding box center [221, 139] width 88 height 14
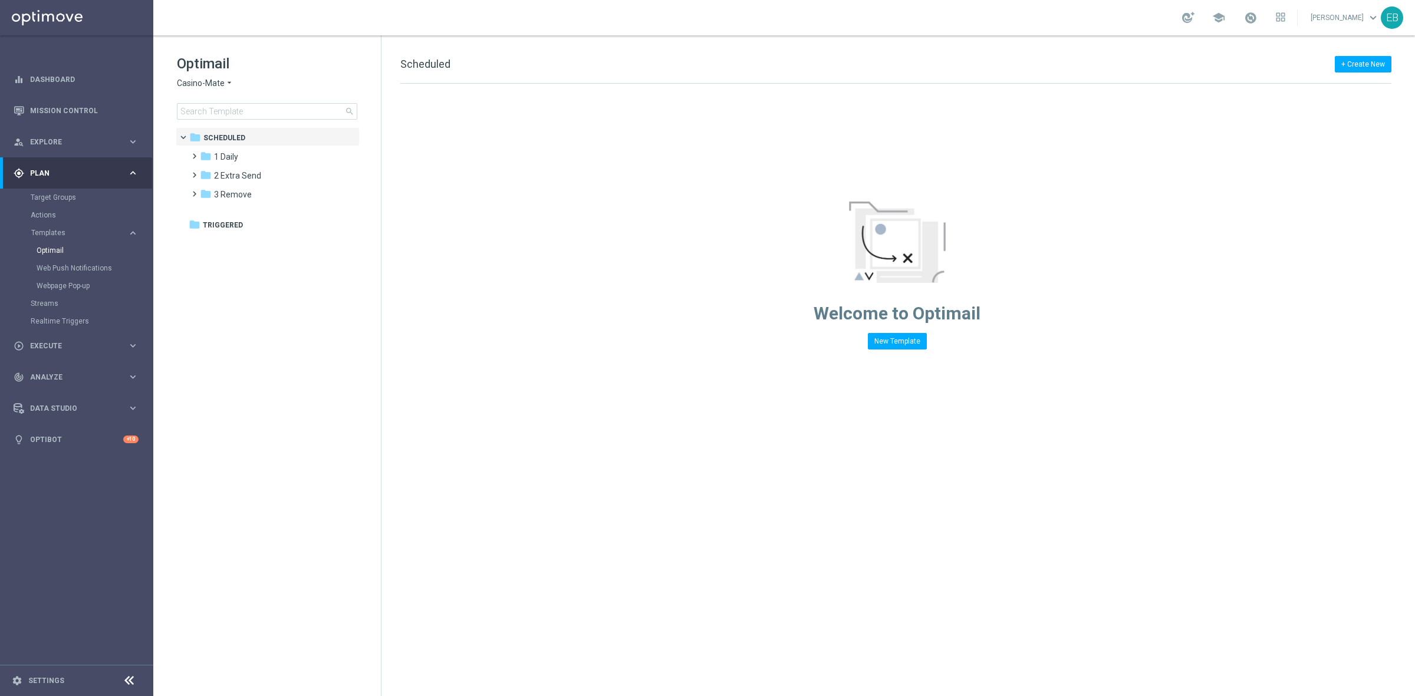
click at [246, 299] on tree-viewport "folder Scheduled more_vert folder 1 Daily more_vert" at bounding box center [278, 410] width 204 height 567
click at [244, 170] on span "2 Extra Send" at bounding box center [237, 175] width 47 height 11
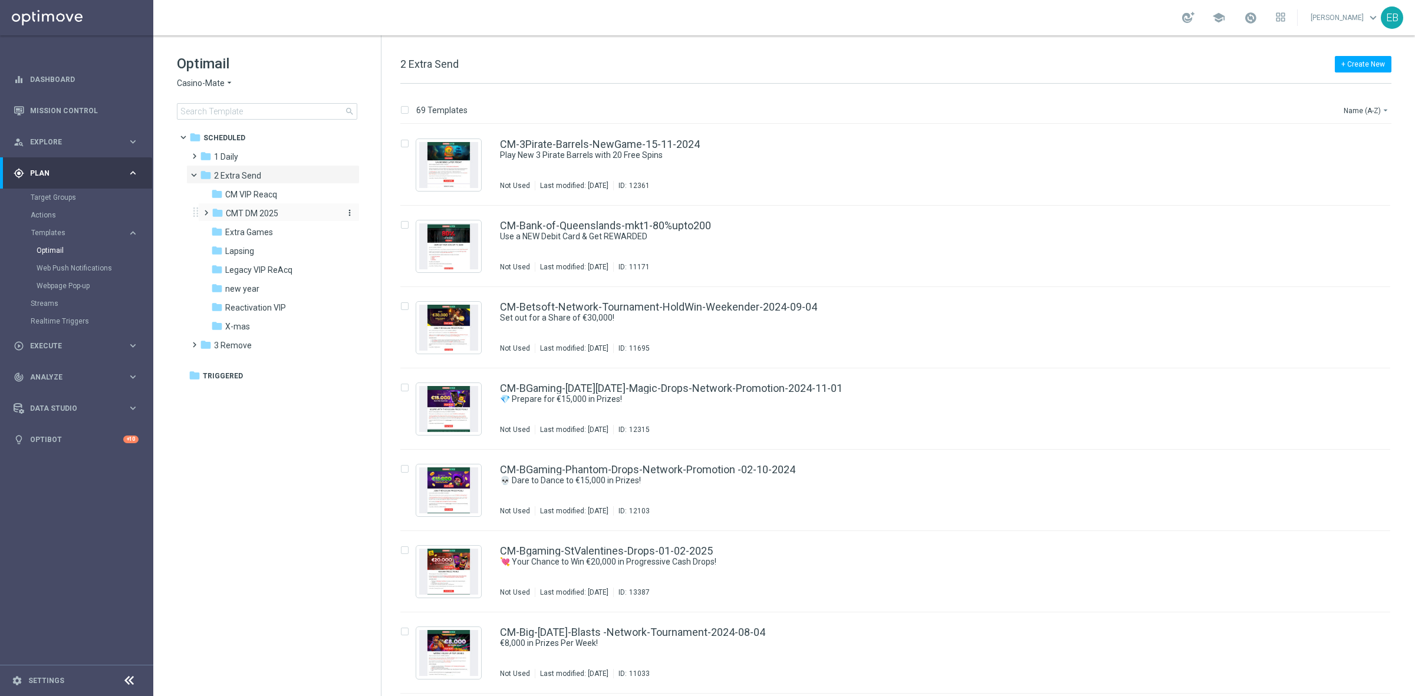
click at [269, 216] on span "CMT DM 2025" at bounding box center [252, 213] width 52 height 11
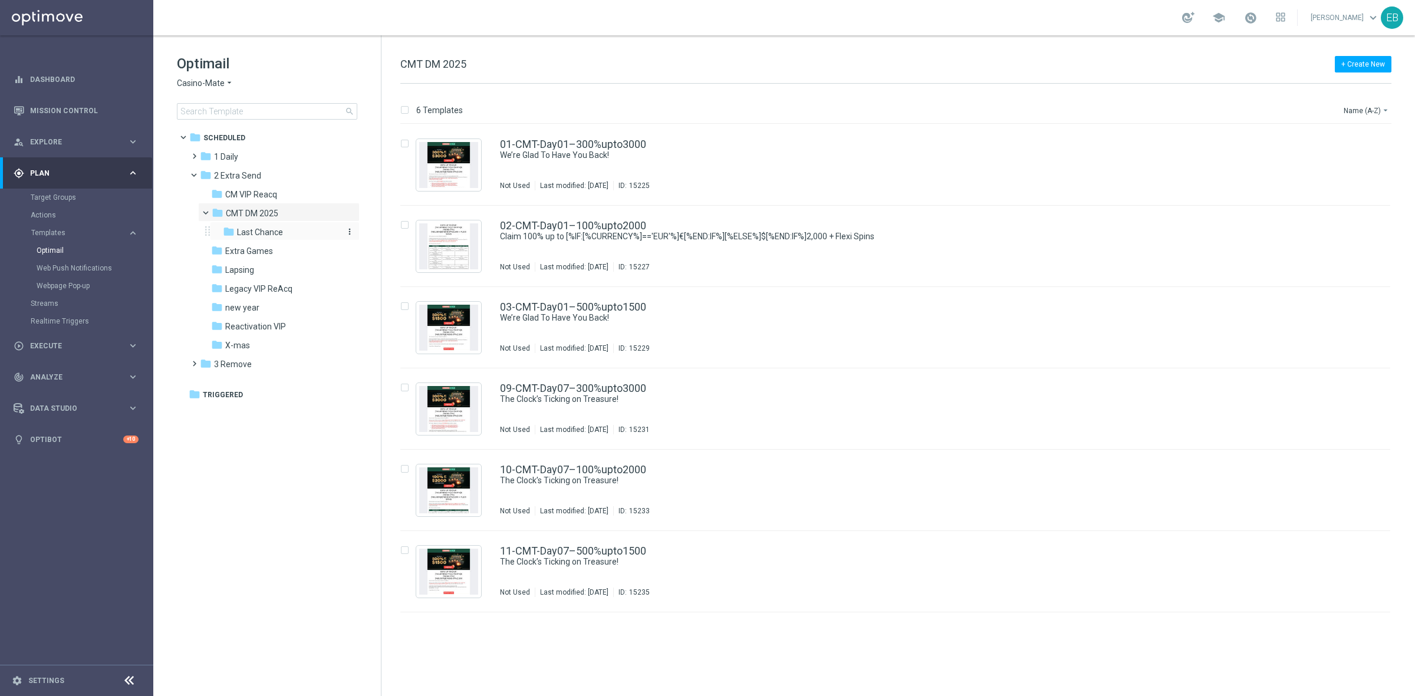
click at [278, 235] on span "Last Chance" at bounding box center [260, 232] width 46 height 11
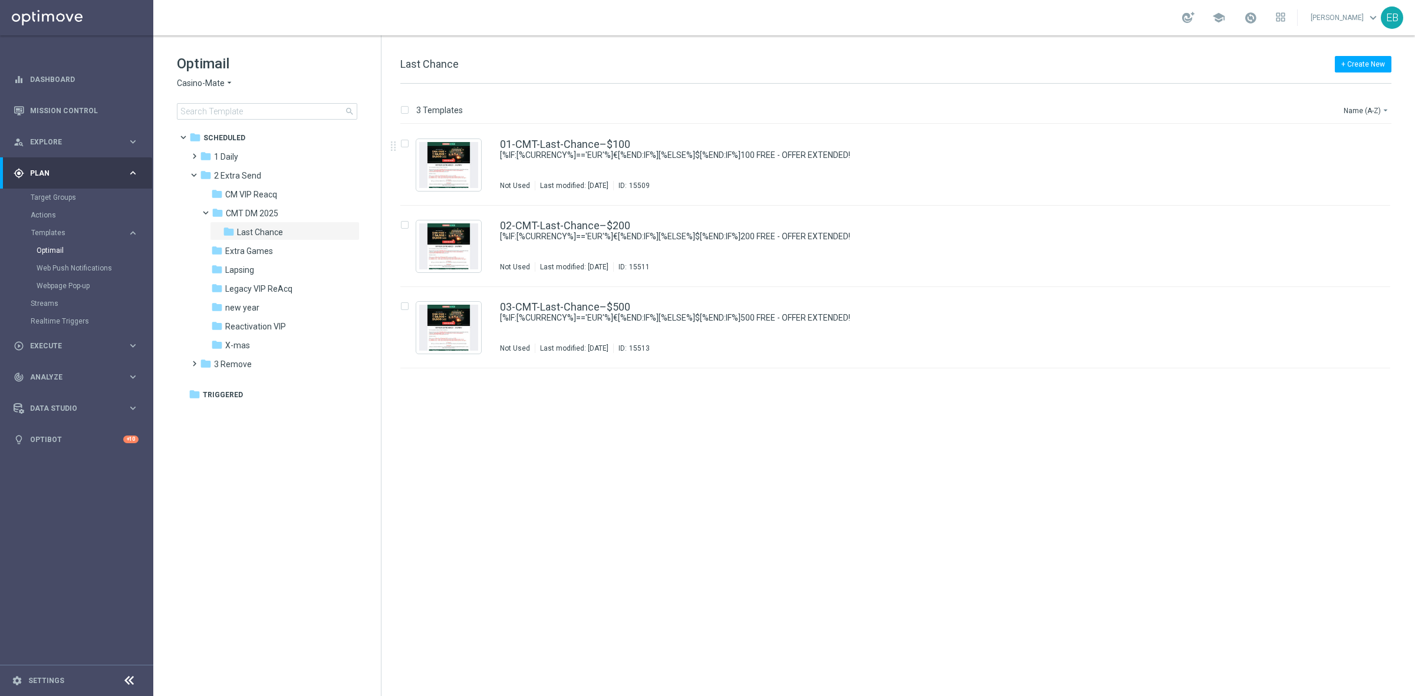
click at [902, 168] on div "01-CMT-Last-Chance–$100 [%IF:[%CURRENCY%]=='EUR'%]€[%END:IF%][%ELSE%]$[%END:IF%…" at bounding box center [920, 164] width 841 height 51
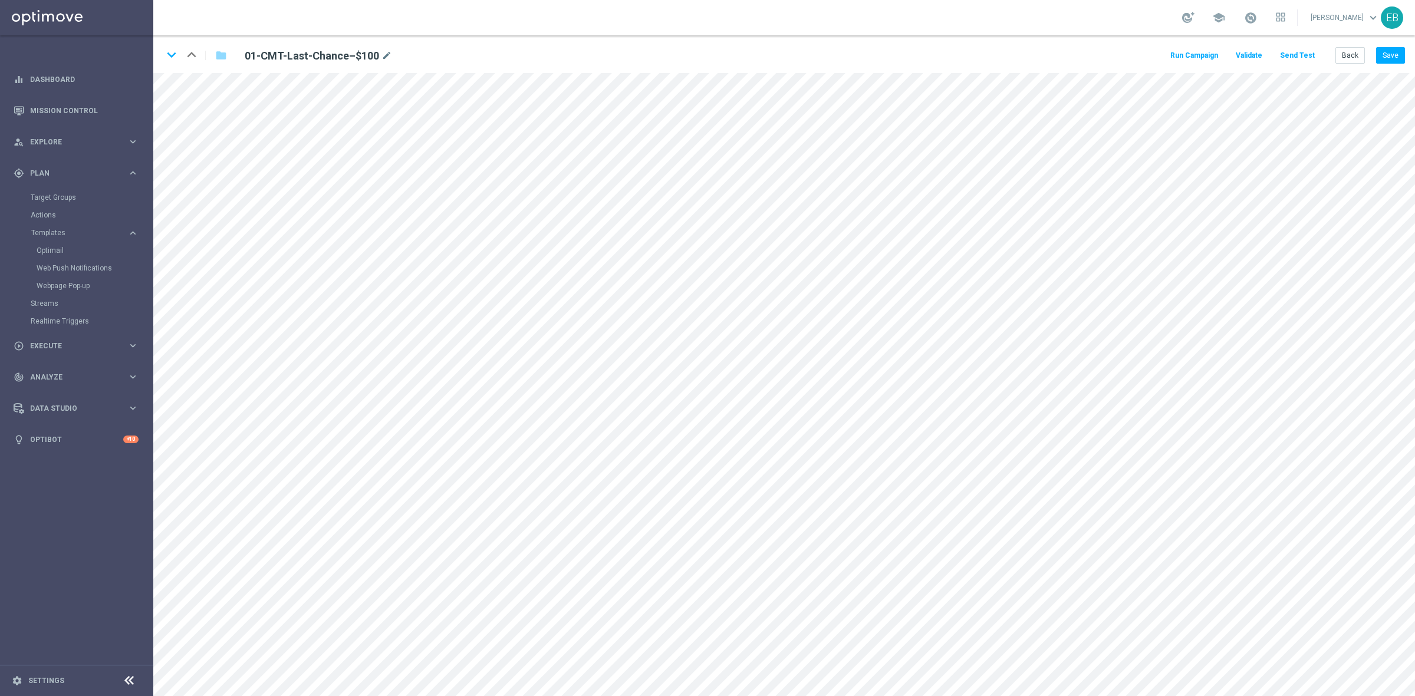
click at [1296, 57] on button "Send Test" at bounding box center [1297, 56] width 38 height 16
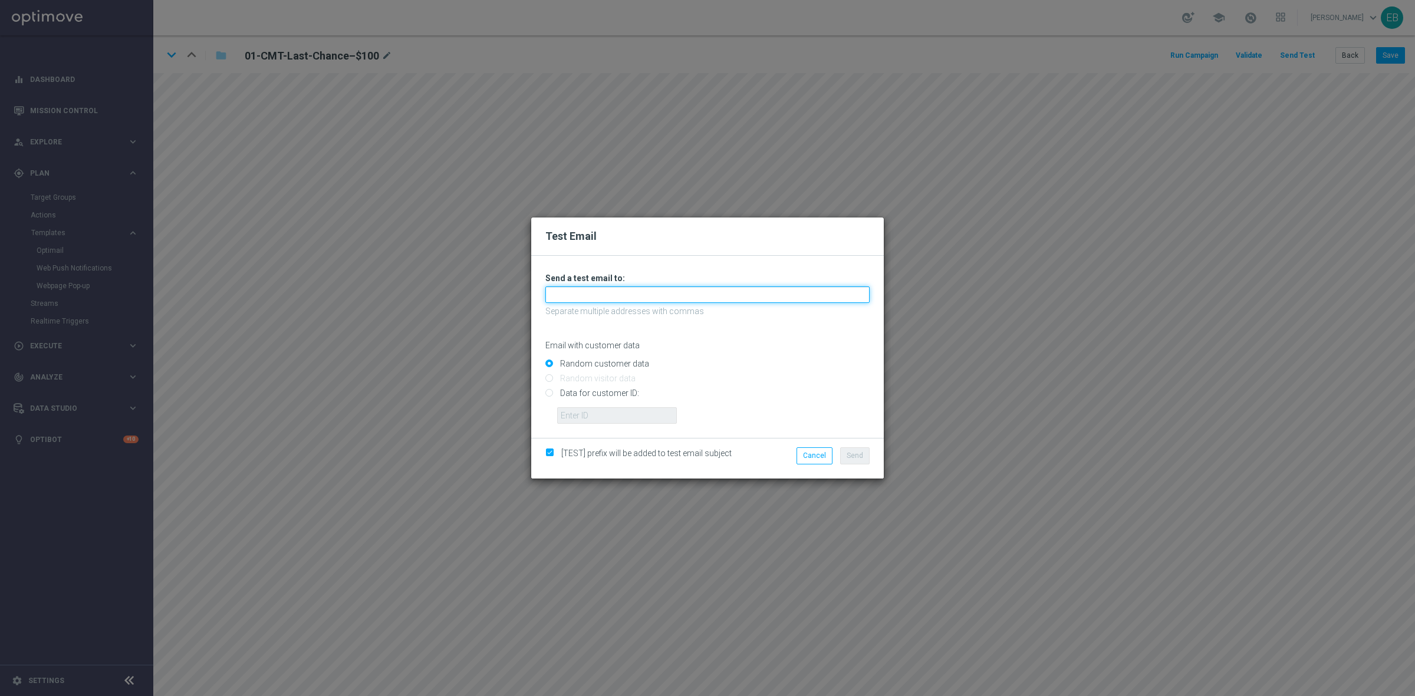
click at [599, 298] on input "text" at bounding box center [707, 295] width 324 height 17
paste input "testingalltesting@gmail.com"
type input "testingalltesting@gmail.com"
click at [862, 461] on button "Send" at bounding box center [854, 456] width 29 height 17
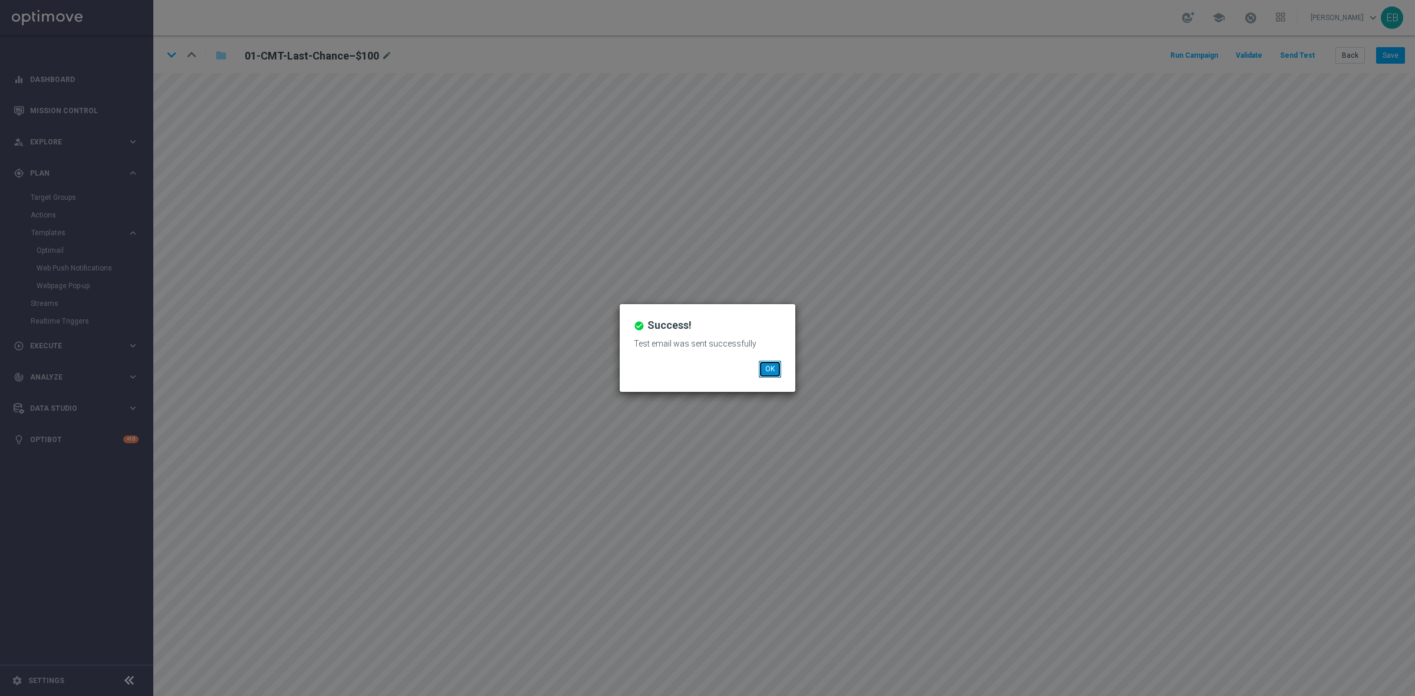
click at [770, 370] on button "OK" at bounding box center [770, 369] width 22 height 17
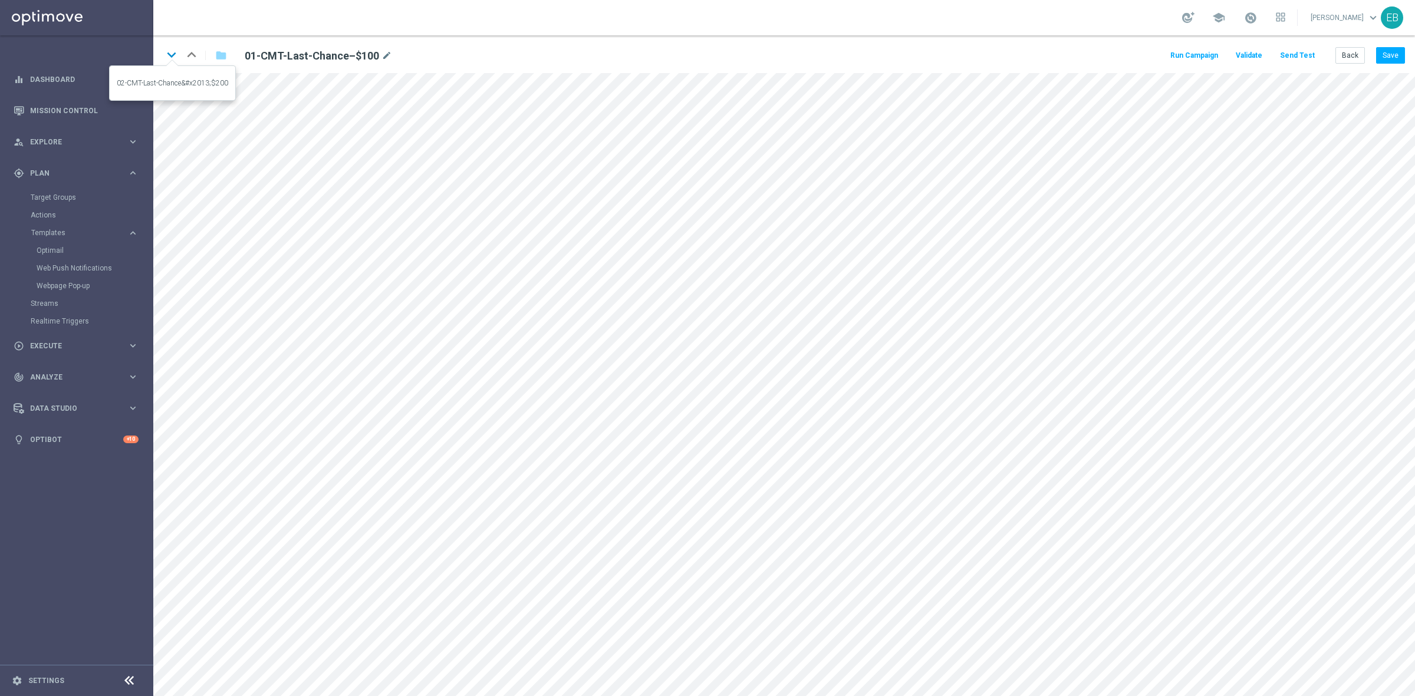
click at [170, 55] on icon "keyboard_arrow_down" at bounding box center [172, 55] width 18 height 18
click at [1297, 51] on button "Send Test" at bounding box center [1297, 56] width 38 height 16
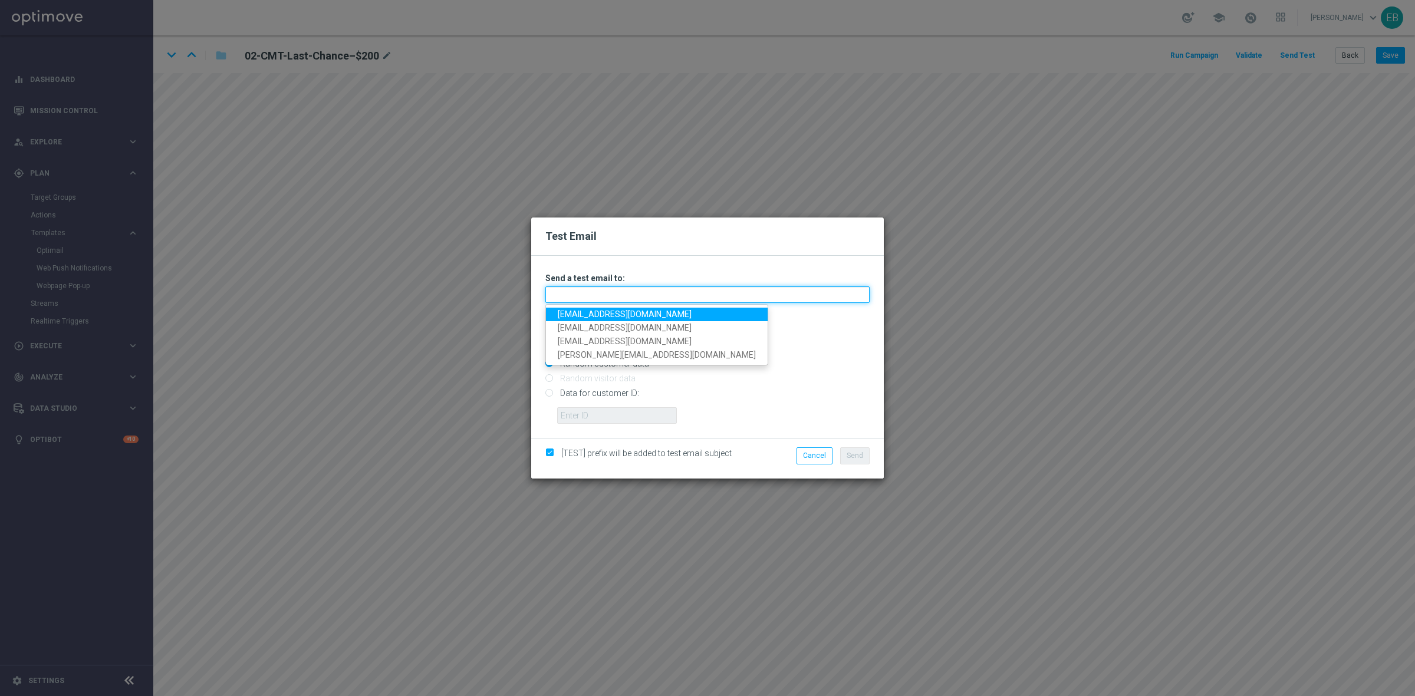
click at [559, 298] on input "text" at bounding box center [707, 295] width 324 height 17
paste input "testingalltesting@gmail.com"
type input "testingalltesting@gmail.com"
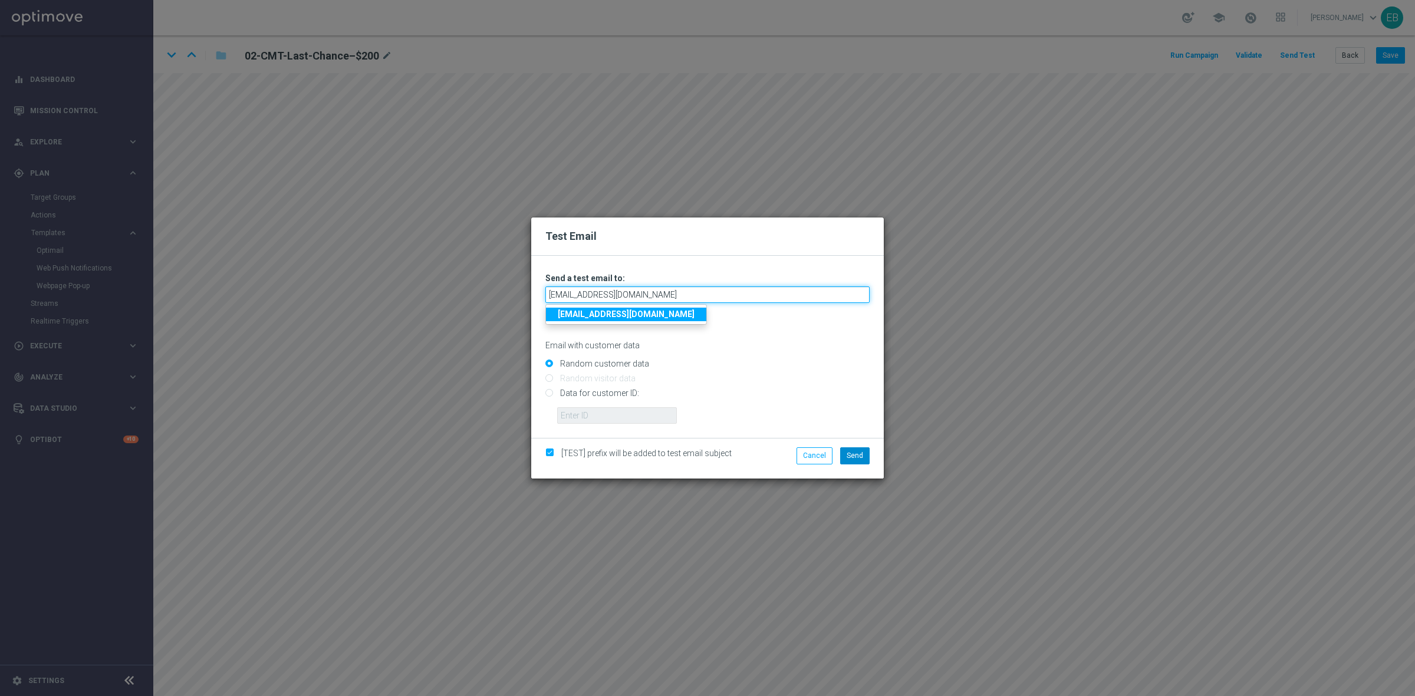
type input "testingalltesting@gmail.com"
click at [859, 452] on span "Send" at bounding box center [855, 456] width 17 height 8
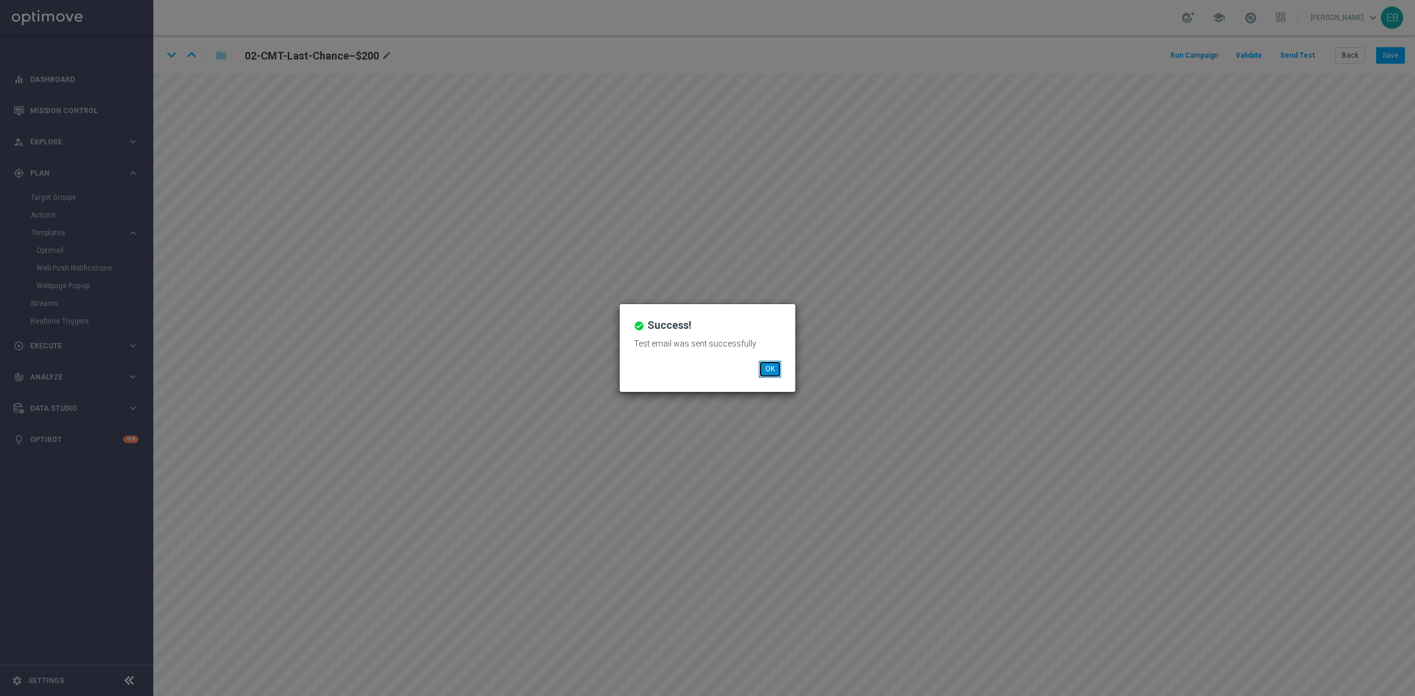
click at [770, 370] on button "OK" at bounding box center [770, 369] width 22 height 17
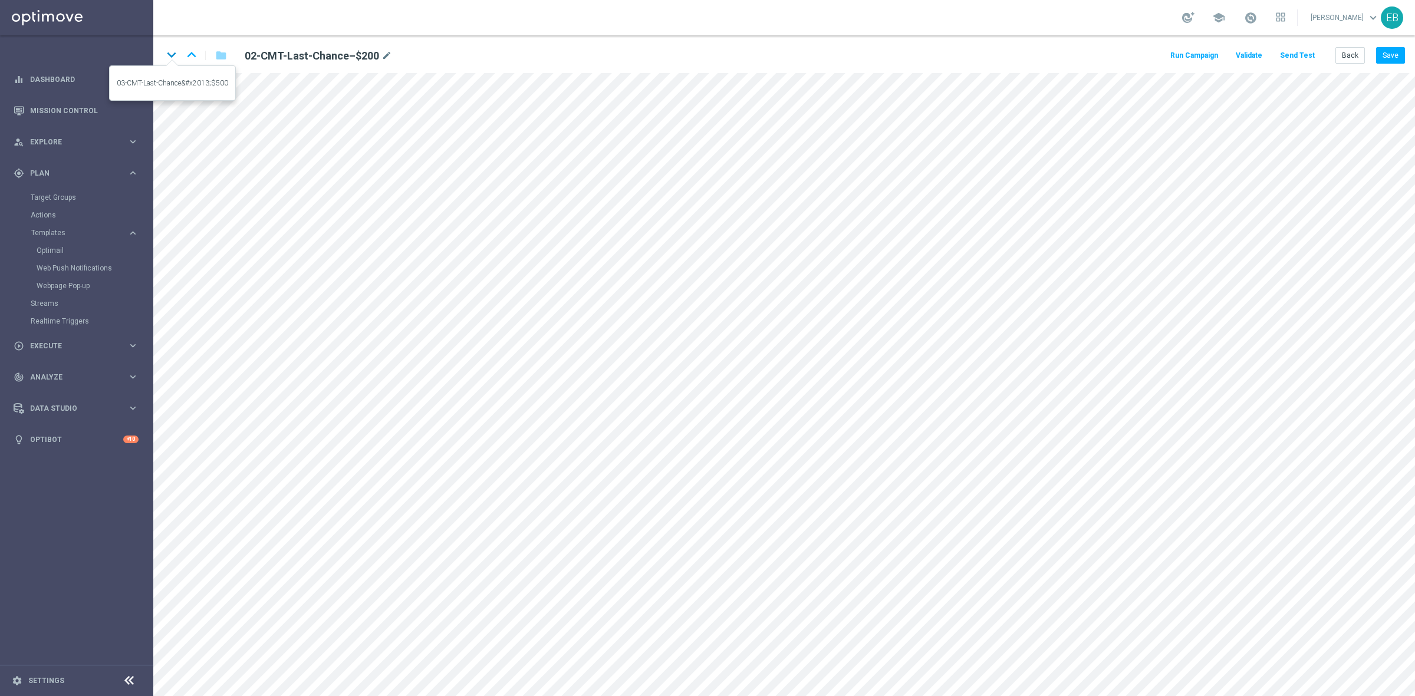
click at [171, 51] on icon "keyboard_arrow_down" at bounding box center [172, 55] width 18 height 18
click at [1291, 53] on button "Send Test" at bounding box center [1297, 56] width 38 height 16
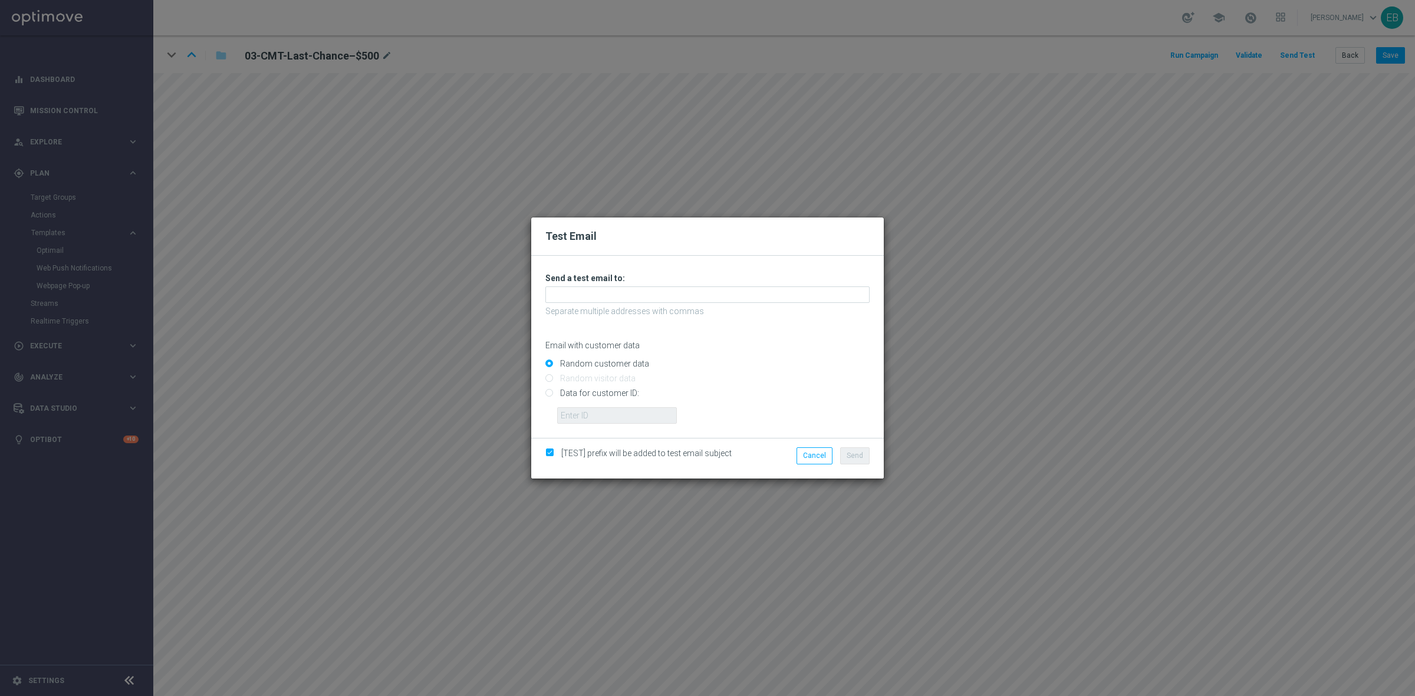
click at [591, 287] on div "Unable to send test email. If this problem persists, contact your CSM for assis…" at bounding box center [707, 348] width 324 height 151
click at [588, 292] on input "text" at bounding box center [707, 295] width 324 height 17
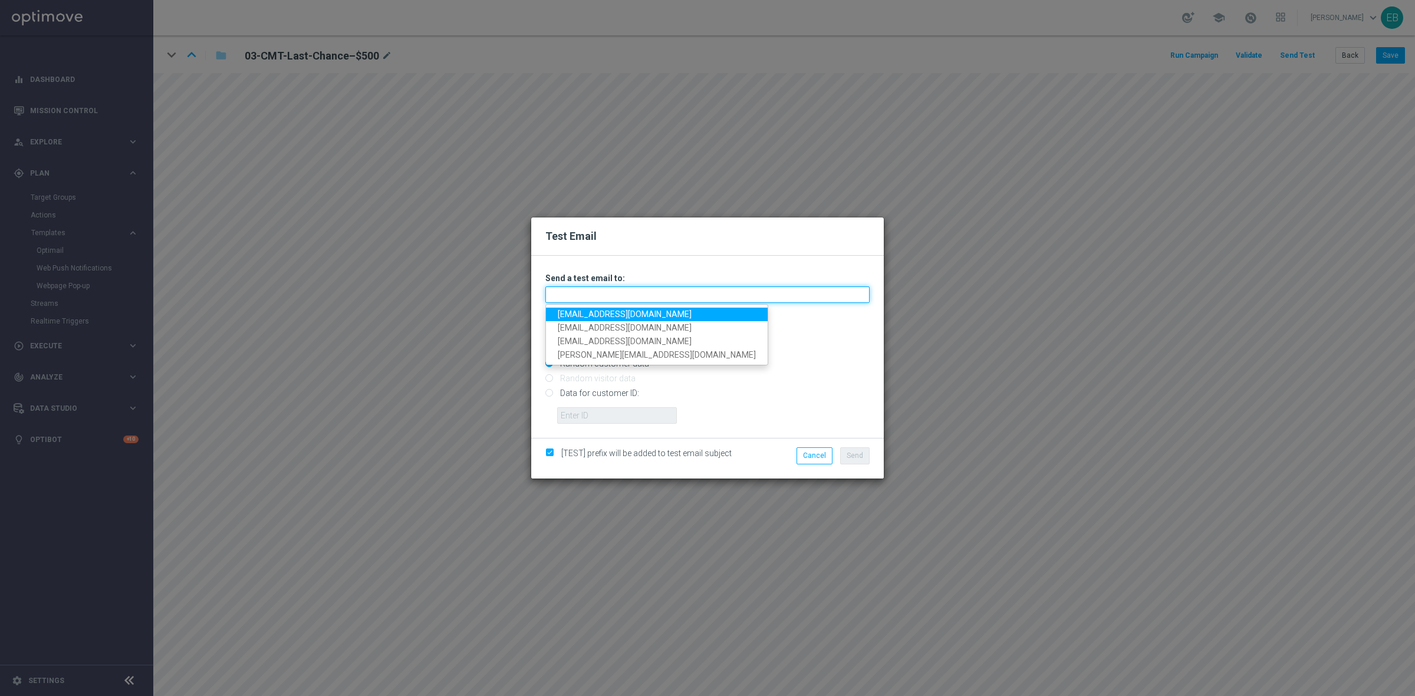
paste input "testingalltesting@gmail.com"
type input "testingalltesting@gmail.com"
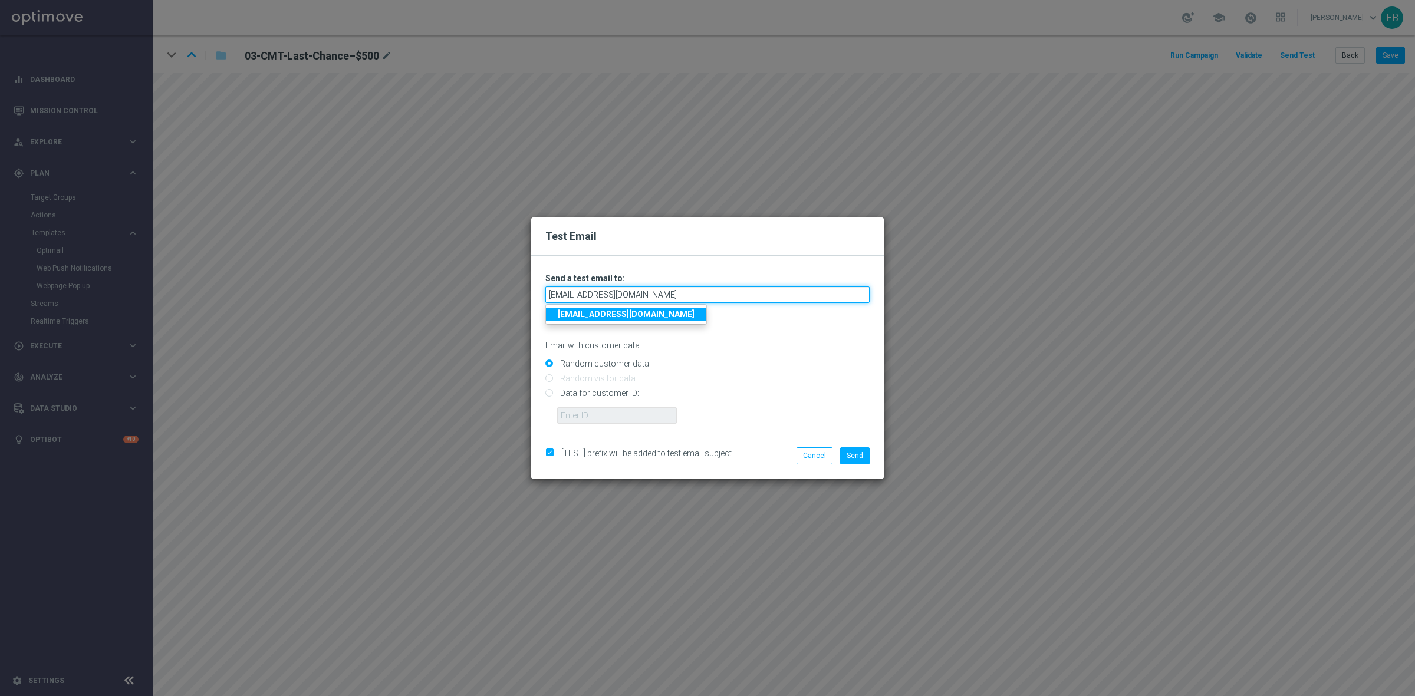
type input "testingalltesting@gmail.com"
click at [625, 315] on strong "testingalltesting@gmail.com" at bounding box center [626, 314] width 137 height 9
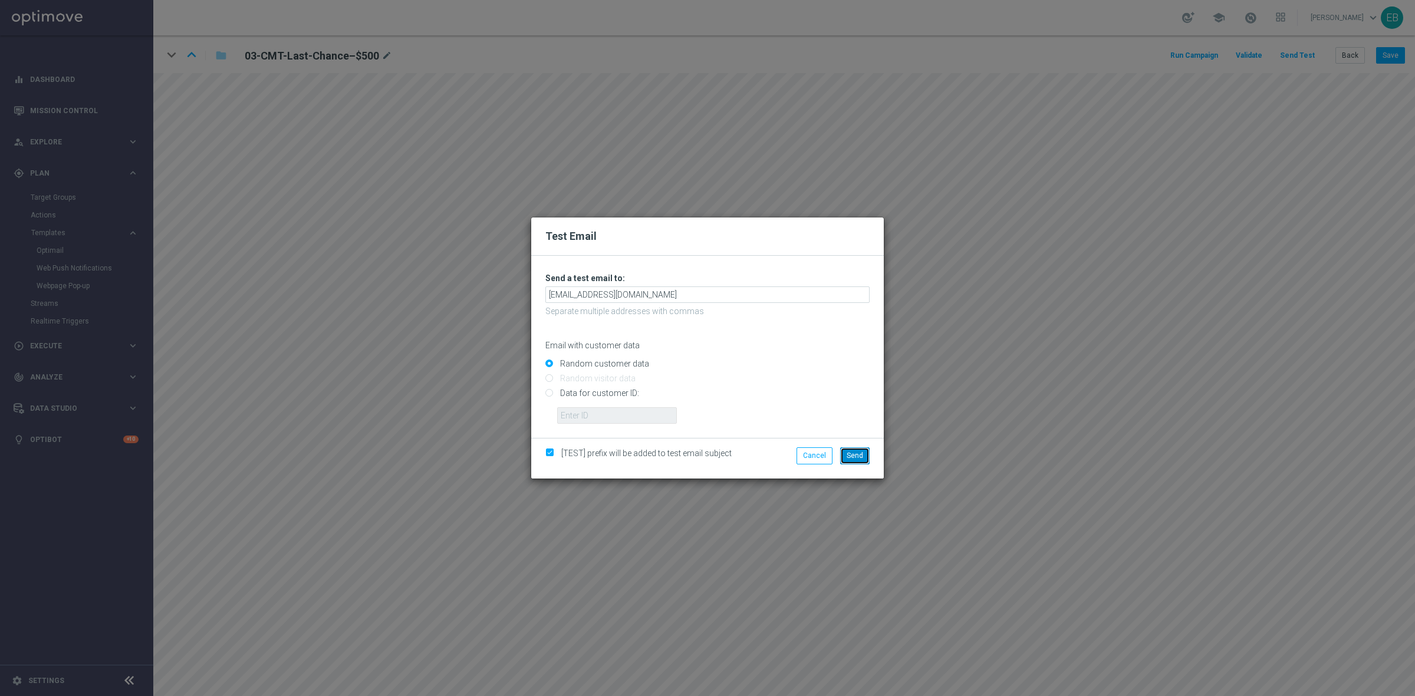
click at [859, 458] on span "Send" at bounding box center [855, 456] width 17 height 8
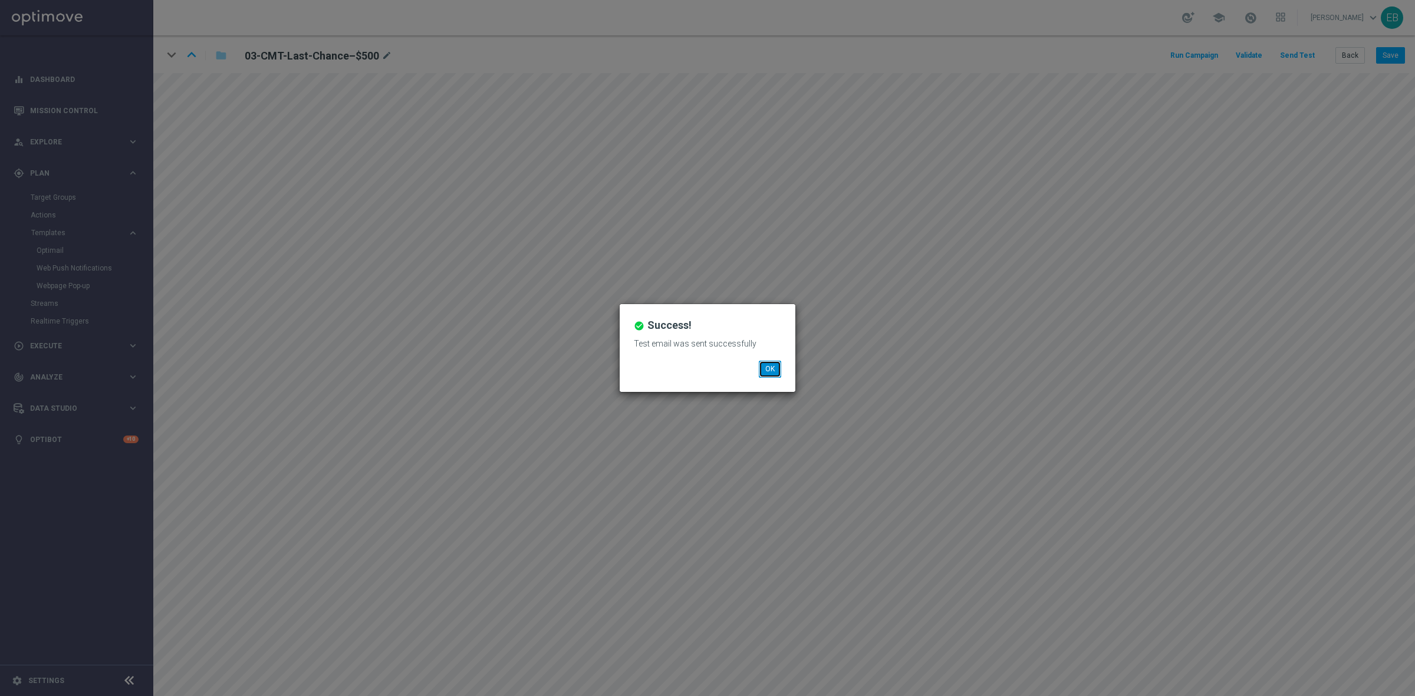
click at [768, 369] on button "OK" at bounding box center [770, 369] width 22 height 17
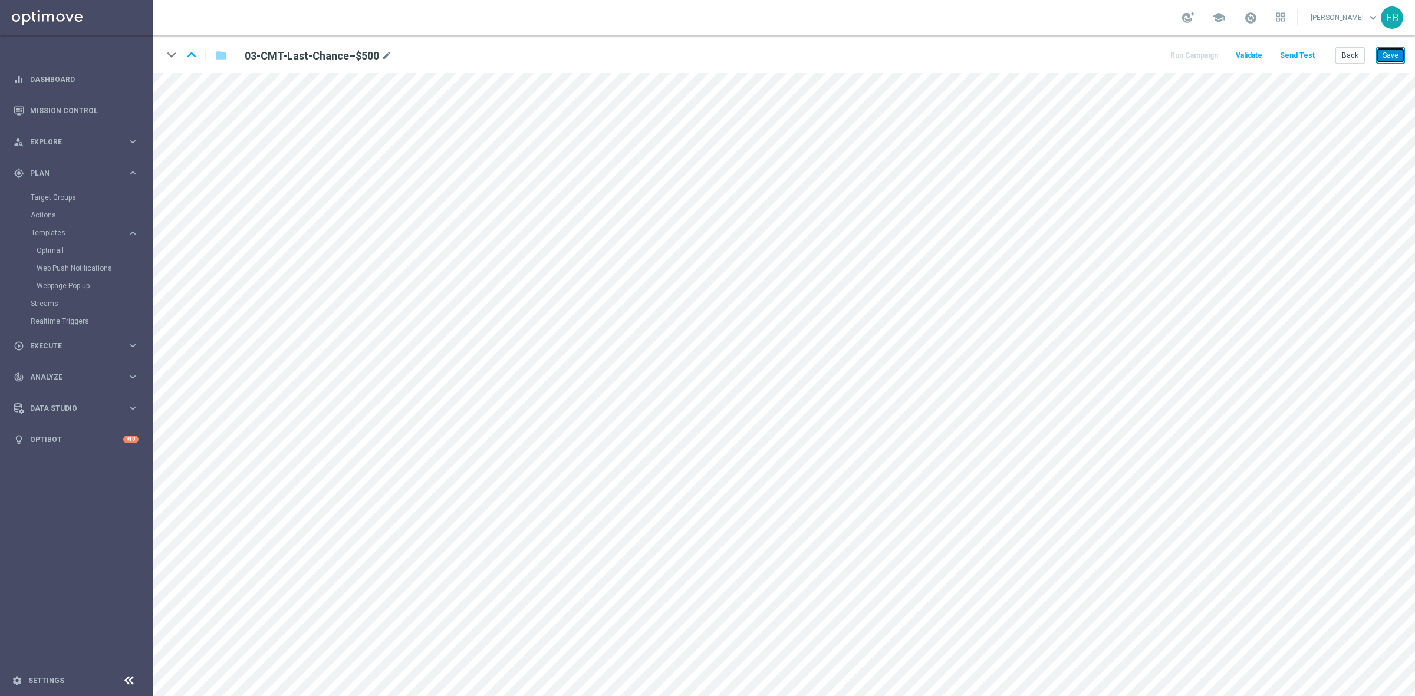
click at [1398, 49] on button "Save" at bounding box center [1390, 55] width 29 height 17
click at [1390, 57] on button "Save" at bounding box center [1390, 55] width 29 height 17
click at [183, 54] on icon "keyboard_arrow_up" at bounding box center [192, 55] width 18 height 18
click at [1385, 57] on button "Save" at bounding box center [1390, 55] width 29 height 17
click at [1383, 48] on button "Save" at bounding box center [1390, 55] width 29 height 17
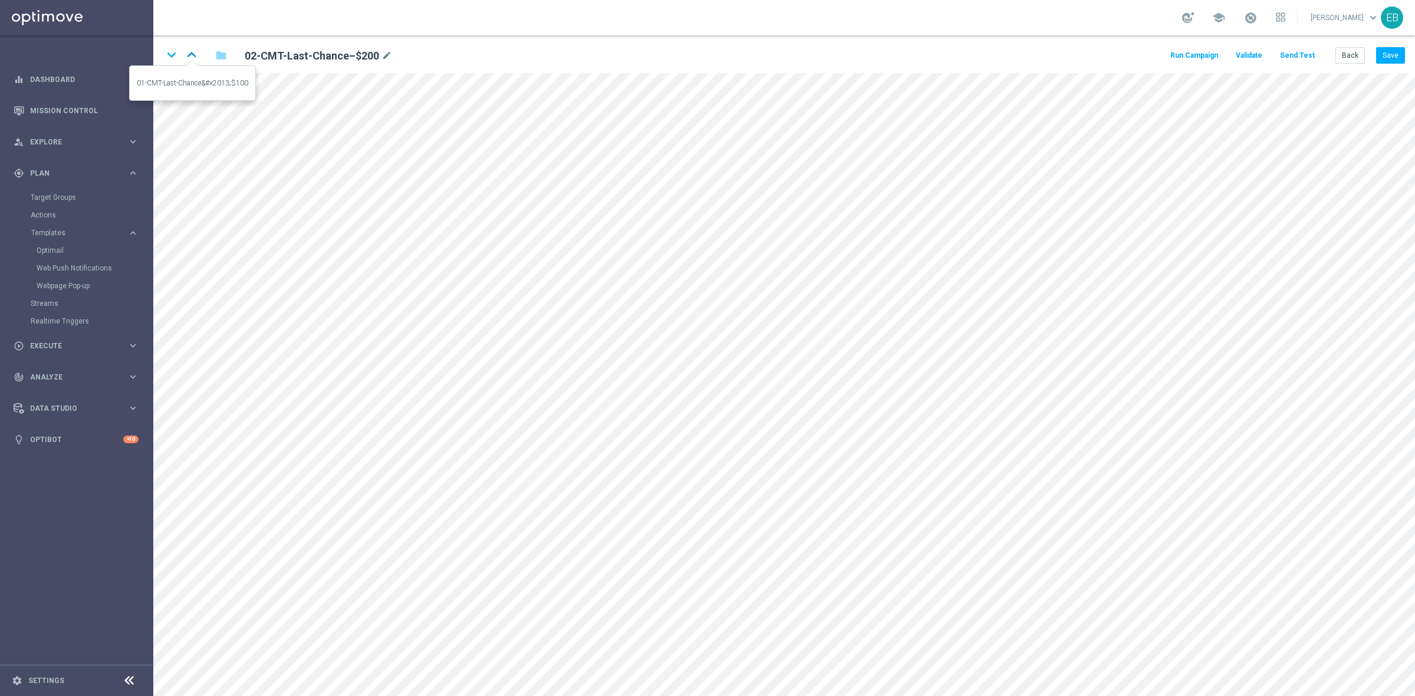
click at [198, 49] on icon "keyboard_arrow_up" at bounding box center [192, 55] width 18 height 18
click at [1403, 55] on button "Save" at bounding box center [1390, 55] width 29 height 17
click at [1378, 58] on button "Save" at bounding box center [1390, 55] width 29 height 17
click at [1349, 59] on button "Back" at bounding box center [1350, 55] width 29 height 17
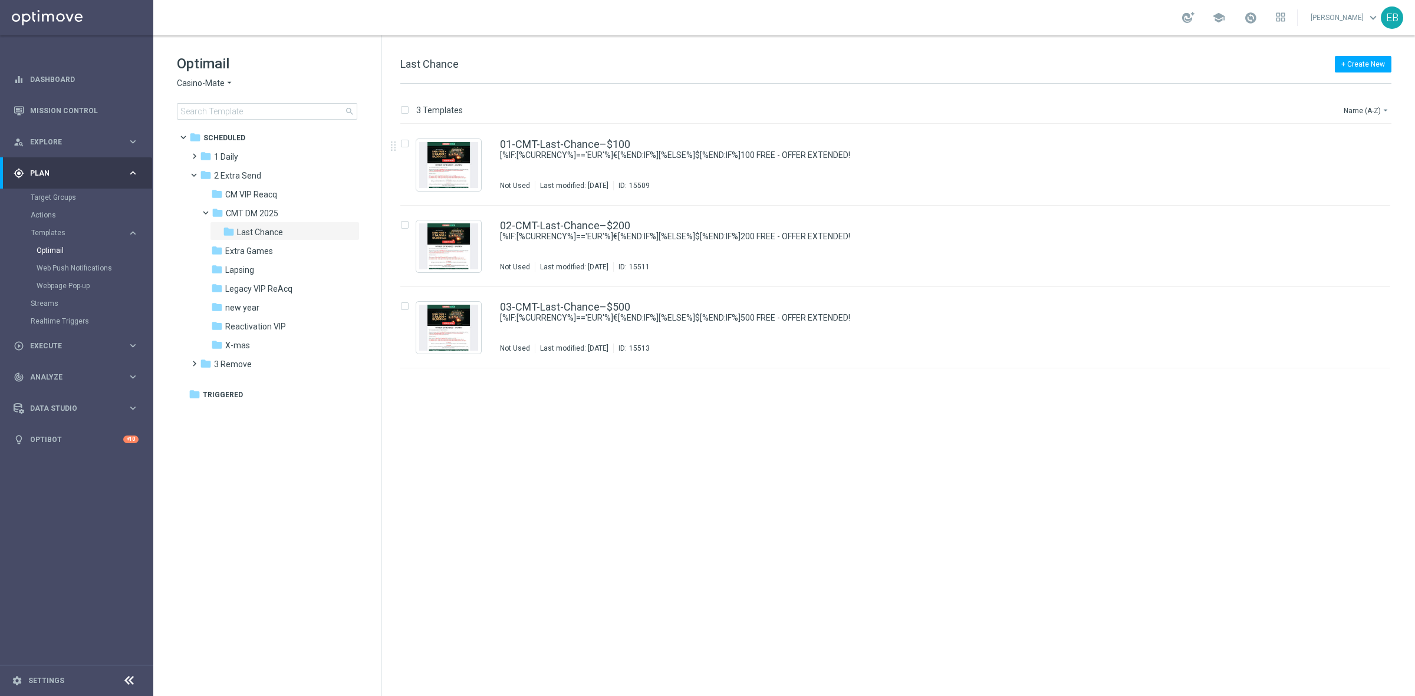
click at [204, 83] on span "Casino-Mate" at bounding box center [201, 83] width 48 height 11
click at [217, 148] on div "House of Jack" at bounding box center [221, 153] width 88 height 14
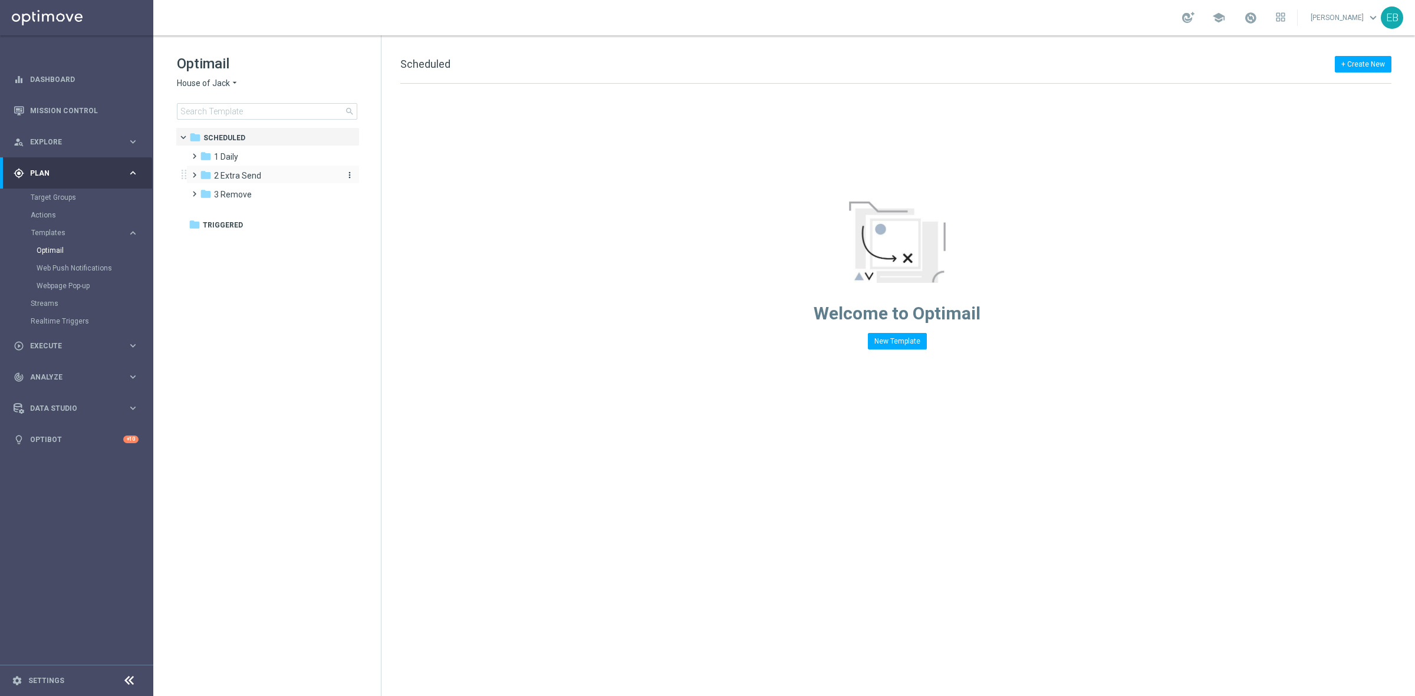
click at [267, 180] on div "folder 2 Extra Send" at bounding box center [268, 176] width 136 height 14
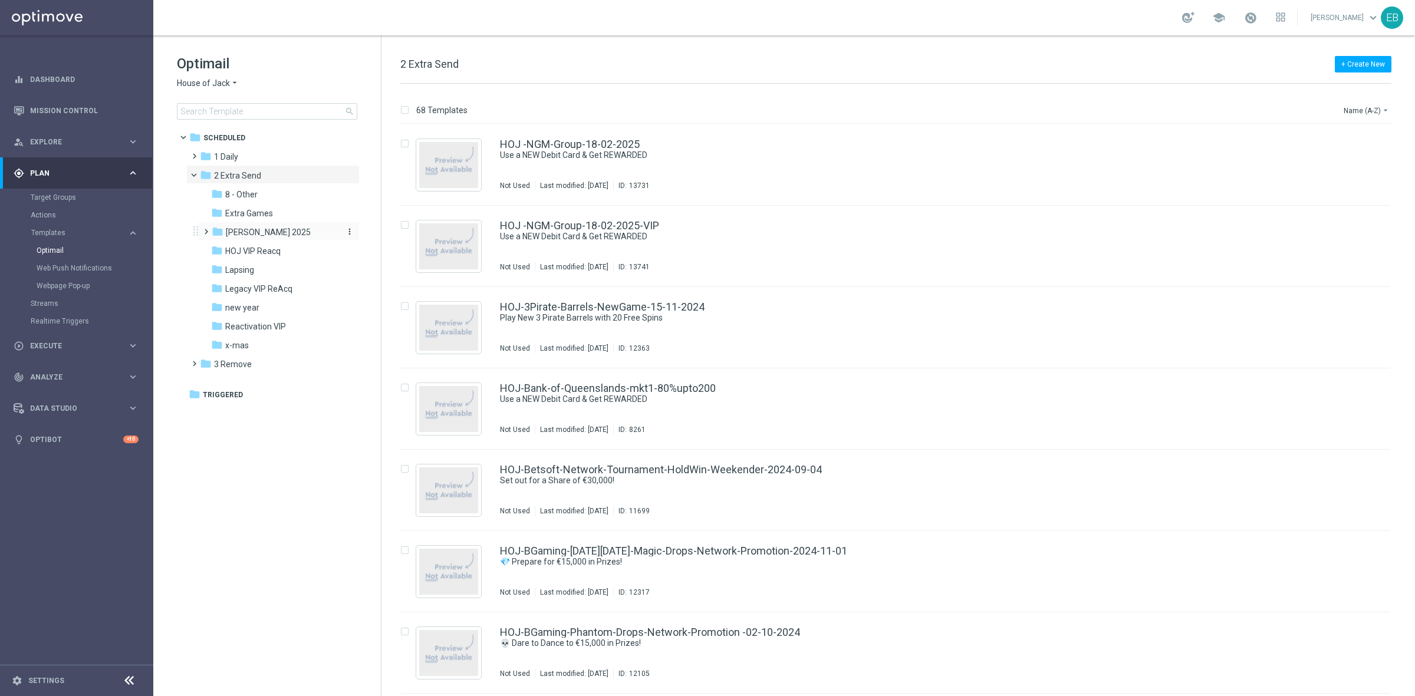
click at [305, 234] on div "folder HOJ DM 2025" at bounding box center [275, 233] width 126 height 14
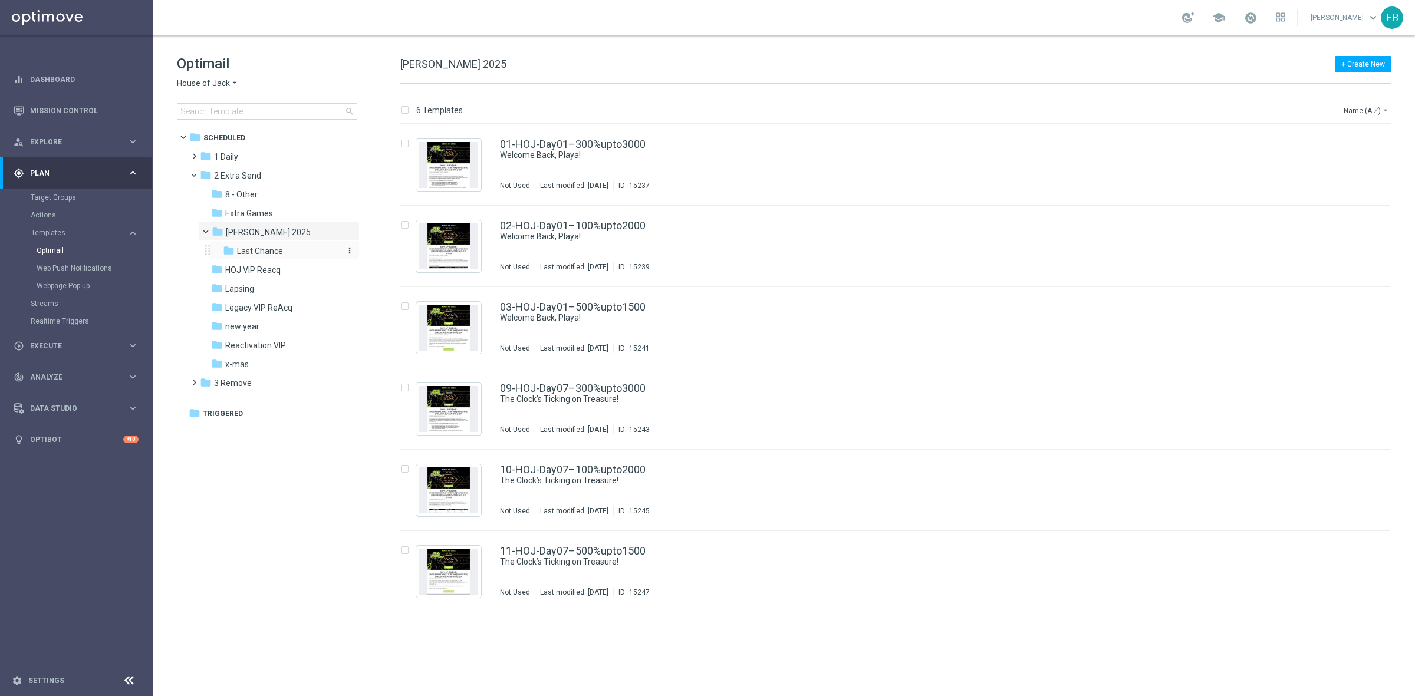
click at [291, 252] on div "folder Last Chance" at bounding box center [281, 252] width 116 height 14
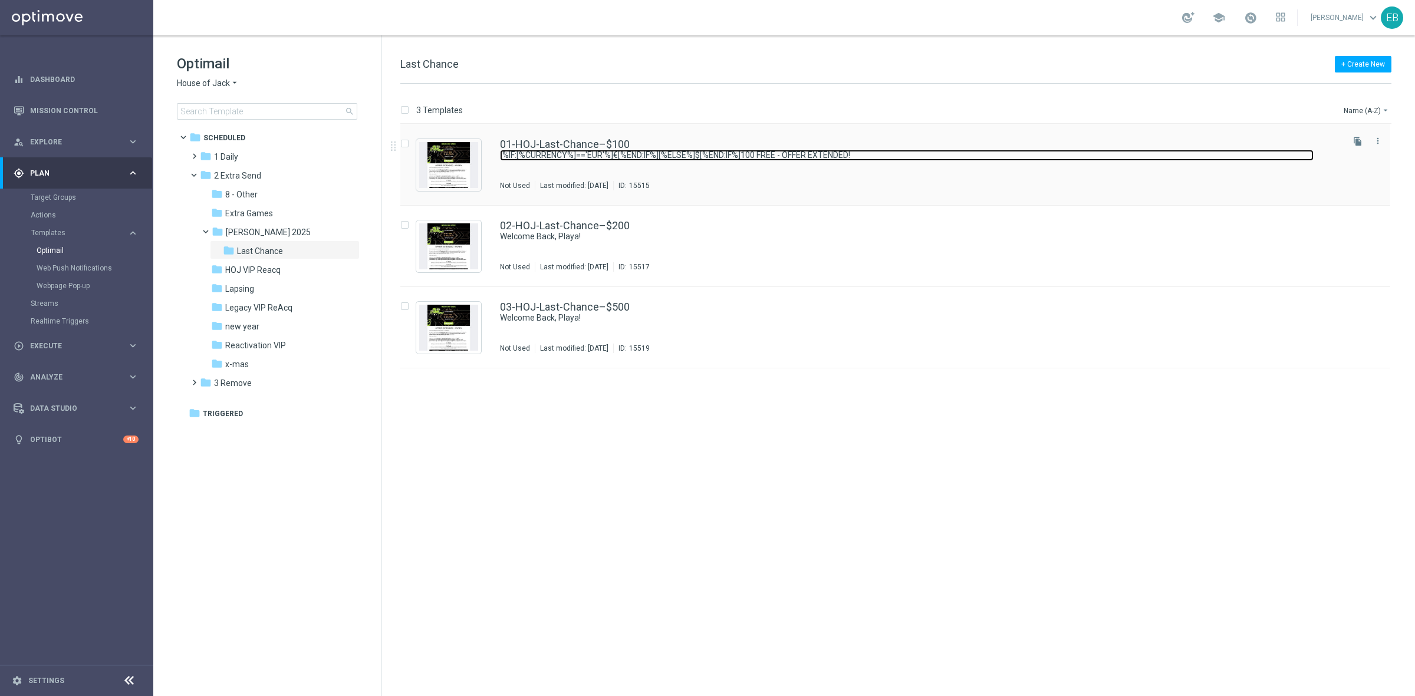
click at [780, 156] on link "[%IF:[%CURRENCY%]=='EUR'%]€[%END:IF%][%ELSE%]$[%END:IF%]100 FREE - OFFER EXTEND…" at bounding box center [907, 155] width 814 height 11
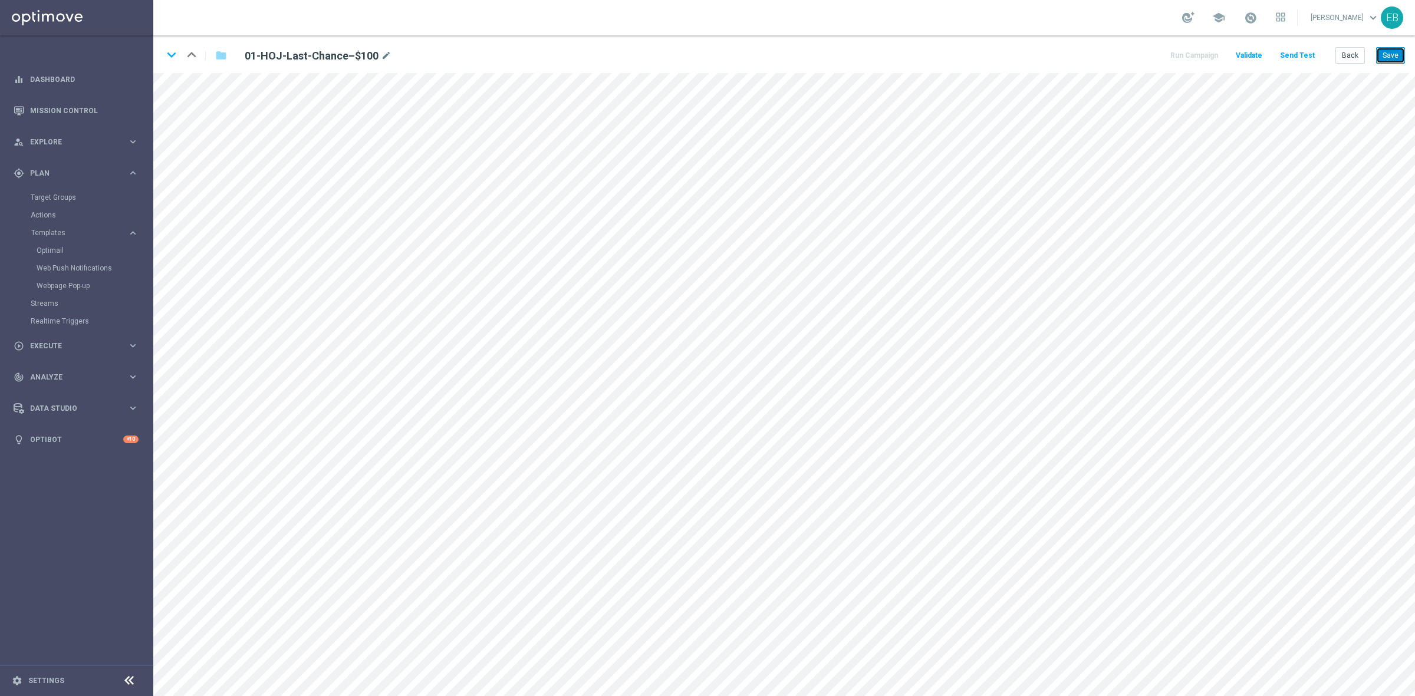
click at [1386, 57] on button "Save" at bounding box center [1390, 55] width 29 height 17
click at [1393, 57] on button "Save" at bounding box center [1390, 55] width 29 height 17
click at [1350, 60] on button "Back" at bounding box center [1350, 55] width 29 height 17
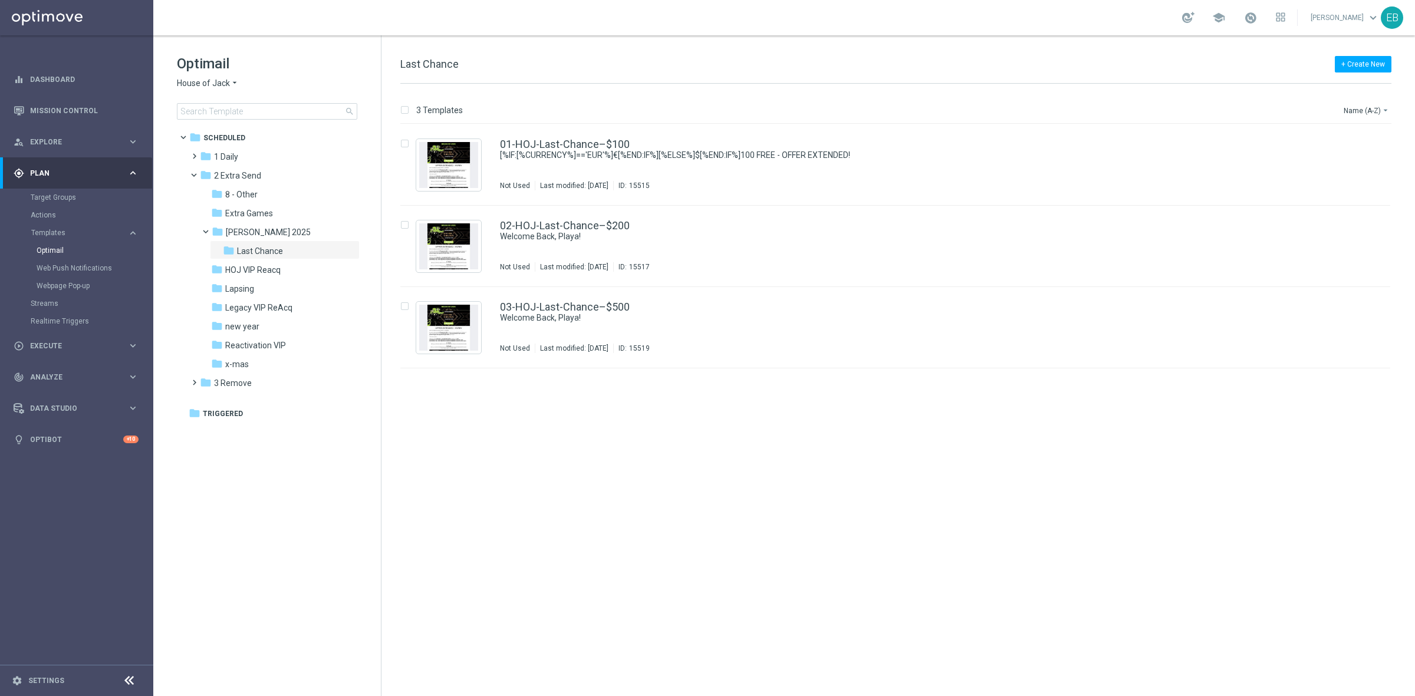
click at [216, 80] on span "House of Jack" at bounding box center [203, 83] width 53 height 11
click at [0, 0] on span "Pokie Pop" at bounding box center [0, 0] width 0 height 0
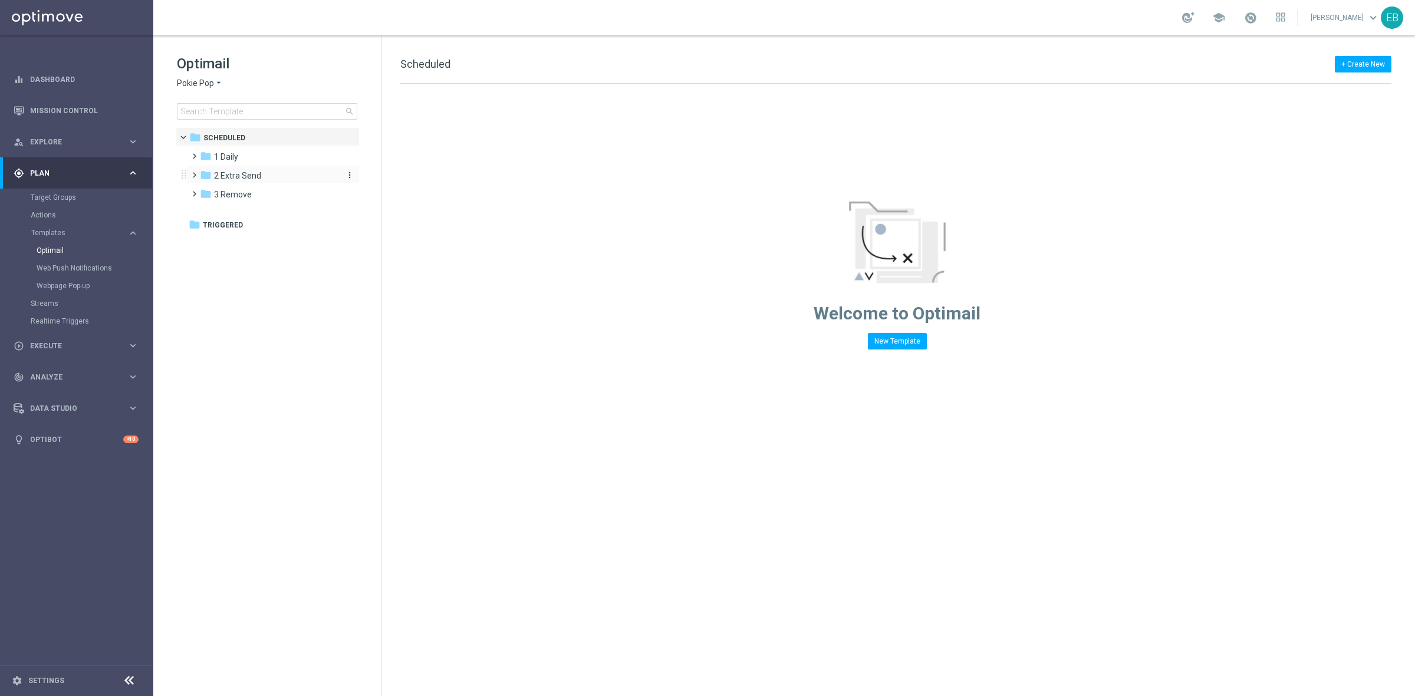
click at [261, 171] on div "folder 2 Extra Send" at bounding box center [268, 176] width 136 height 14
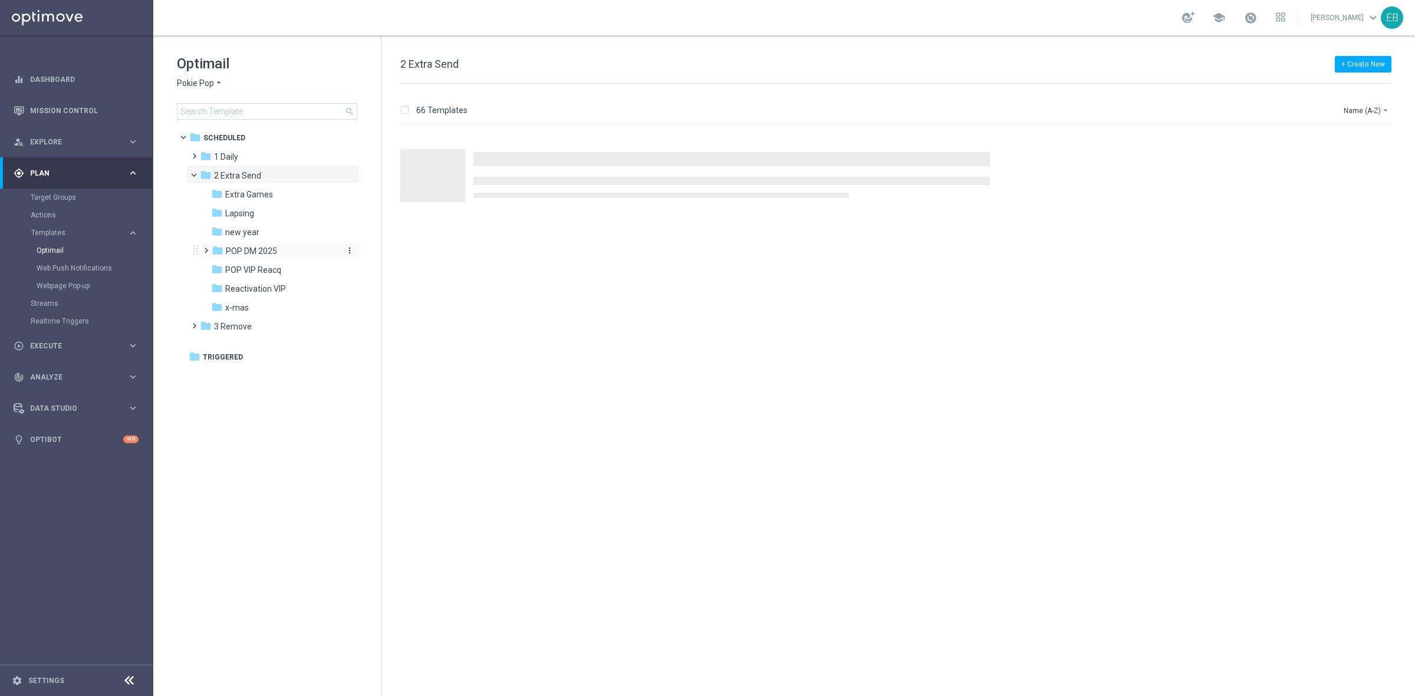
click at [279, 246] on div "folder POP DM 2025" at bounding box center [275, 252] width 126 height 14
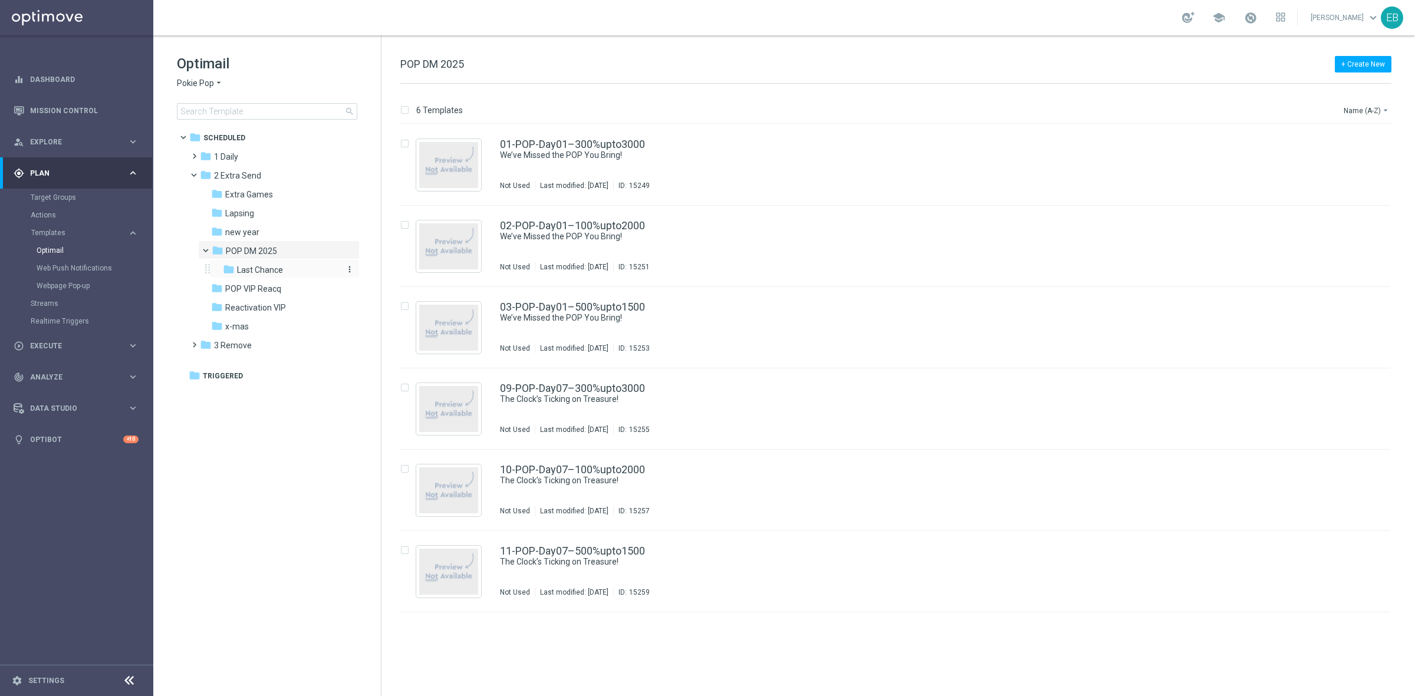
click at [301, 269] on div "folder Last Chance" at bounding box center [281, 271] width 116 height 14
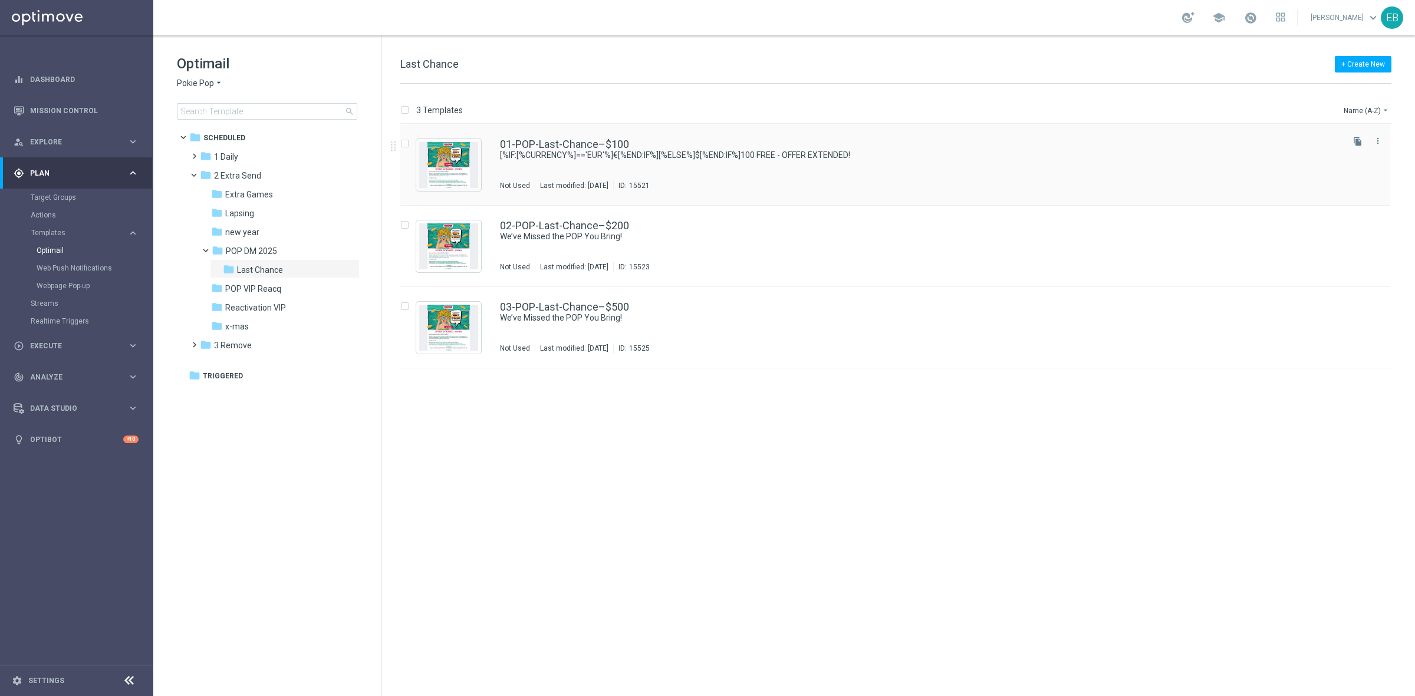
click at [813, 172] on div "01-POP-Last-Chance–$100 [%IF:[%CURRENCY%]=='EUR'%]€[%END:IF%][%ELSE%]$[%END:IF%…" at bounding box center [920, 164] width 841 height 51
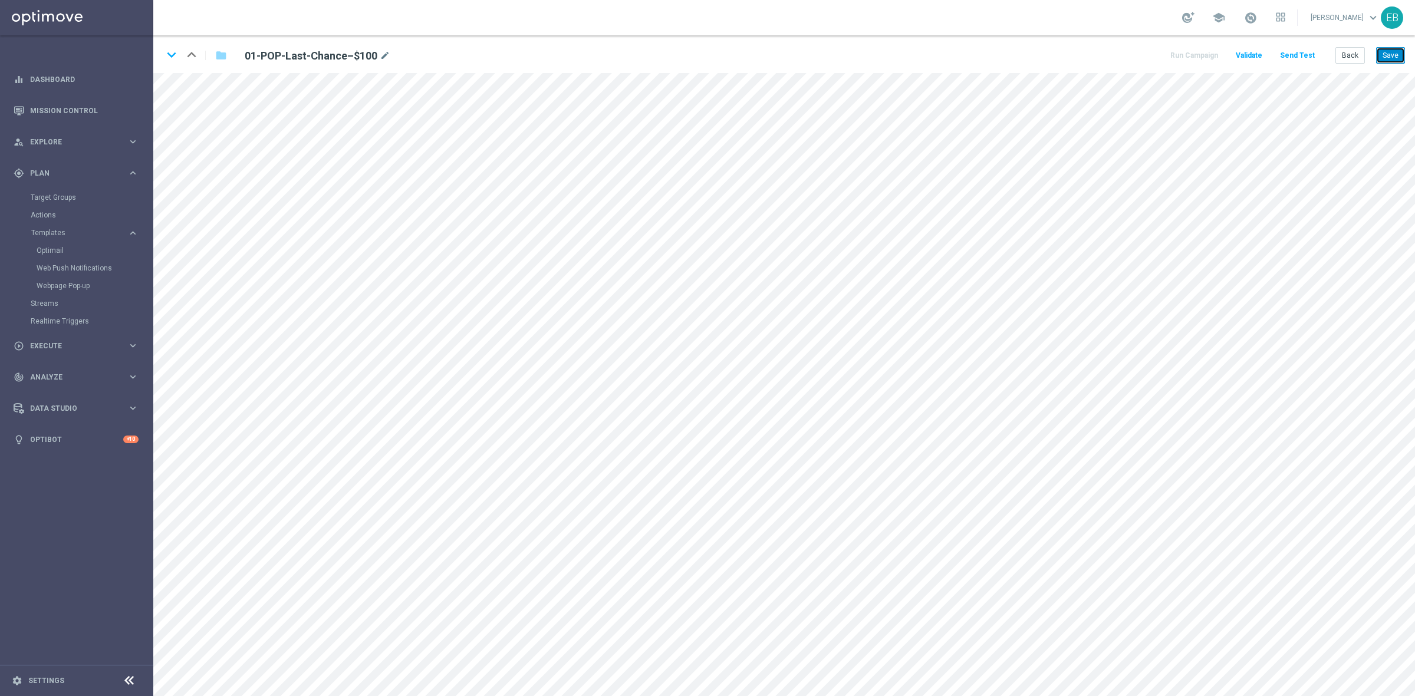
click at [1386, 54] on button "Save" at bounding box center [1390, 55] width 29 height 17
click at [1398, 58] on button "Save" at bounding box center [1390, 55] width 29 height 17
drag, startPoint x: 1377, startPoint y: 56, endPoint x: 1387, endPoint y: 56, distance: 10.6
click at [1379, 56] on button "Save" at bounding box center [1390, 55] width 29 height 17
click at [1346, 58] on button "Back" at bounding box center [1350, 55] width 29 height 17
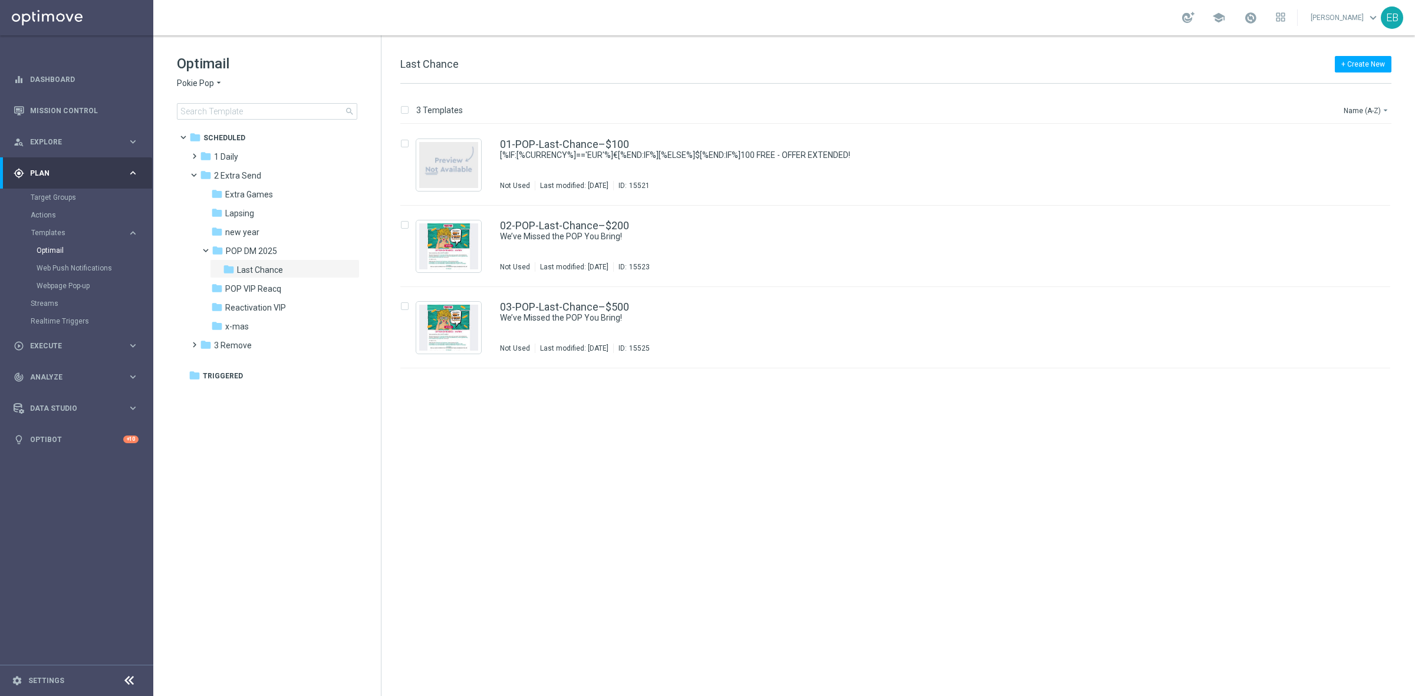
click at [206, 88] on span "Pokie Pop" at bounding box center [195, 83] width 37 height 11
click at [0, 0] on span "House of Jack" at bounding box center [0, 0] width 0 height 0
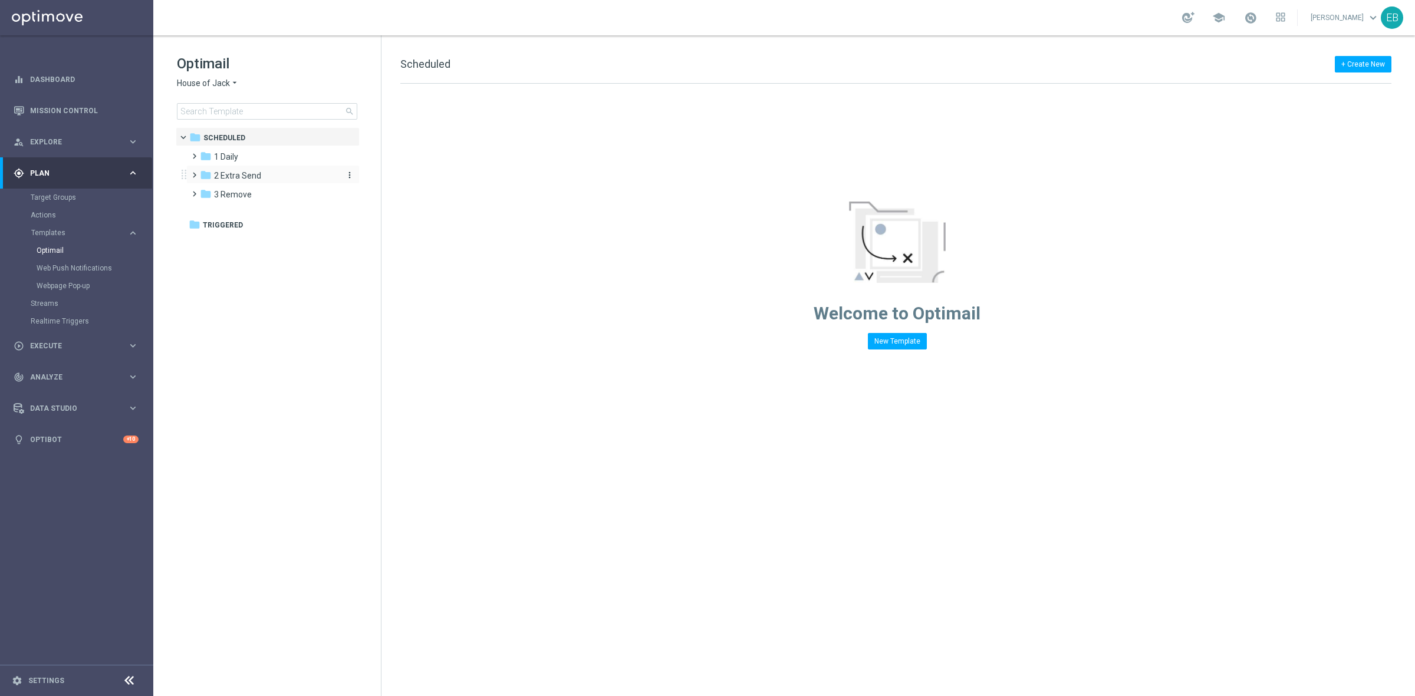
click at [260, 175] on div "folder 2 Extra Send" at bounding box center [268, 176] width 136 height 14
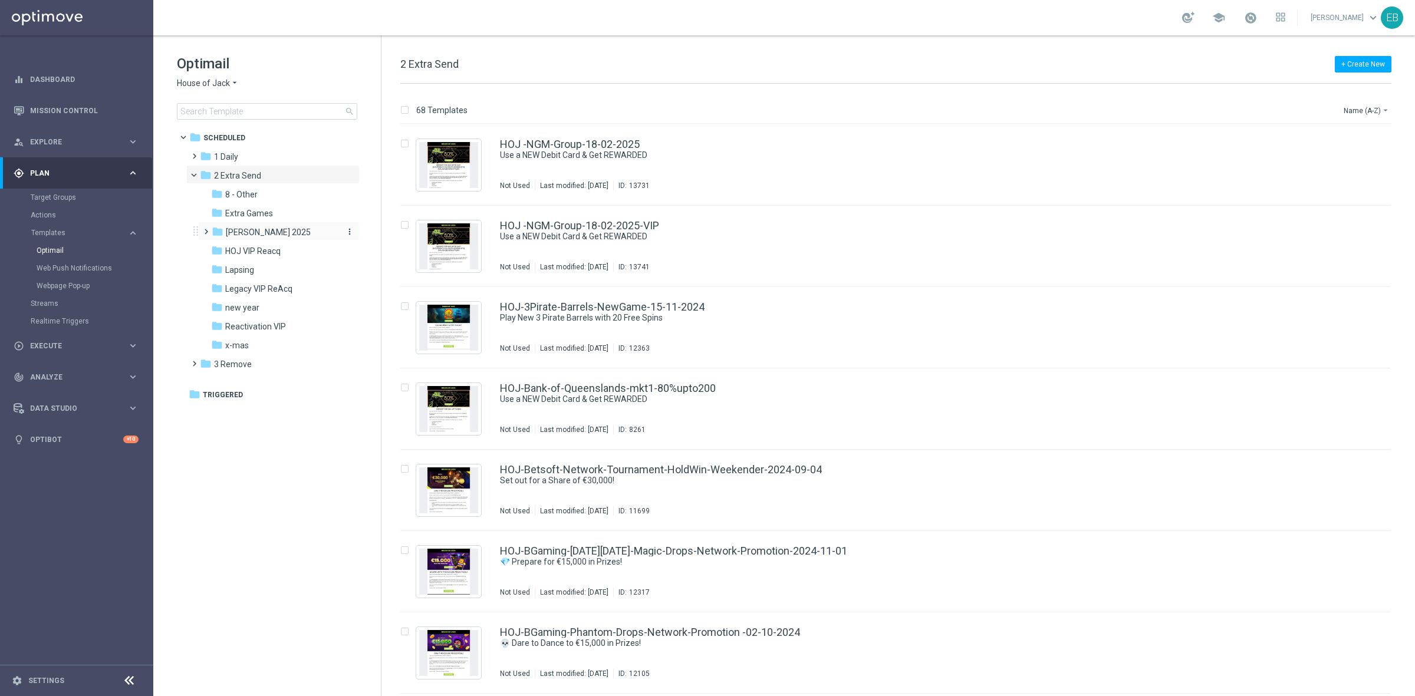
click at [283, 236] on div "folder HOJ DM 2025" at bounding box center [275, 233] width 126 height 14
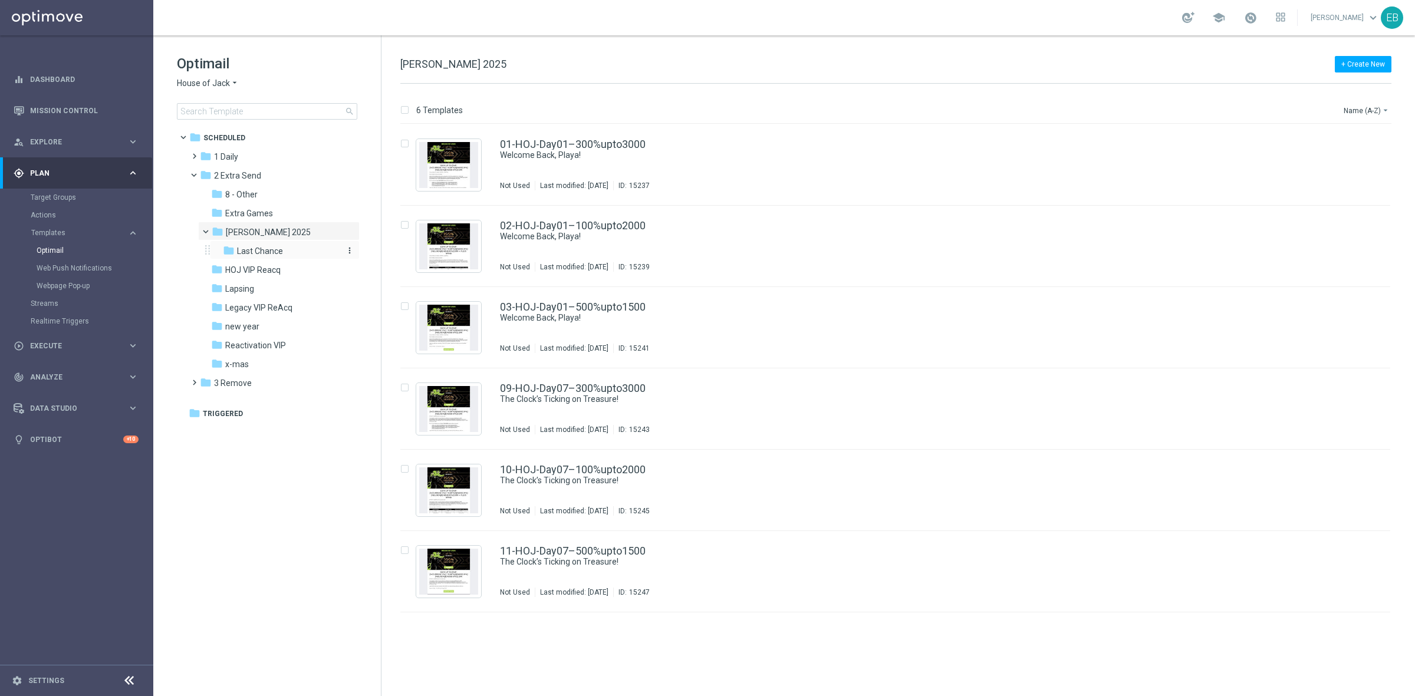
click at [300, 254] on div "folder Last Chance" at bounding box center [281, 252] width 116 height 14
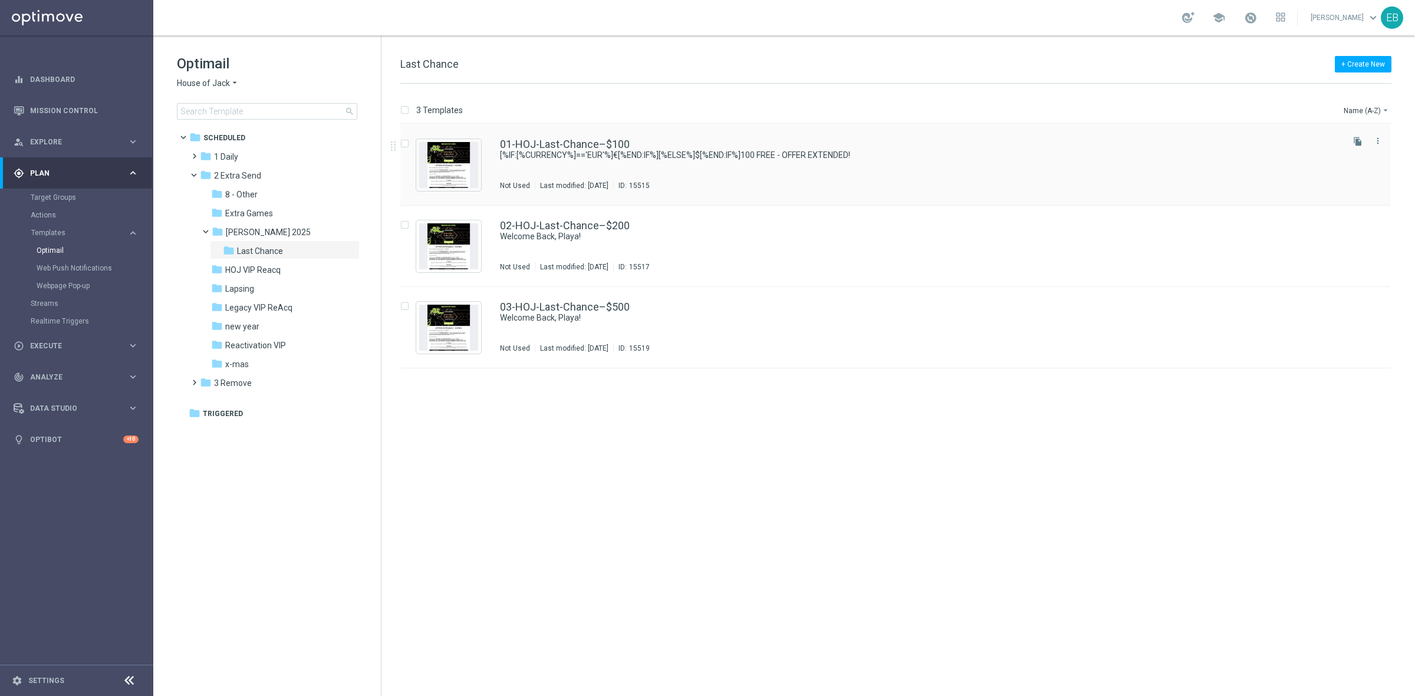
click at [788, 162] on div "01-HOJ-Last-Chance–$100 [%IF:[%CURRENCY%]=='EUR'%]€[%END:IF%][%ELSE%]$[%END:IF%…" at bounding box center [920, 164] width 841 height 51
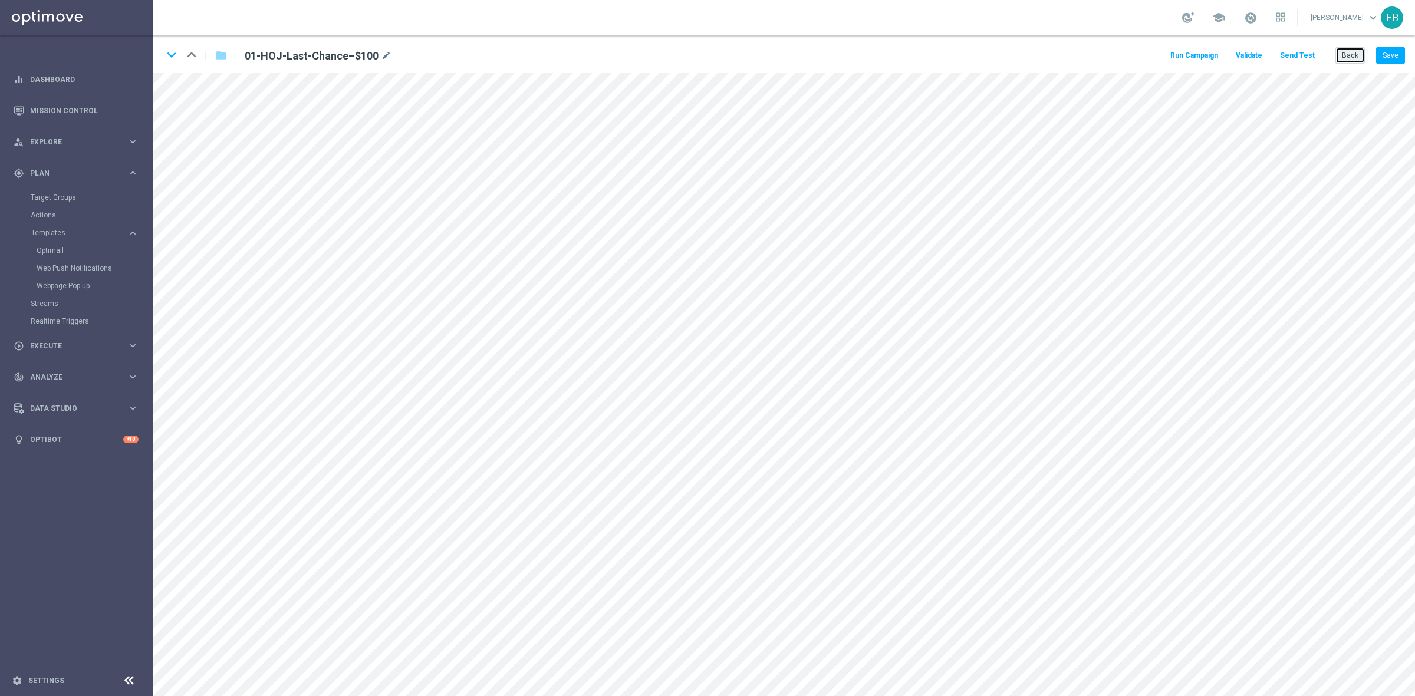
click at [1359, 54] on button "Back" at bounding box center [1350, 55] width 29 height 17
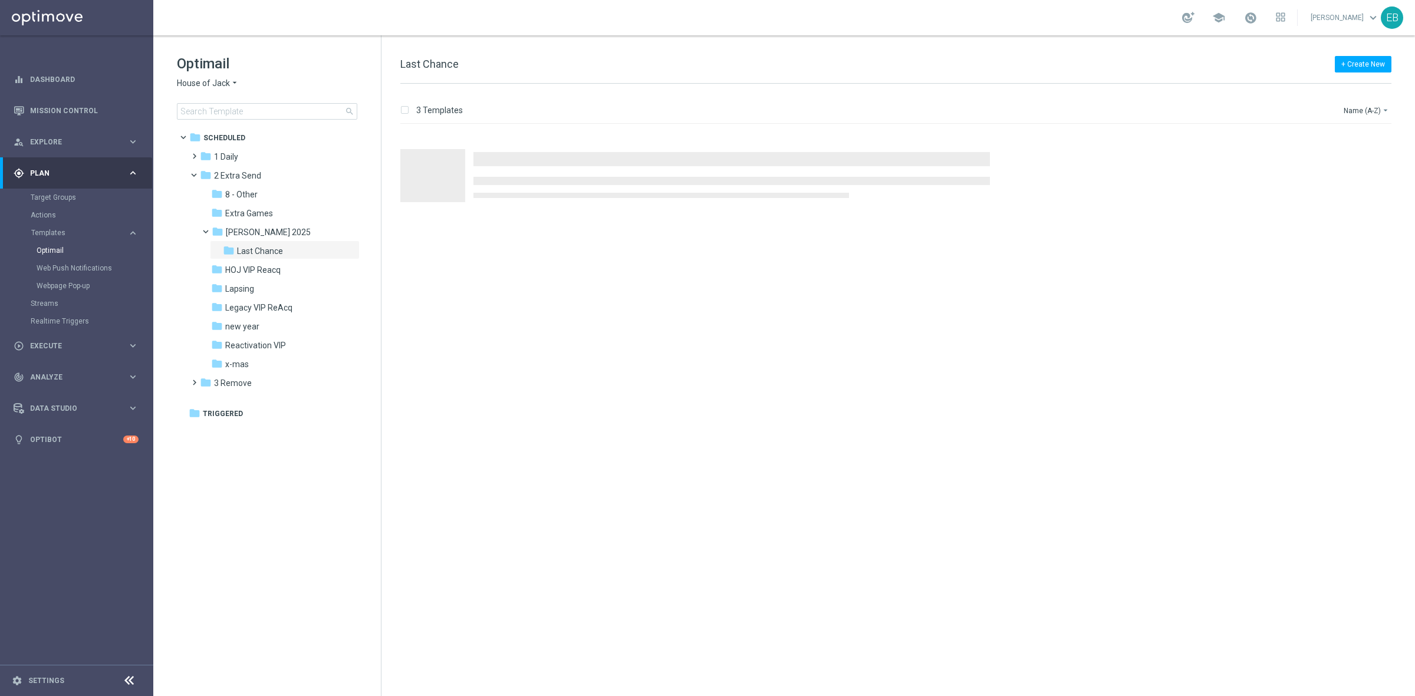
click at [218, 87] on span "House of Jack" at bounding box center [203, 83] width 53 height 11
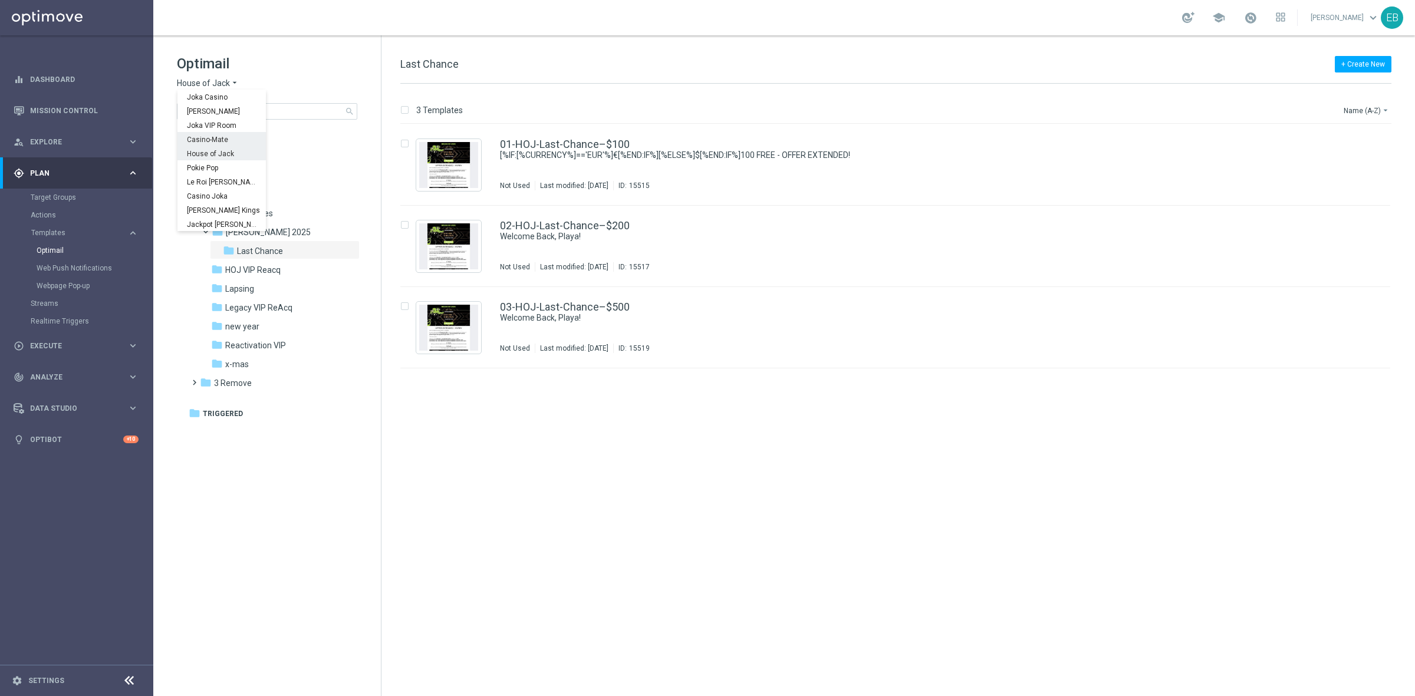
click at [0, 0] on span "Casino-Mate" at bounding box center [0, 0] width 0 height 0
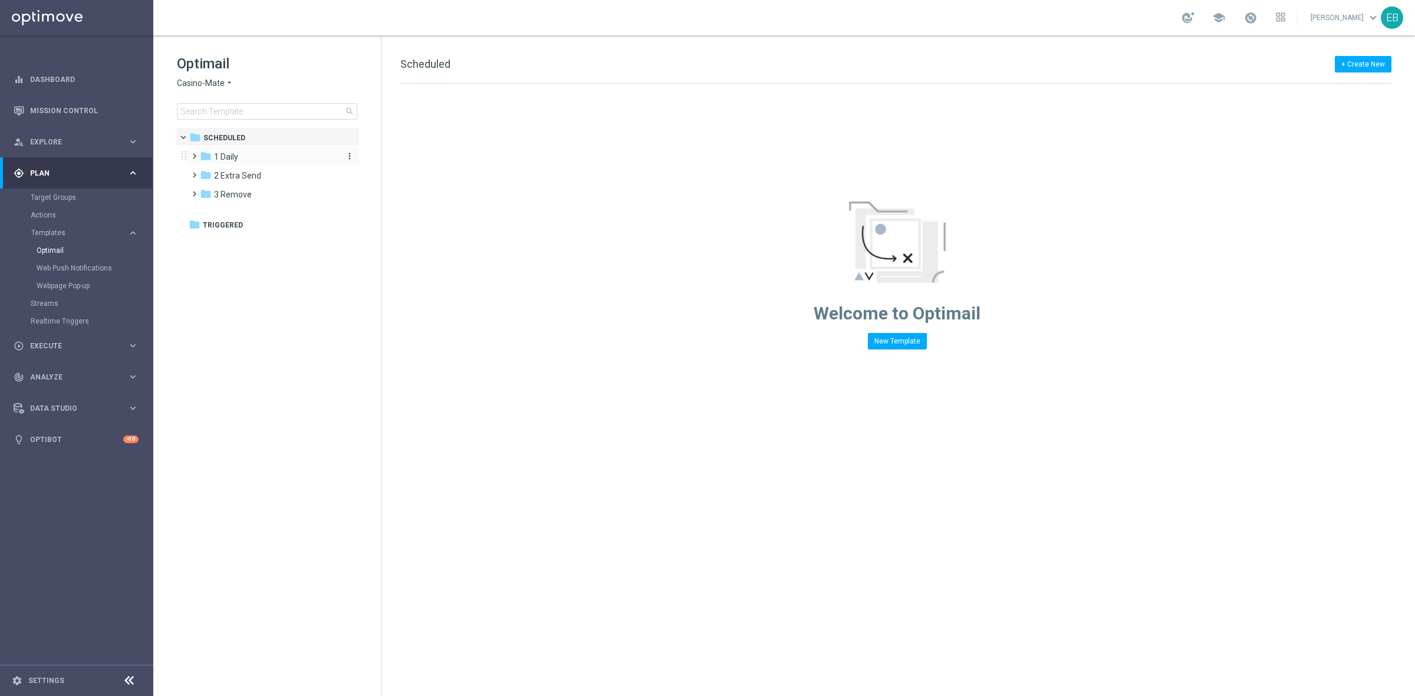
click at [246, 159] on div "folder 1 Daily" at bounding box center [268, 157] width 136 height 14
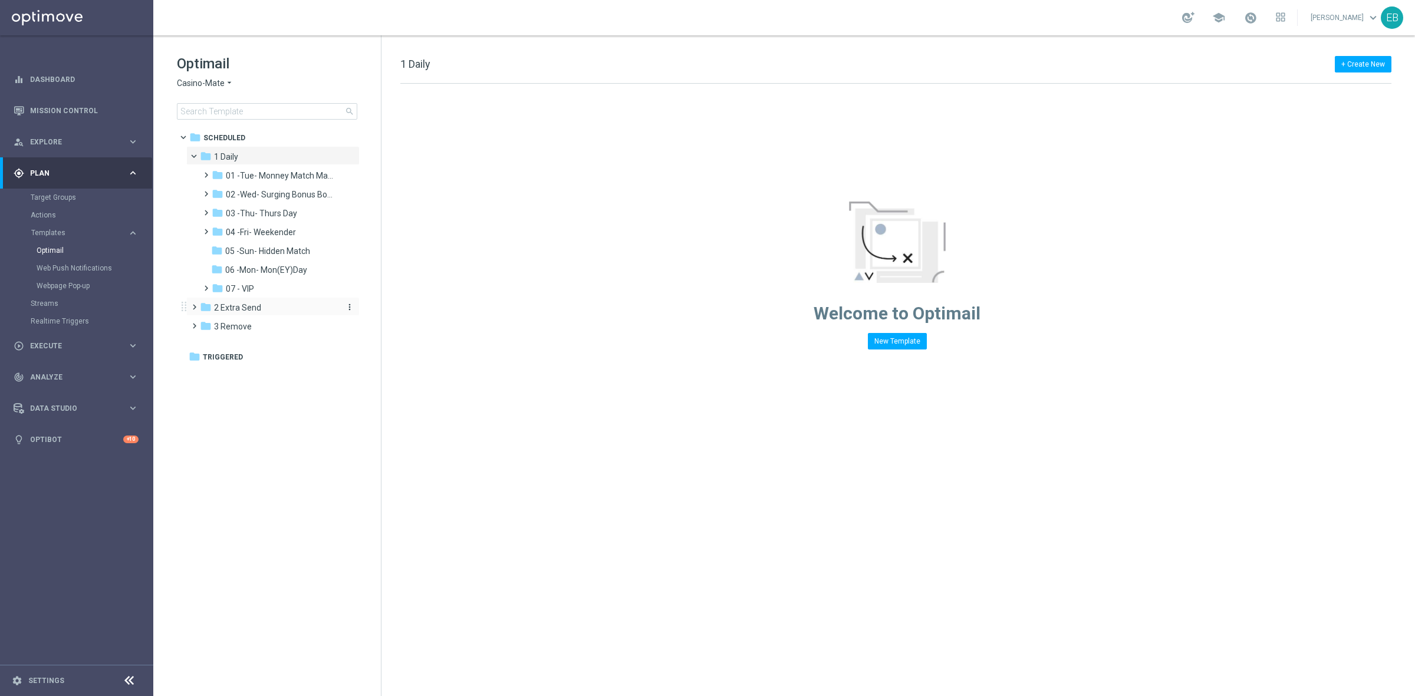
click at [278, 308] on div "folder 2 Extra Send" at bounding box center [268, 308] width 136 height 14
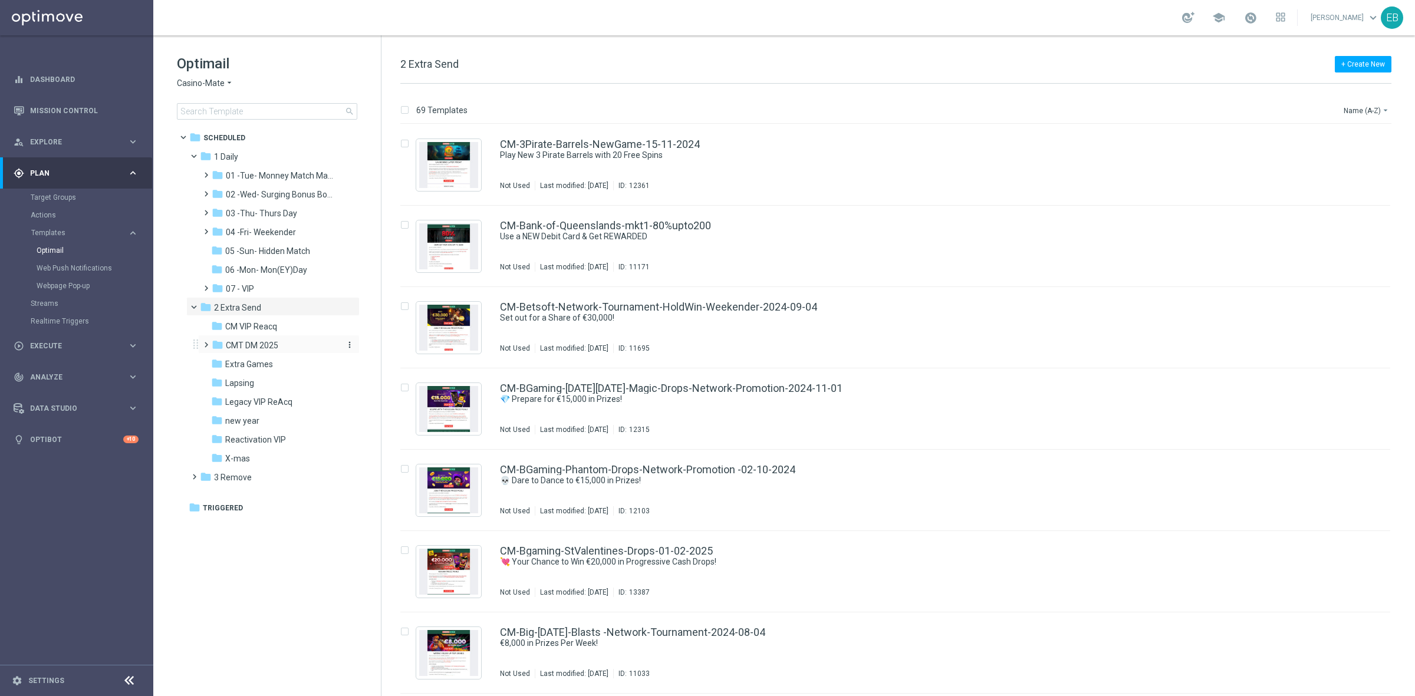
click at [269, 348] on span "CMT DM 2025" at bounding box center [252, 345] width 52 height 11
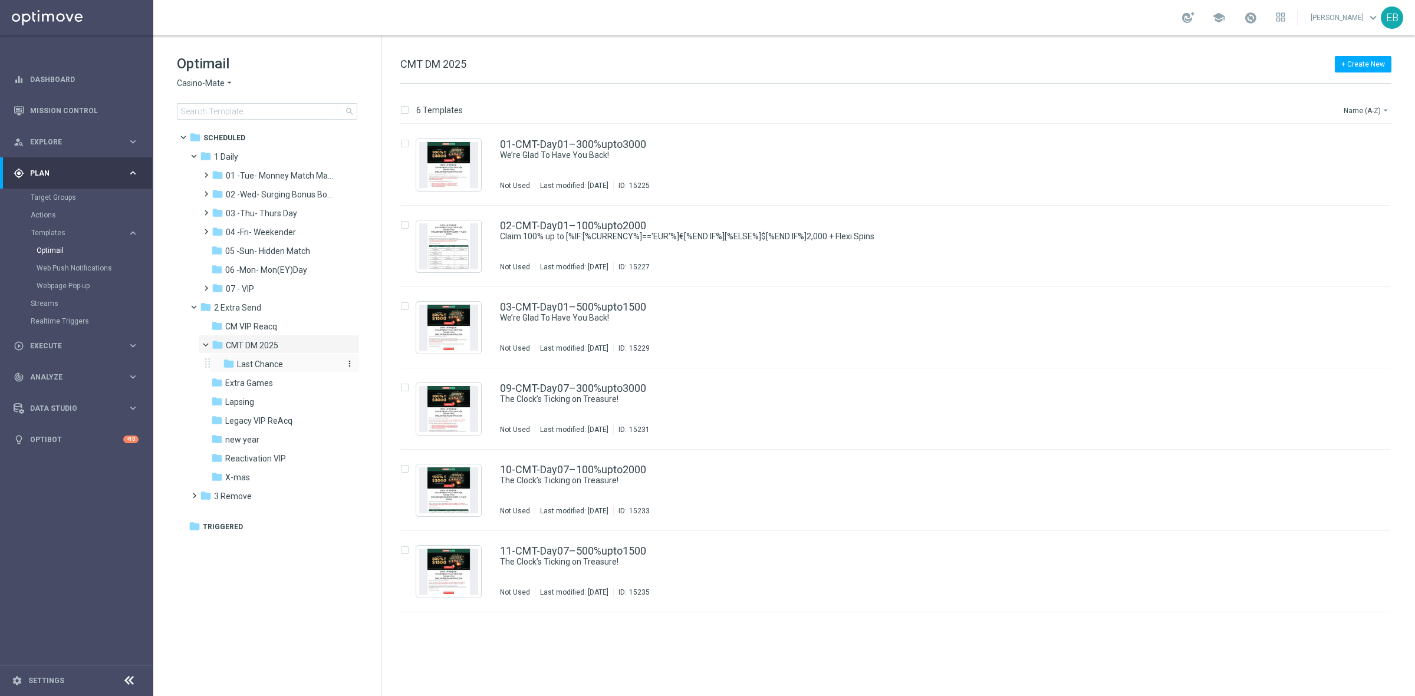
click at [292, 363] on div "folder Last Chance" at bounding box center [281, 365] width 116 height 14
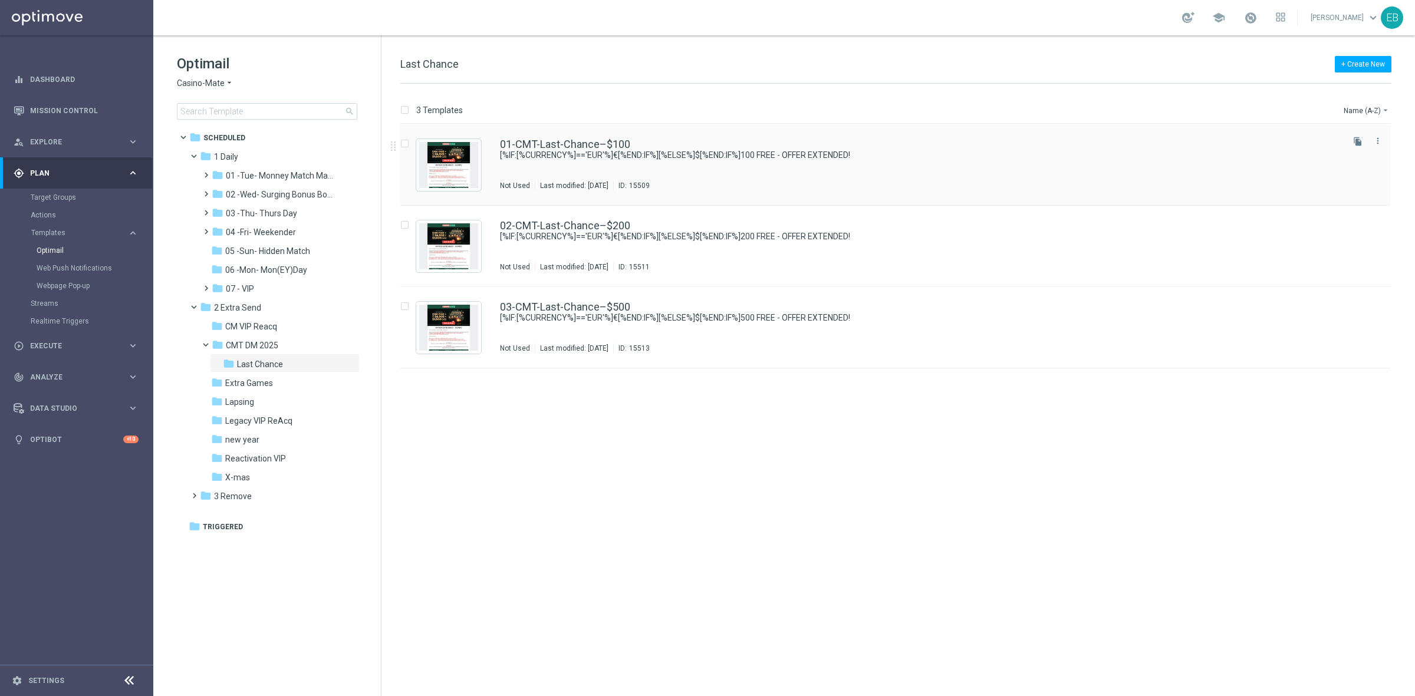
click at [902, 164] on div "01-CMT-Last-Chance–$100 [%IF:[%CURRENCY%]=='EUR'%]€[%END:IF%][%ELSE%]$[%END:IF%…" at bounding box center [920, 164] width 841 height 51
